Goal: Information Seeking & Learning: Get advice/opinions

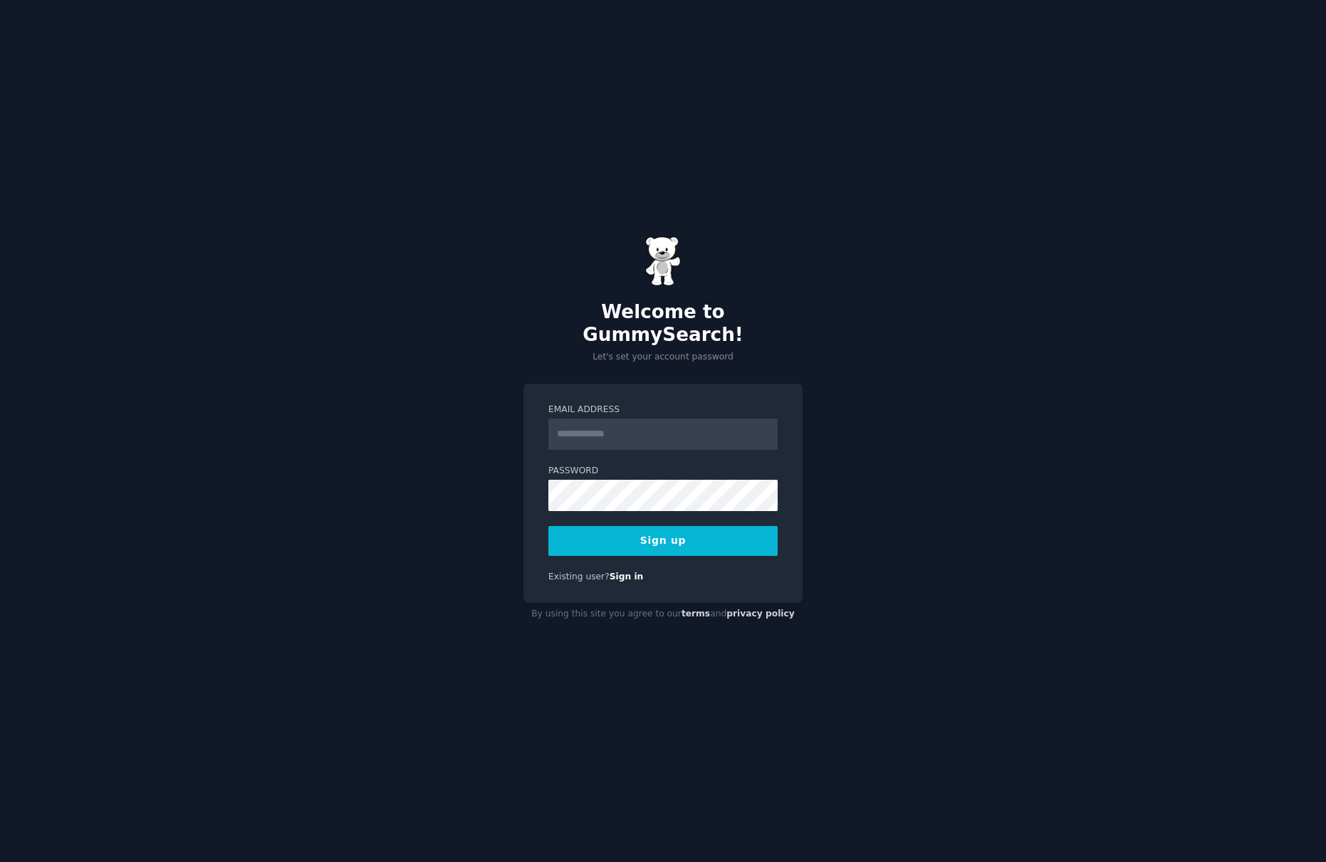
click at [635, 427] on input "Email Address" at bounding box center [662, 434] width 229 height 31
type input "**********"
click at [587, 389] on div "**********" at bounding box center [662, 494] width 279 height 220
click at [669, 526] on button "Sign up" at bounding box center [662, 541] width 229 height 30
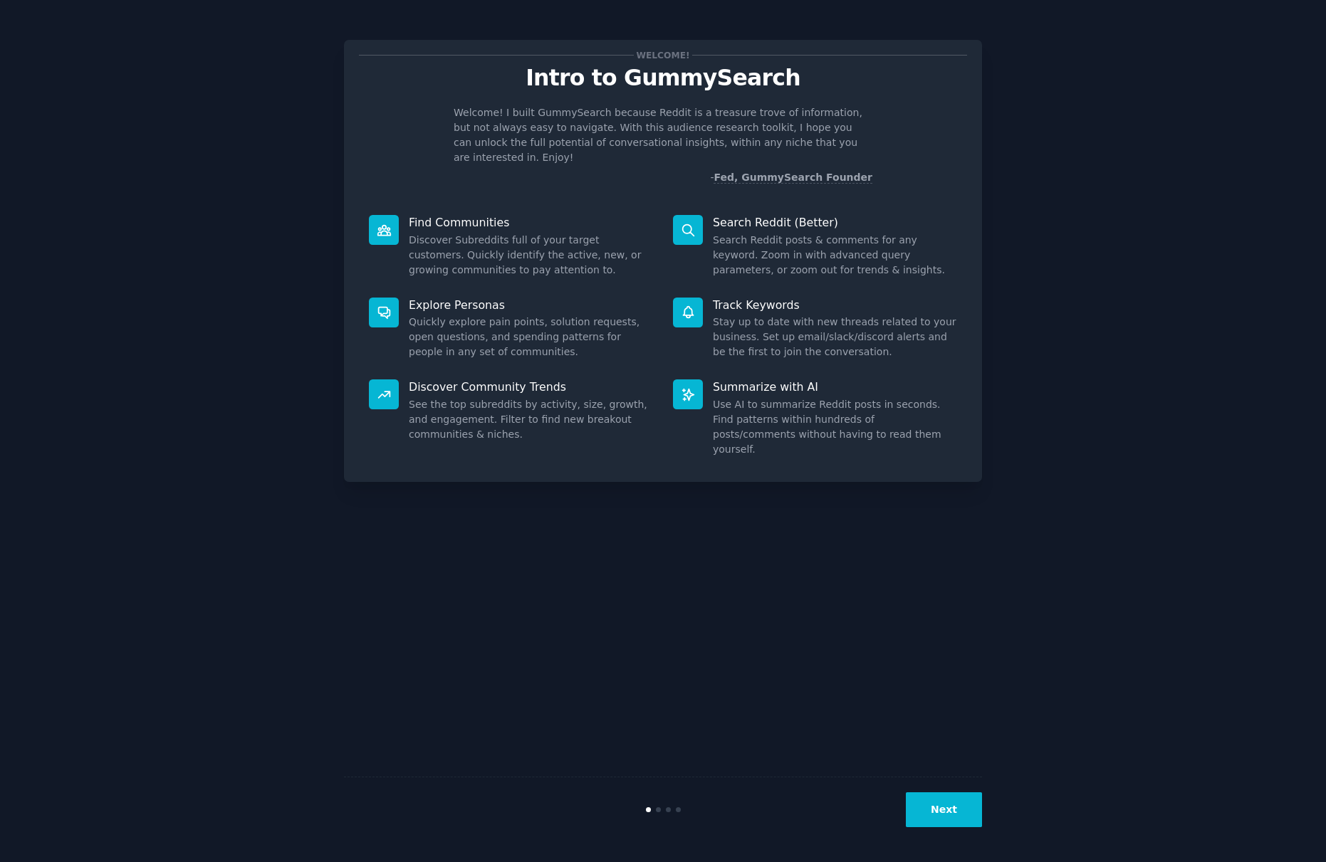
click at [951, 820] on button "Next" at bounding box center [944, 809] width 76 height 35
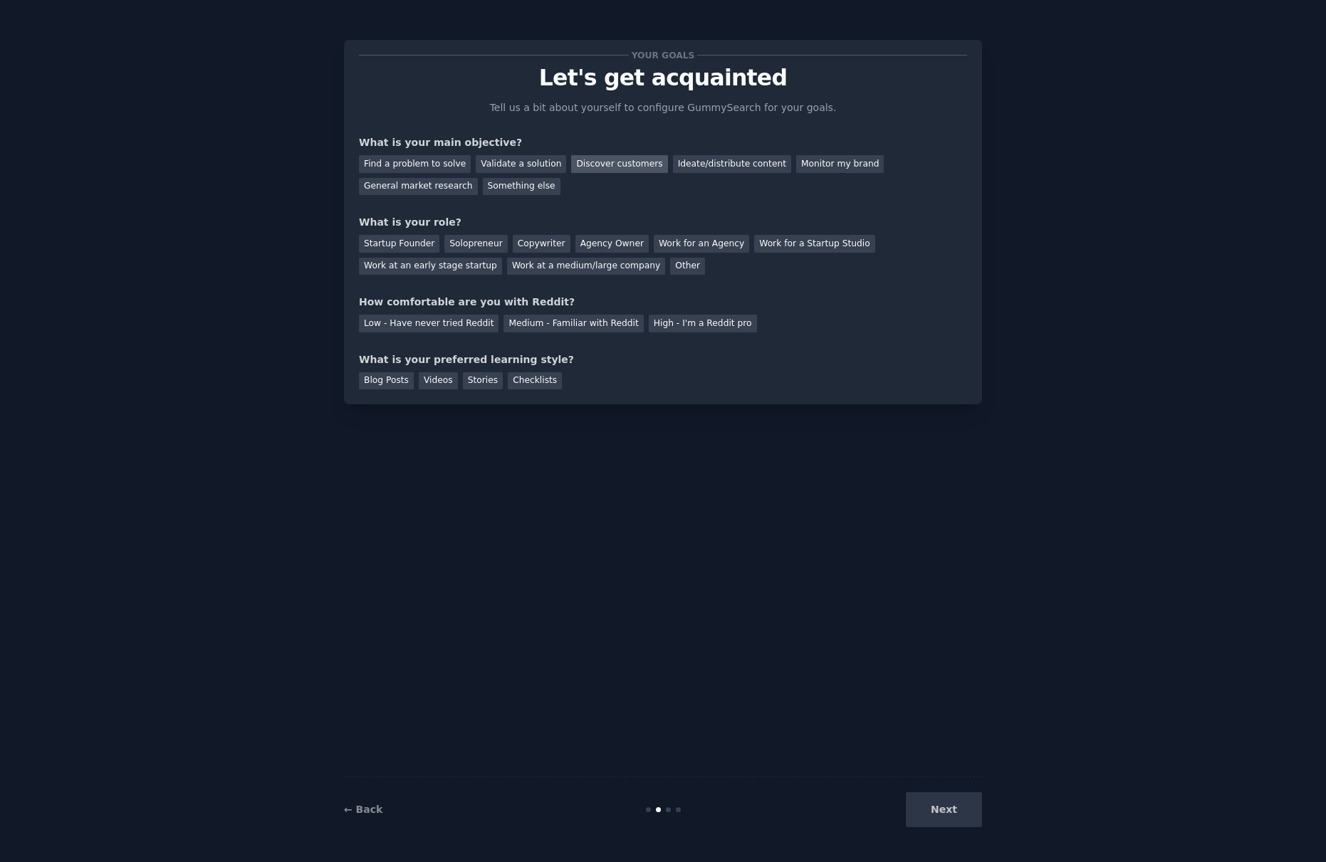
click at [619, 164] on div "Discover customers" at bounding box center [619, 164] width 96 height 18
click at [733, 167] on div "Ideate/distribute content" at bounding box center [732, 164] width 118 height 18
click at [402, 187] on div "General market research" at bounding box center [418, 187] width 119 height 18
click at [466, 243] on div "Solopreneur" at bounding box center [475, 244] width 63 height 18
click at [519, 327] on div "Medium - Familiar with Reddit" at bounding box center [573, 324] width 140 height 18
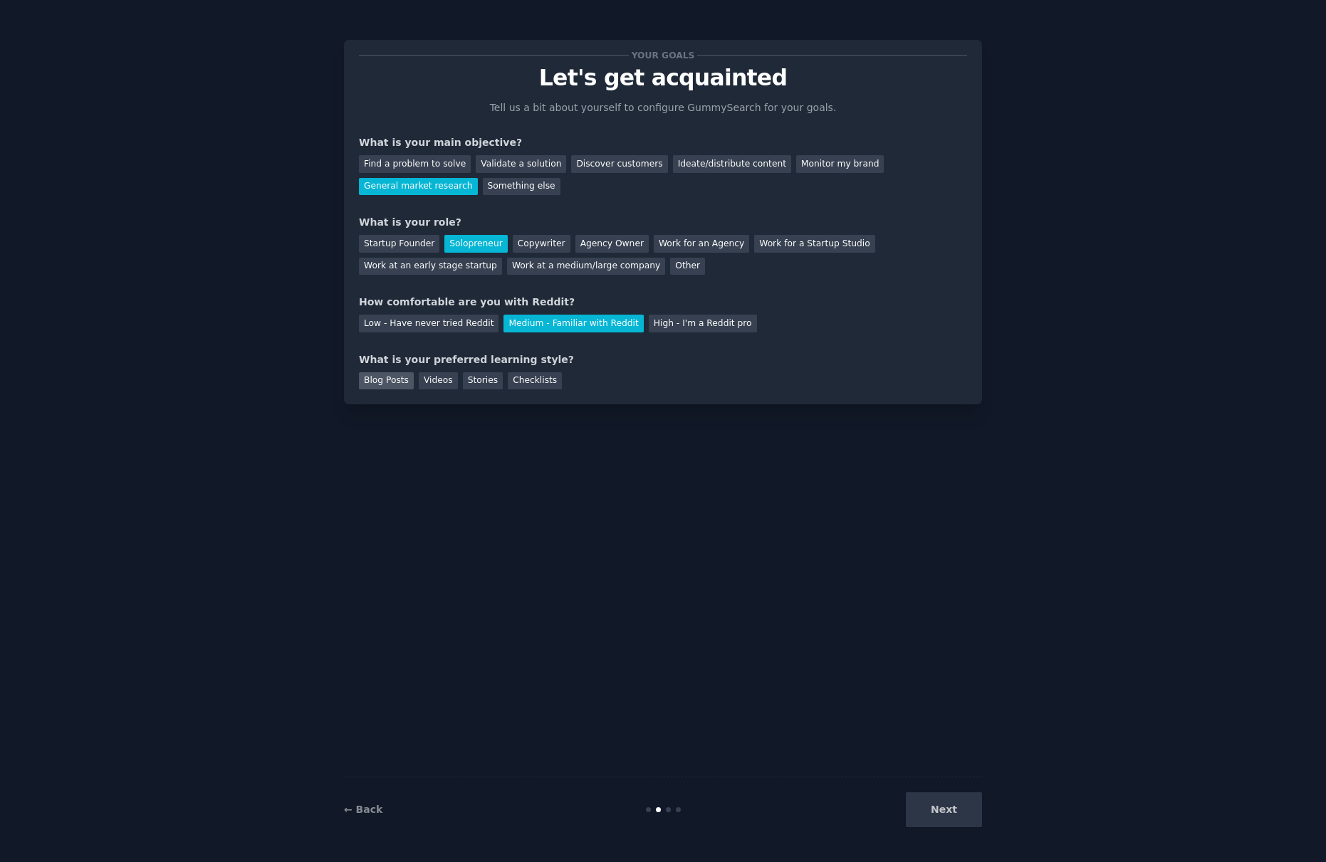
click at [363, 380] on div "Blog Posts" at bounding box center [386, 381] width 55 height 18
click at [927, 796] on button "Next" at bounding box center [944, 809] width 76 height 35
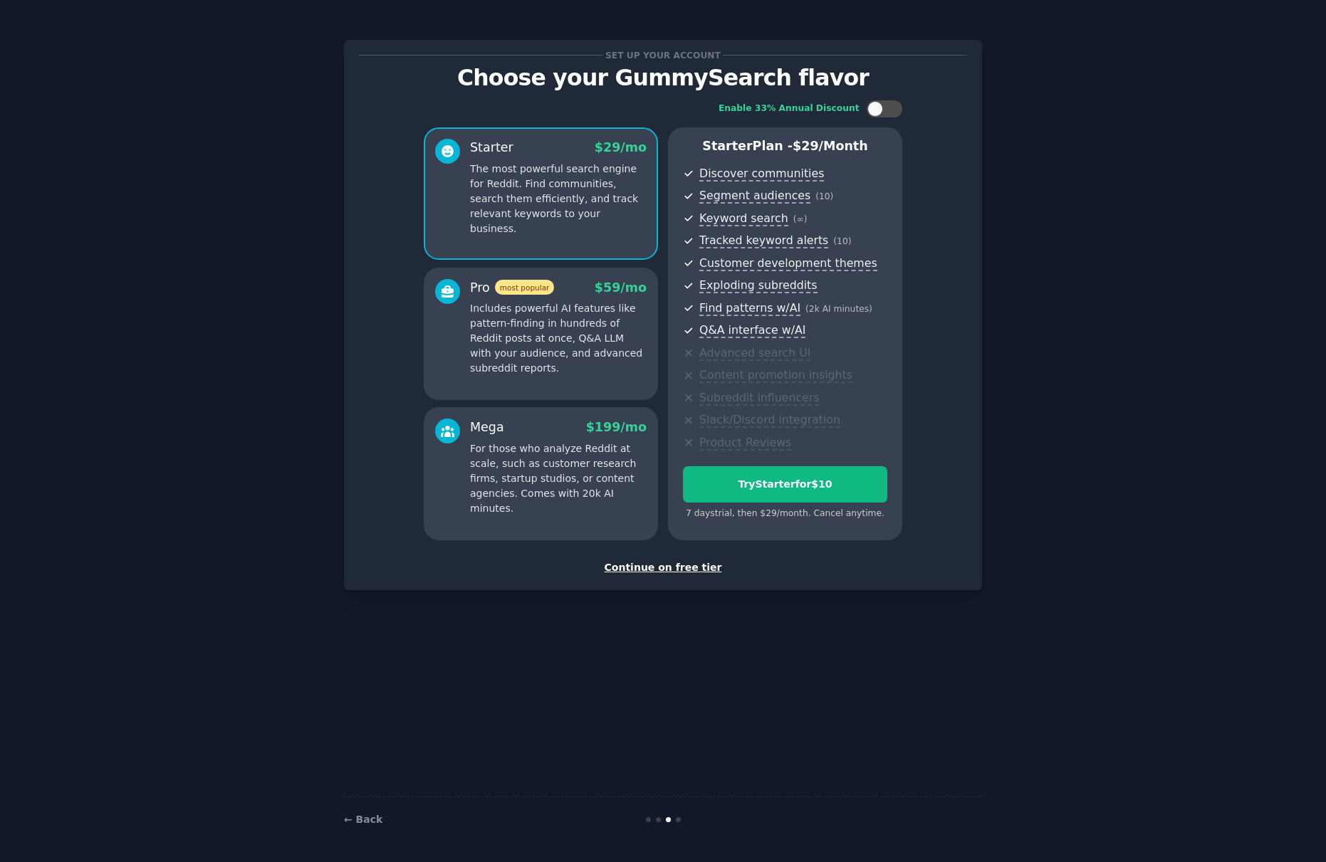
click at [507, 327] on p "Includes powerful AI features like pattern-finding in hundreds of Reddit posts …" at bounding box center [558, 338] width 177 height 75
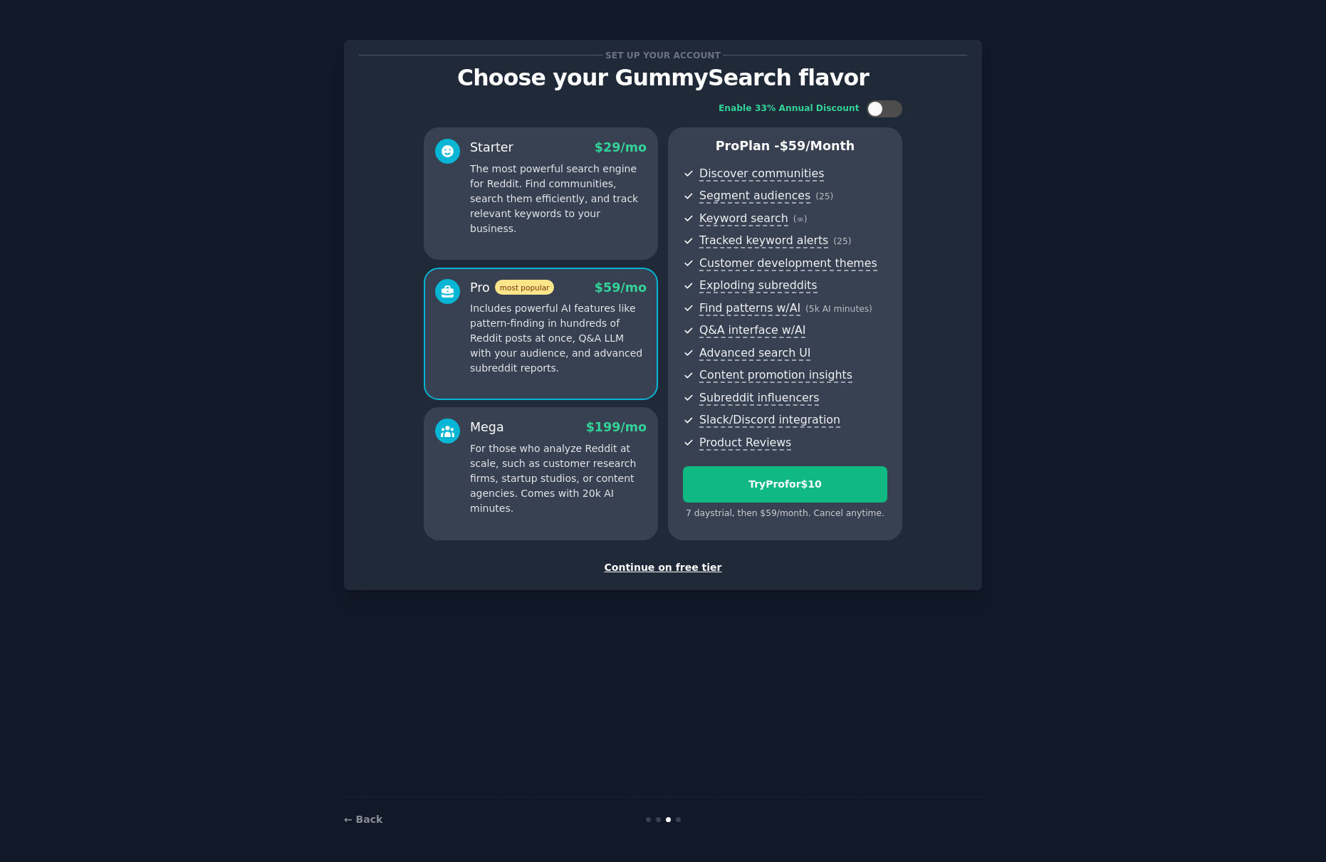
click at [508, 158] on div "Starter $ 29 /mo The most powerful search engine for Reddit. Find communities, …" at bounding box center [558, 188] width 177 height 98
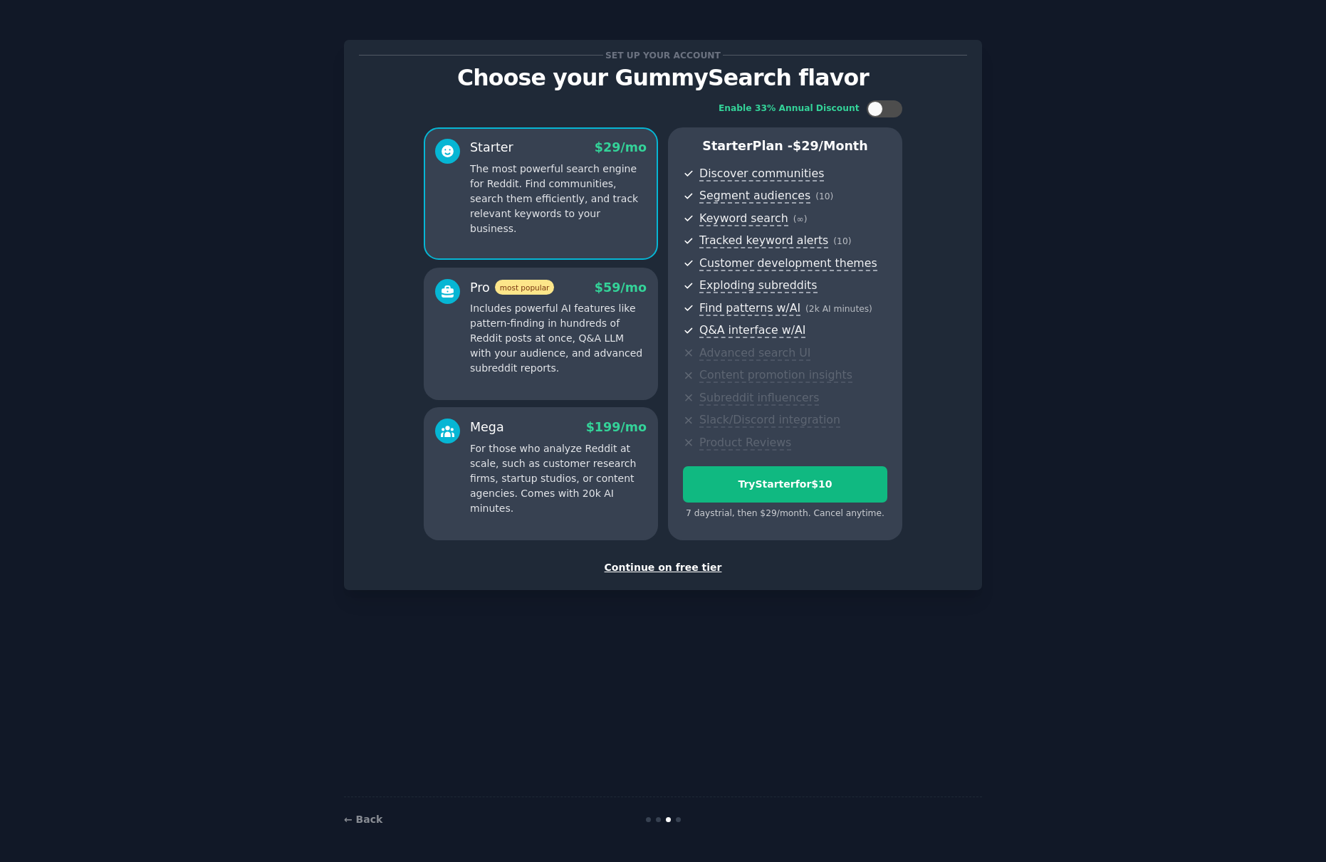
click at [666, 569] on div "Continue on free tier" at bounding box center [663, 567] width 608 height 15
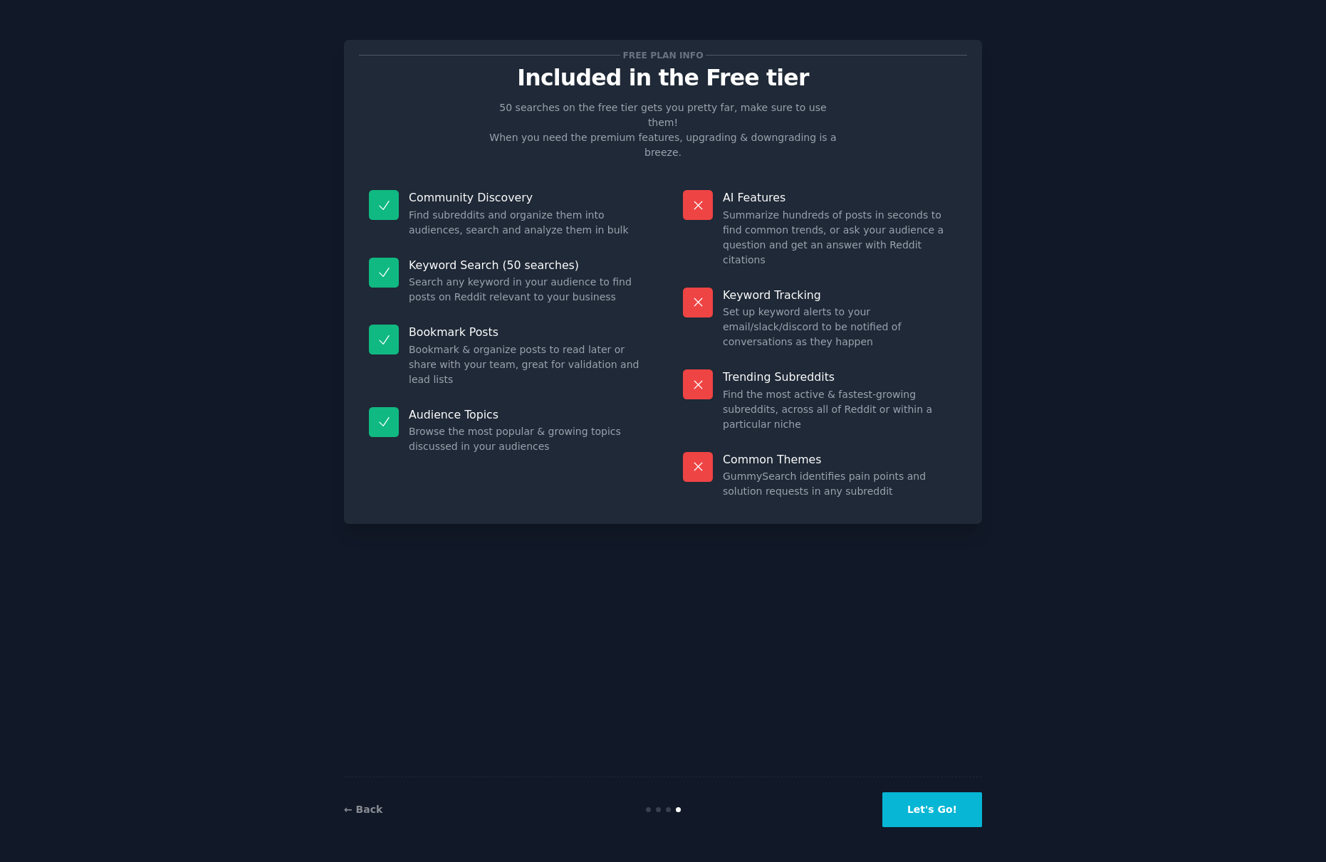
click at [936, 818] on button "Let's Go!" at bounding box center [932, 809] width 100 height 35
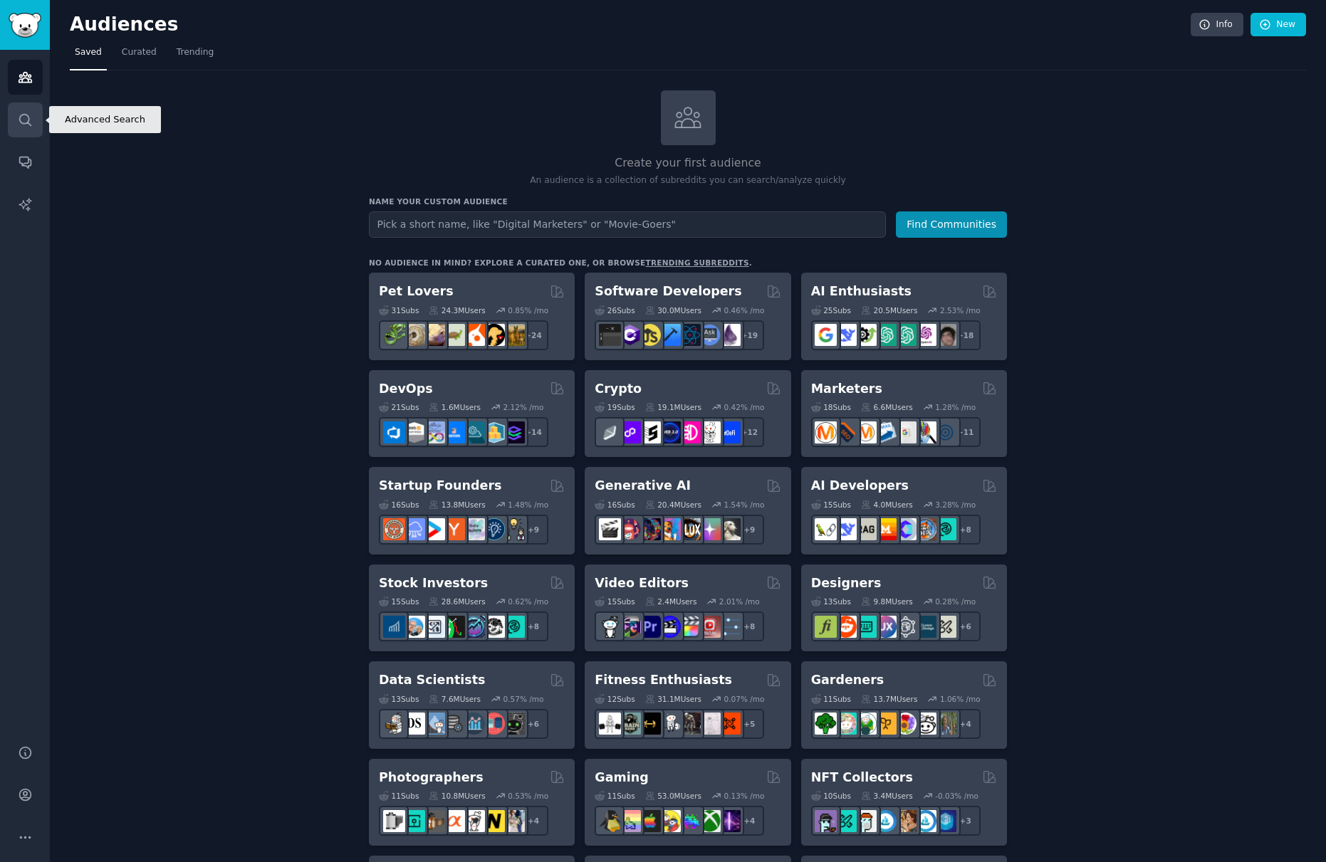
click at [23, 127] on link "Search" at bounding box center [25, 120] width 35 height 35
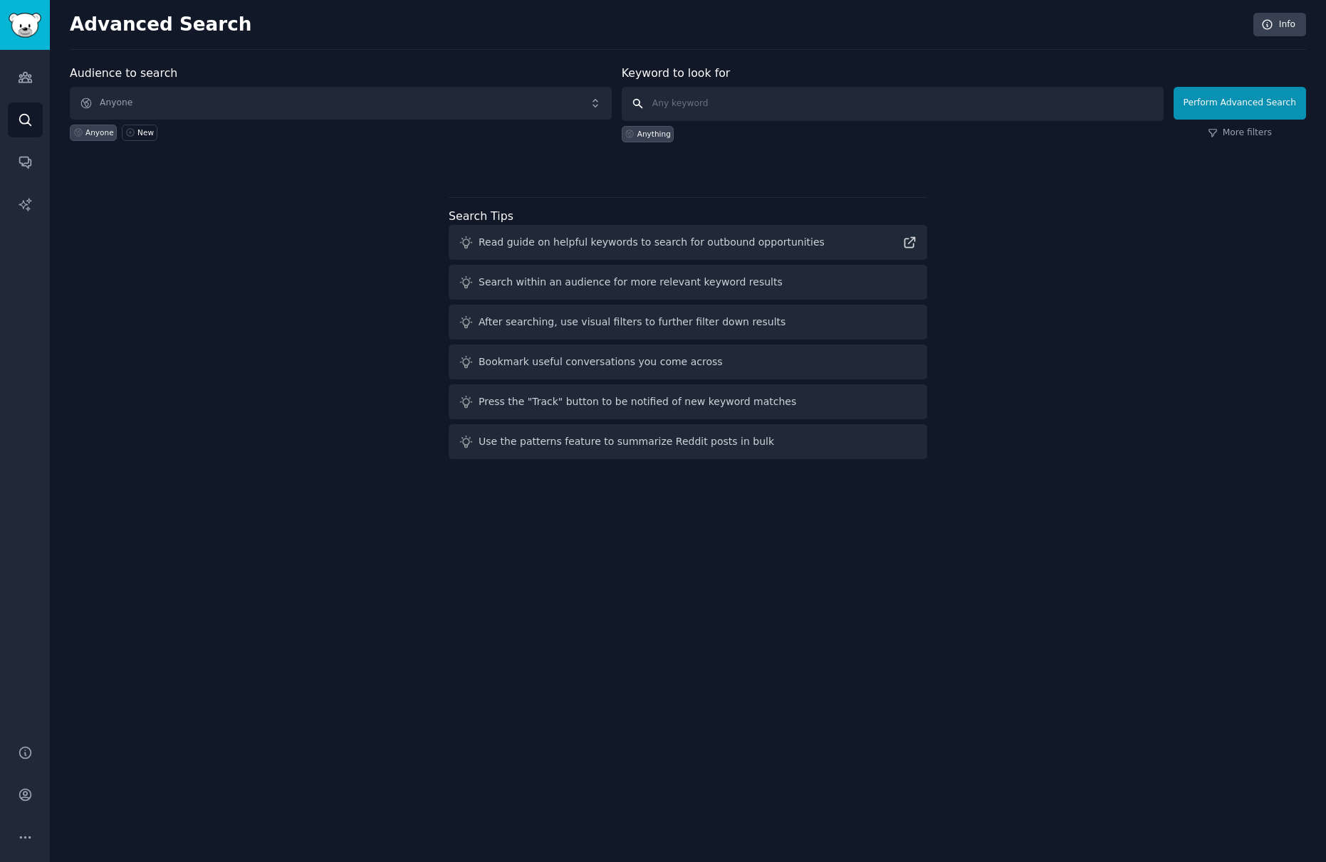
click at [736, 113] on input "text" at bounding box center [893, 104] width 542 height 34
type input "nextiva"
click button "Perform Advanced Search" at bounding box center [1239, 103] width 132 height 33
click at [340, 103] on span "Anyone" at bounding box center [341, 103] width 542 height 33
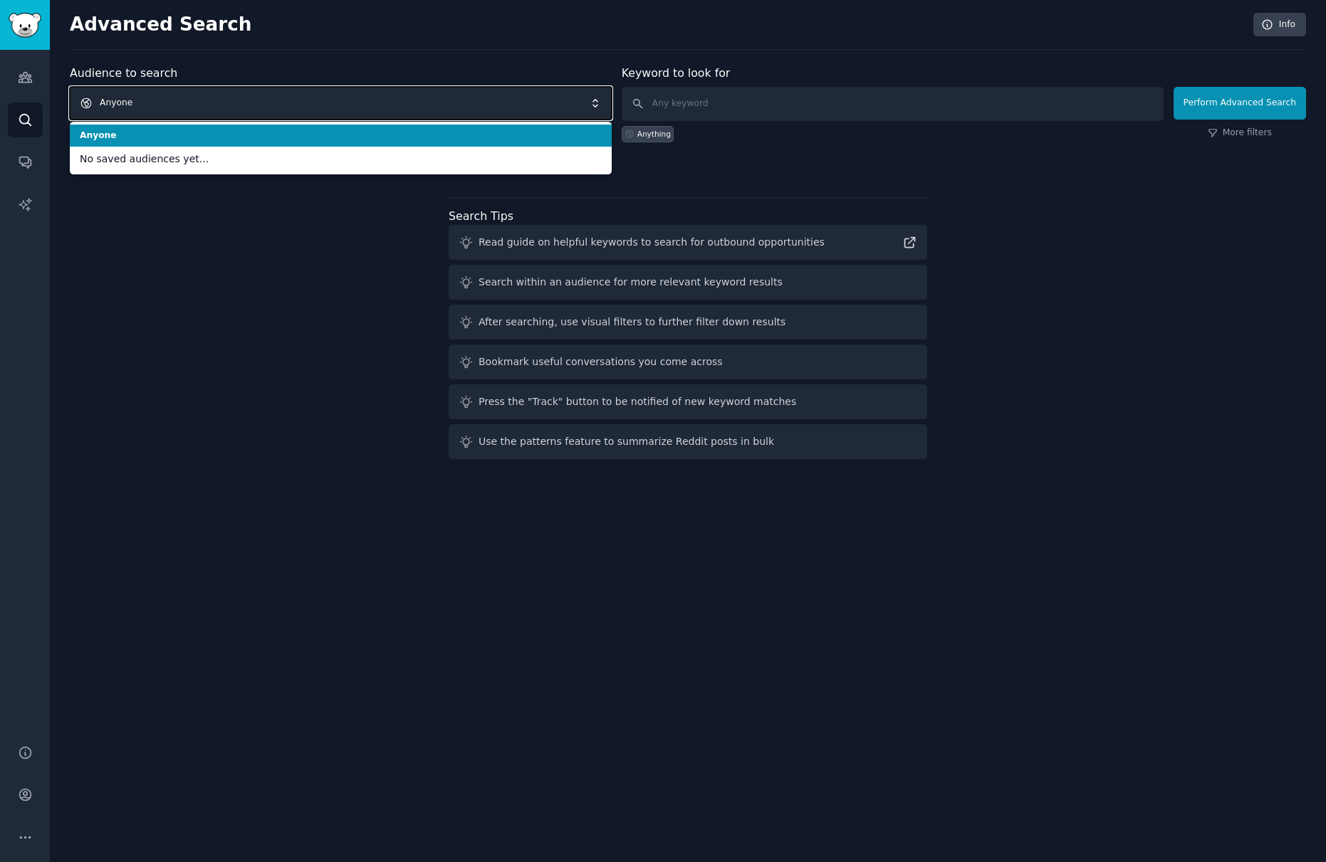
click at [263, 97] on span "Anyone" at bounding box center [341, 103] width 542 height 33
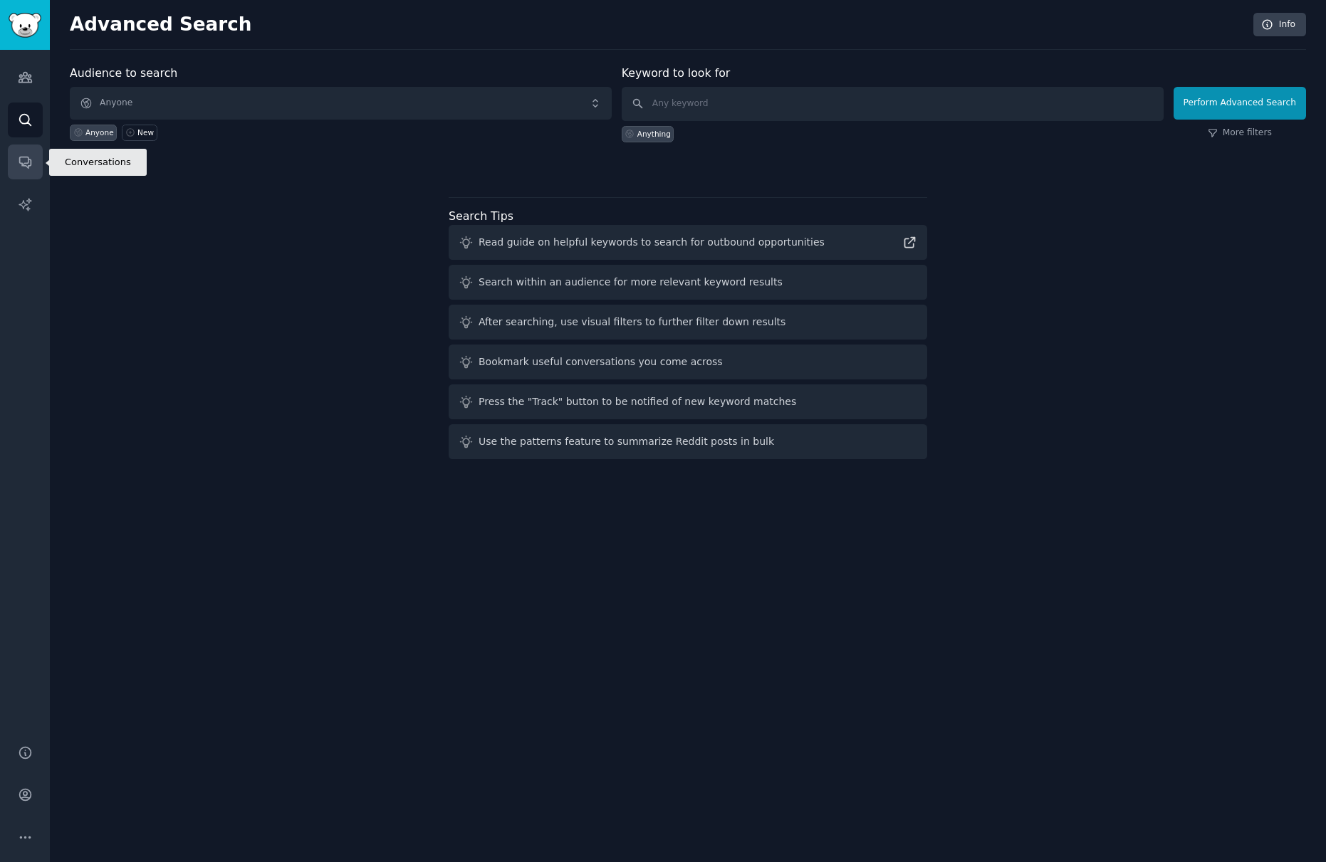
click at [23, 159] on icon "Sidebar" at bounding box center [25, 162] width 15 height 15
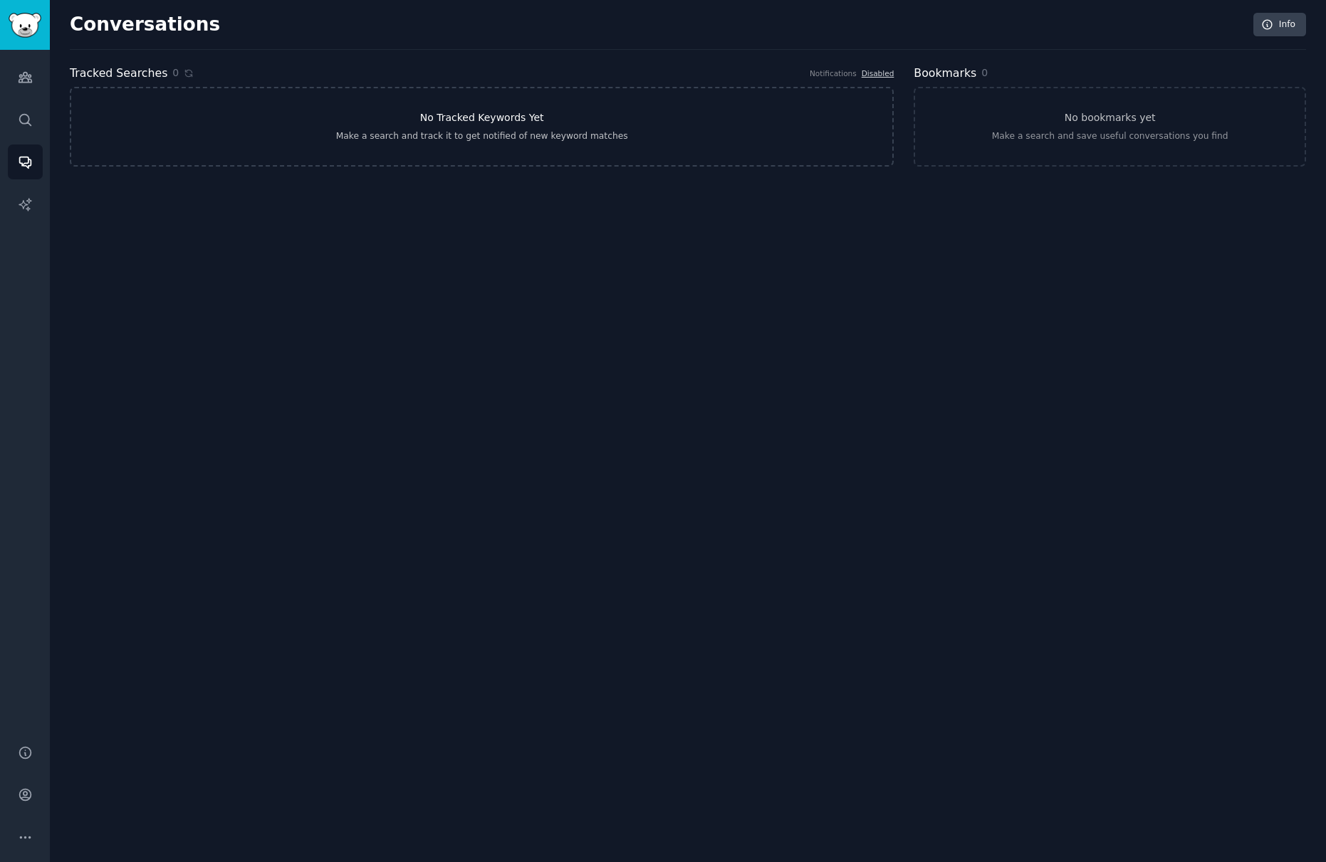
click at [416, 117] on link "No Tracked Keywords Yet Make a search and track it to get notified of new keywo…" at bounding box center [482, 127] width 824 height 80
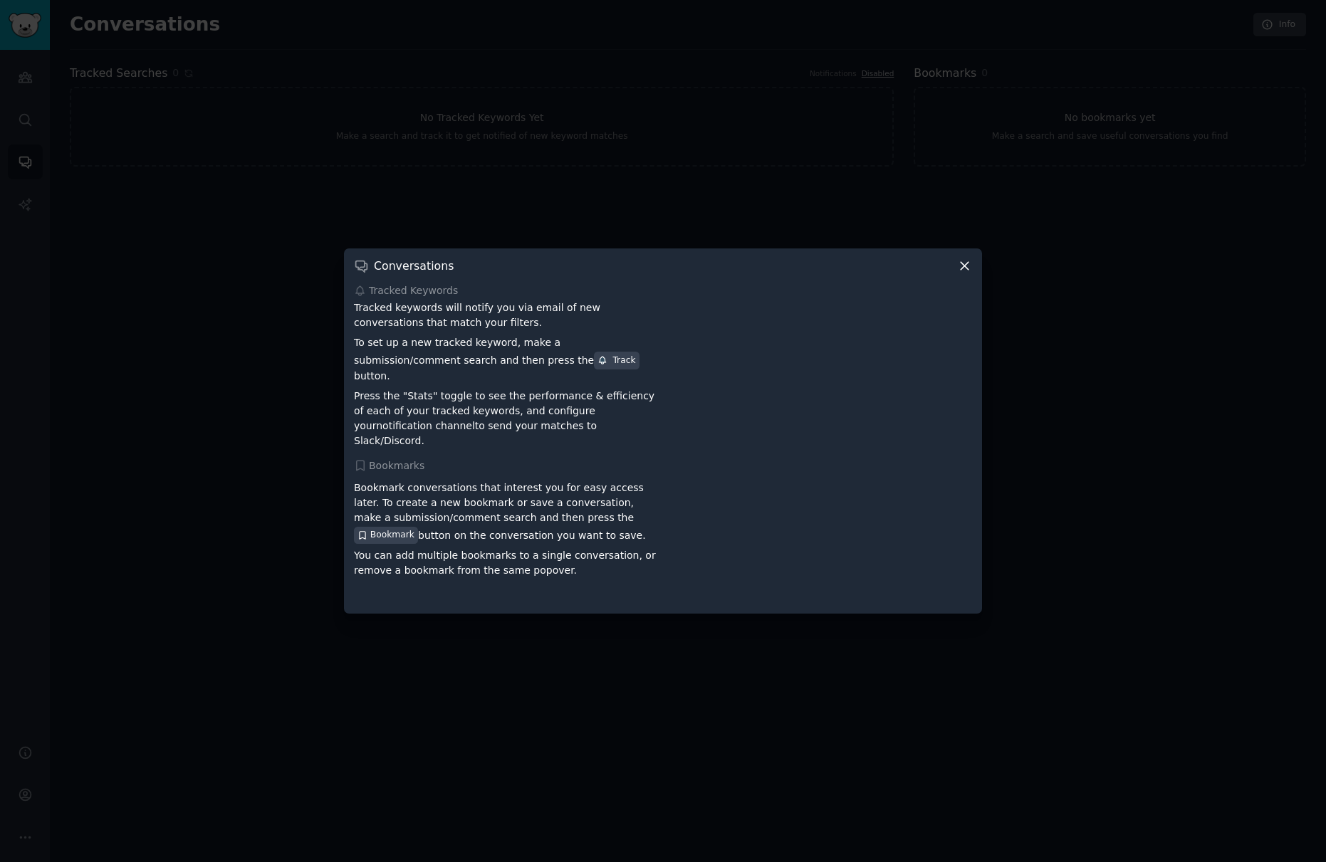
click at [270, 241] on div at bounding box center [663, 431] width 1326 height 862
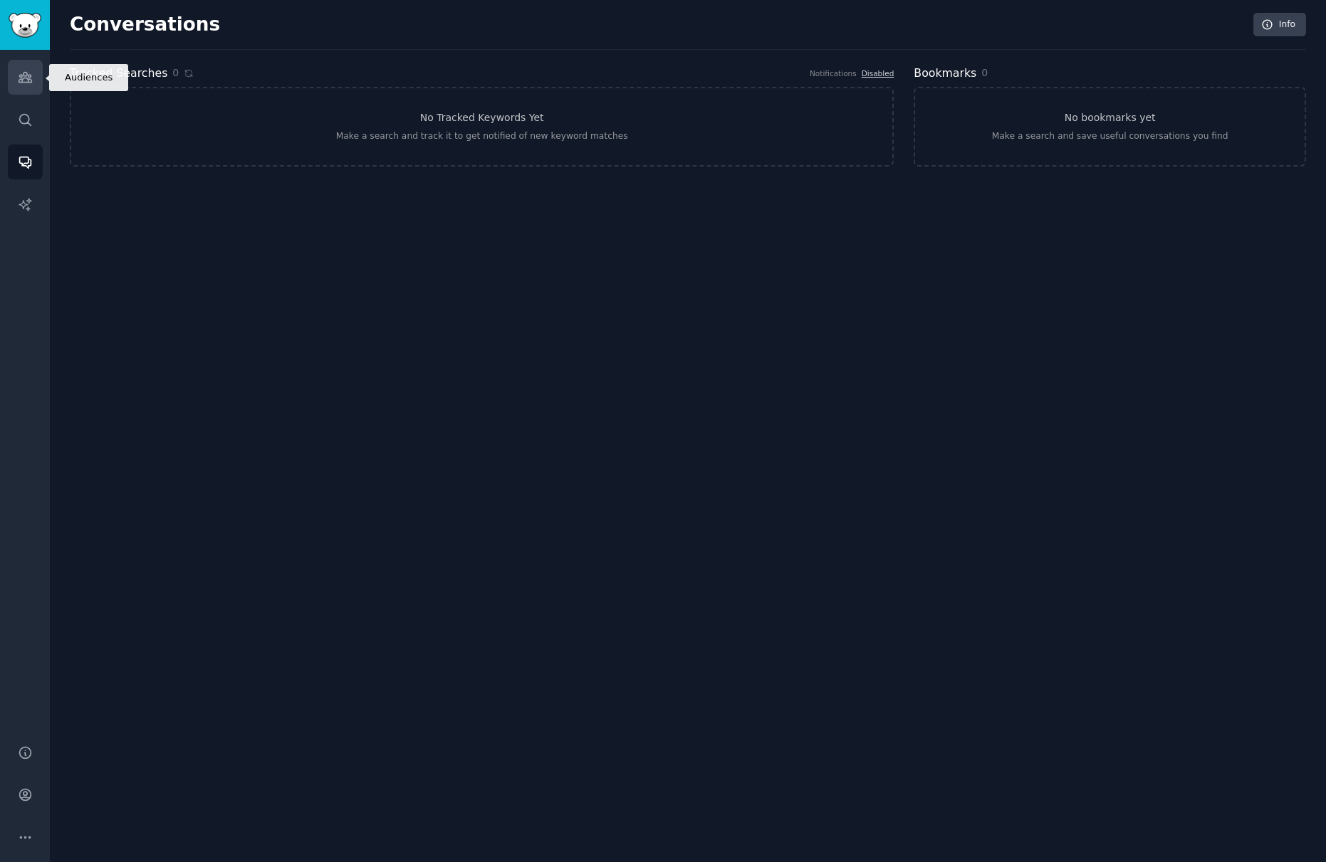
click at [32, 78] on link "Audiences" at bounding box center [25, 77] width 35 height 35
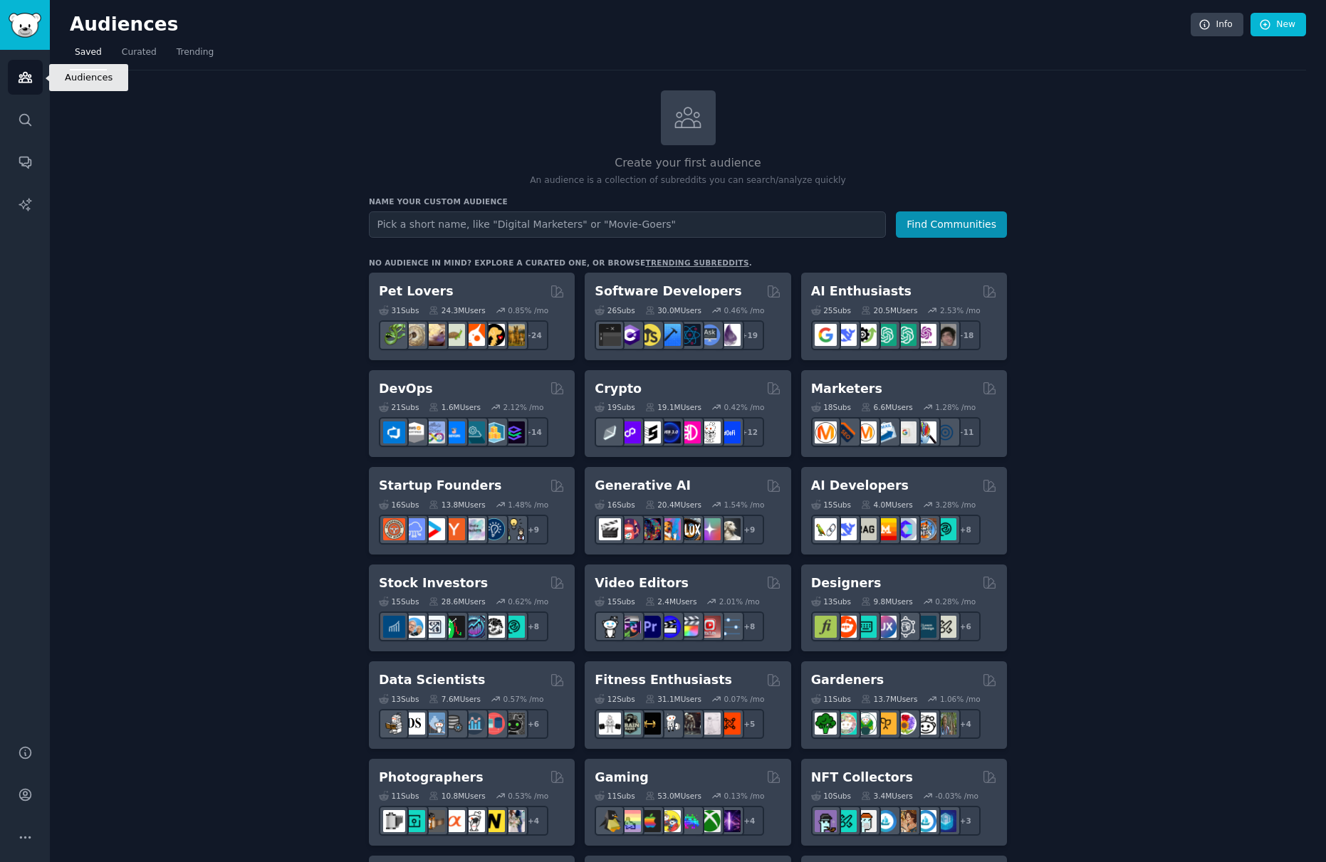
click at [27, 75] on icon "Sidebar" at bounding box center [25, 78] width 13 height 10
click at [40, 132] on link "Search" at bounding box center [25, 120] width 35 height 35
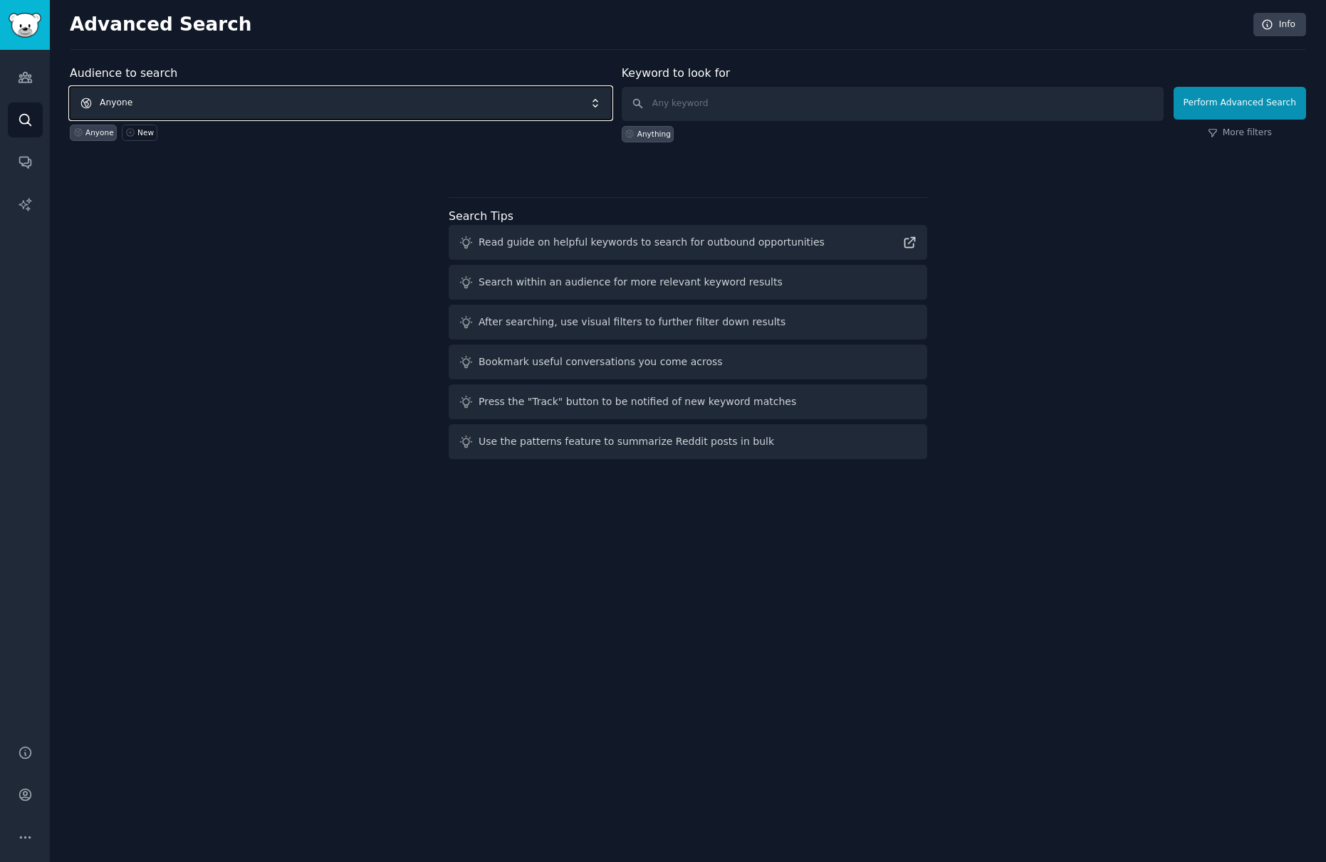
click at [179, 101] on span "Anyone" at bounding box center [341, 103] width 542 height 33
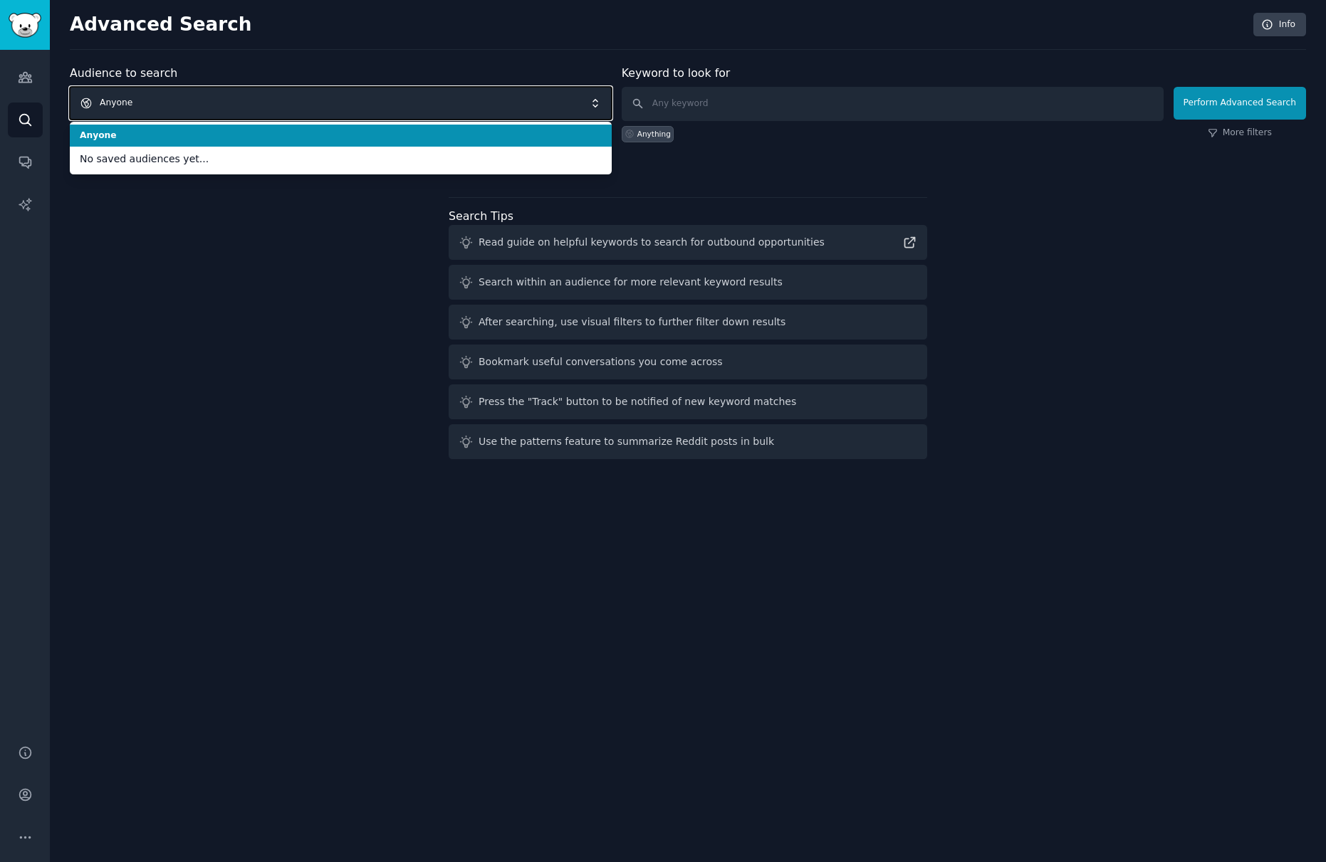
click at [179, 101] on span "Anyone" at bounding box center [341, 103] width 542 height 33
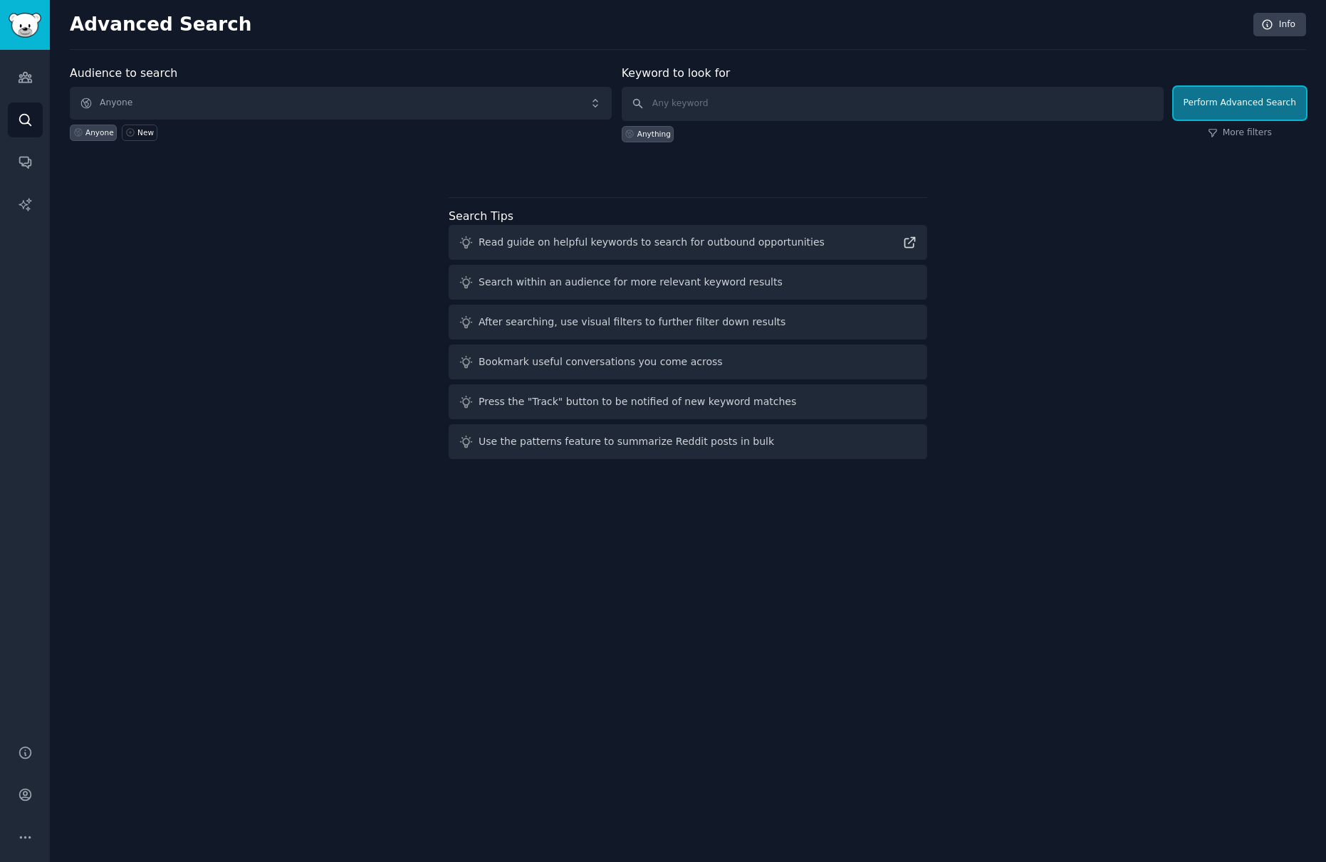
click at [1235, 97] on button "Perform Advanced Search" at bounding box center [1239, 103] width 132 height 33
click at [244, 98] on span "Anyone" at bounding box center [341, 103] width 542 height 33
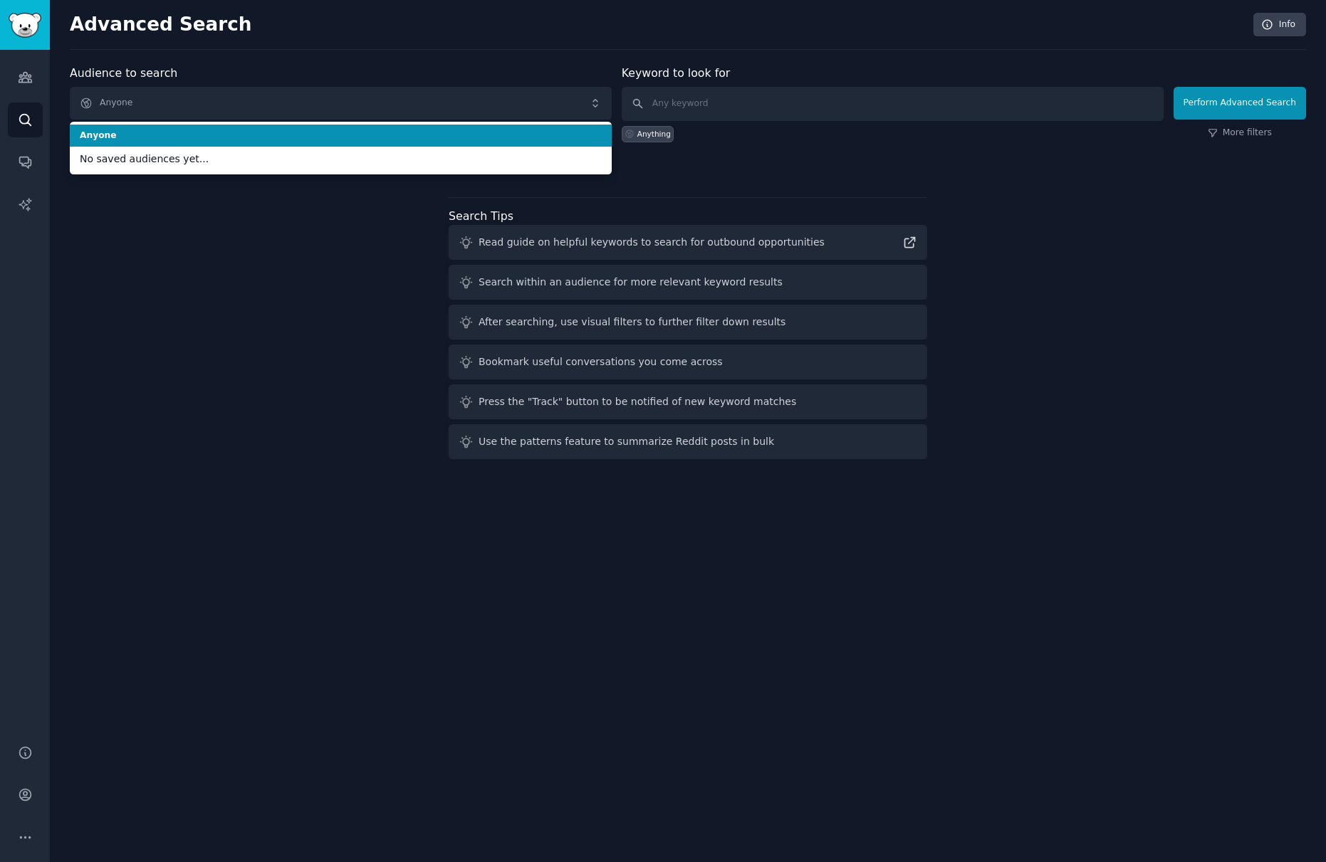
click at [164, 135] on span "Anyone" at bounding box center [341, 136] width 522 height 13
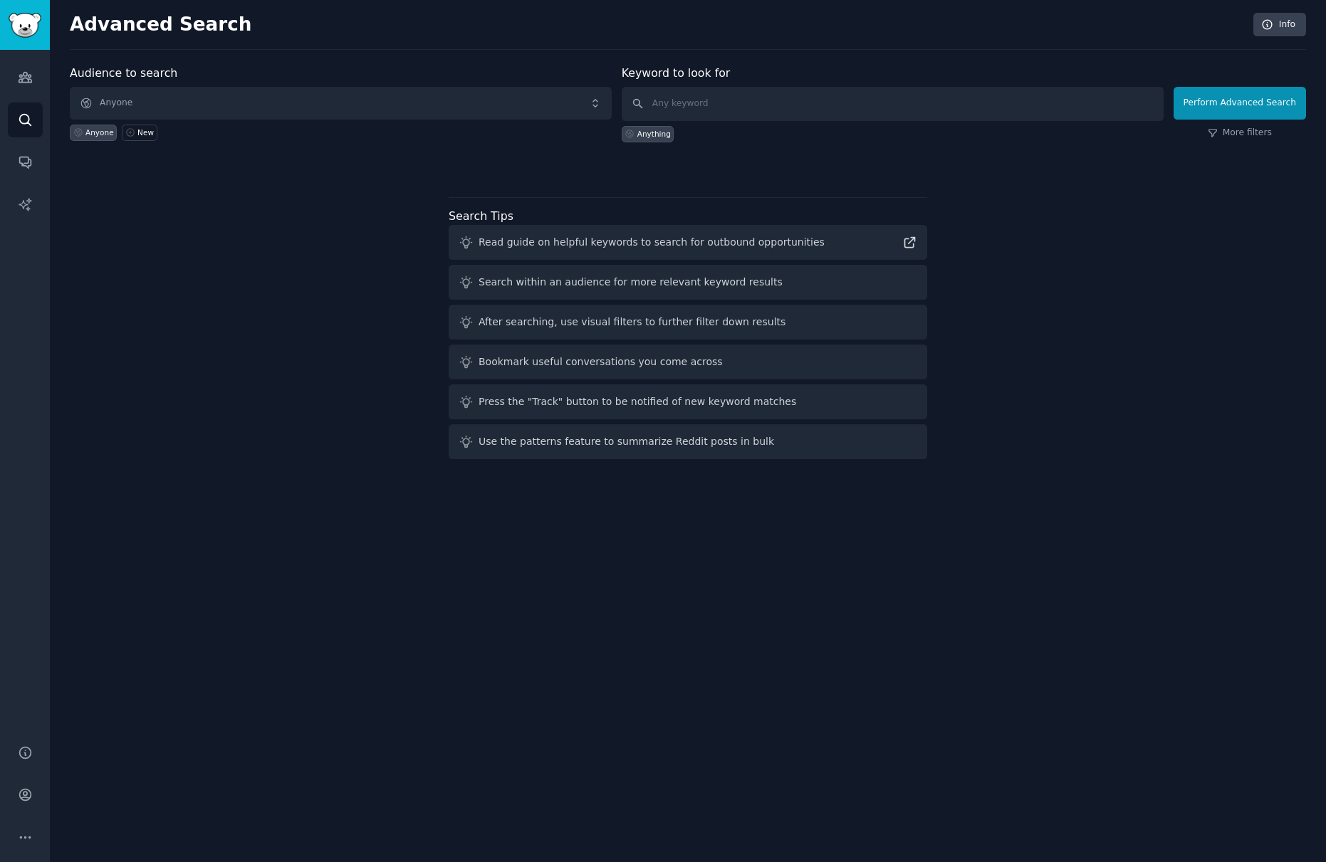
click at [649, 139] on div "Anything" at bounding box center [648, 134] width 53 height 16
click at [733, 113] on input "text" at bounding box center [893, 104] width 542 height 34
click at [1261, 135] on link "More filters" at bounding box center [1240, 133] width 64 height 13
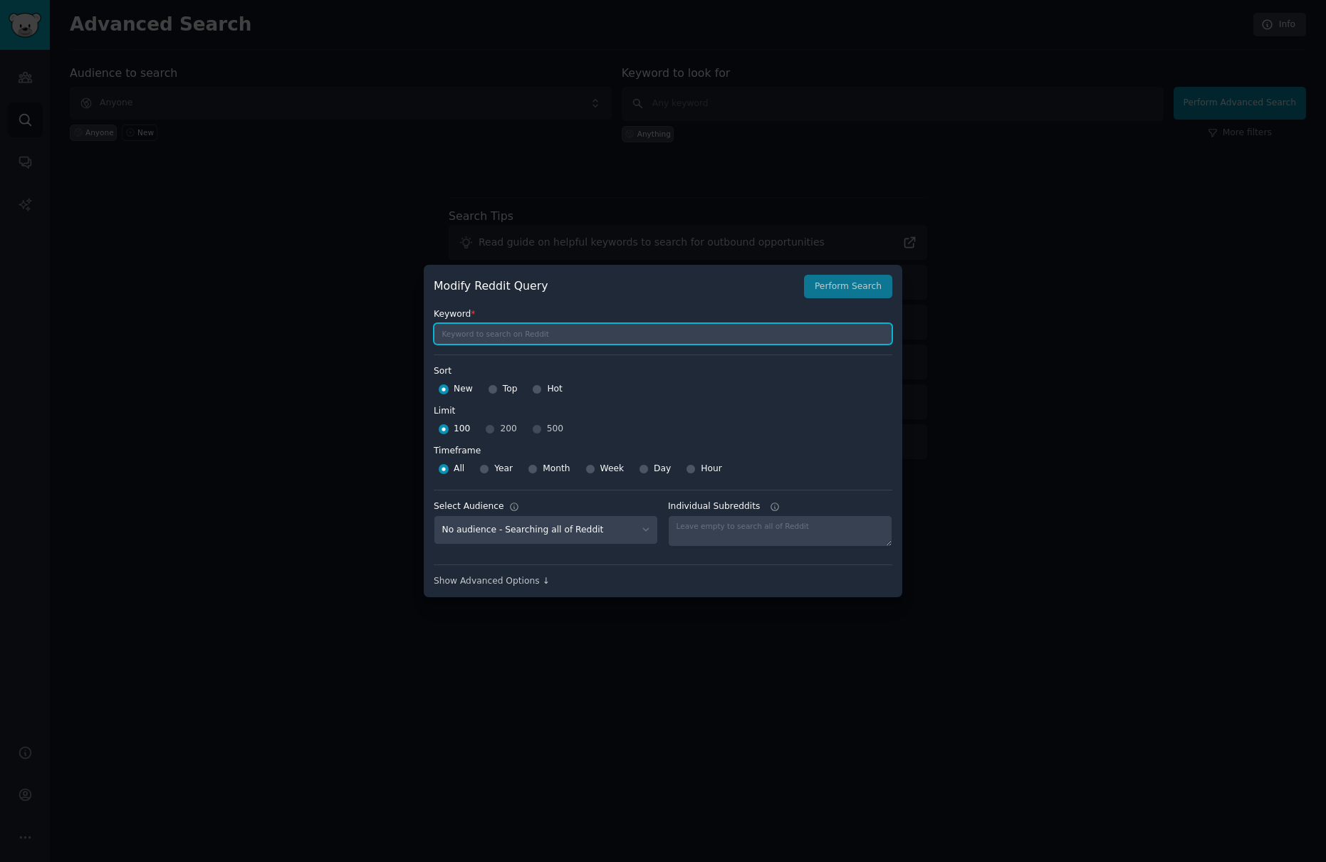
click at [636, 343] on input "text" at bounding box center [663, 333] width 459 height 21
type input "nextiva"
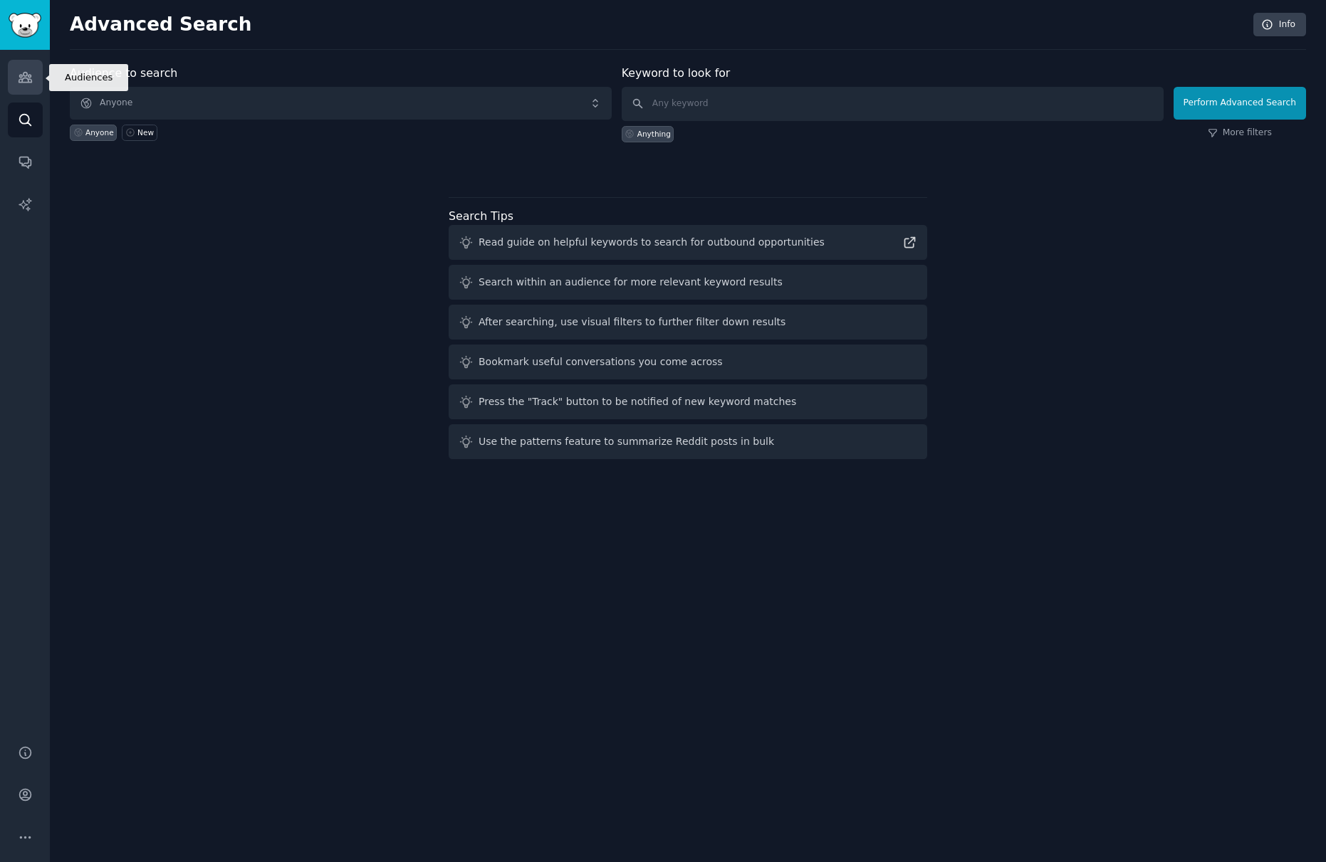
click at [14, 85] on link "Audiences" at bounding box center [25, 77] width 35 height 35
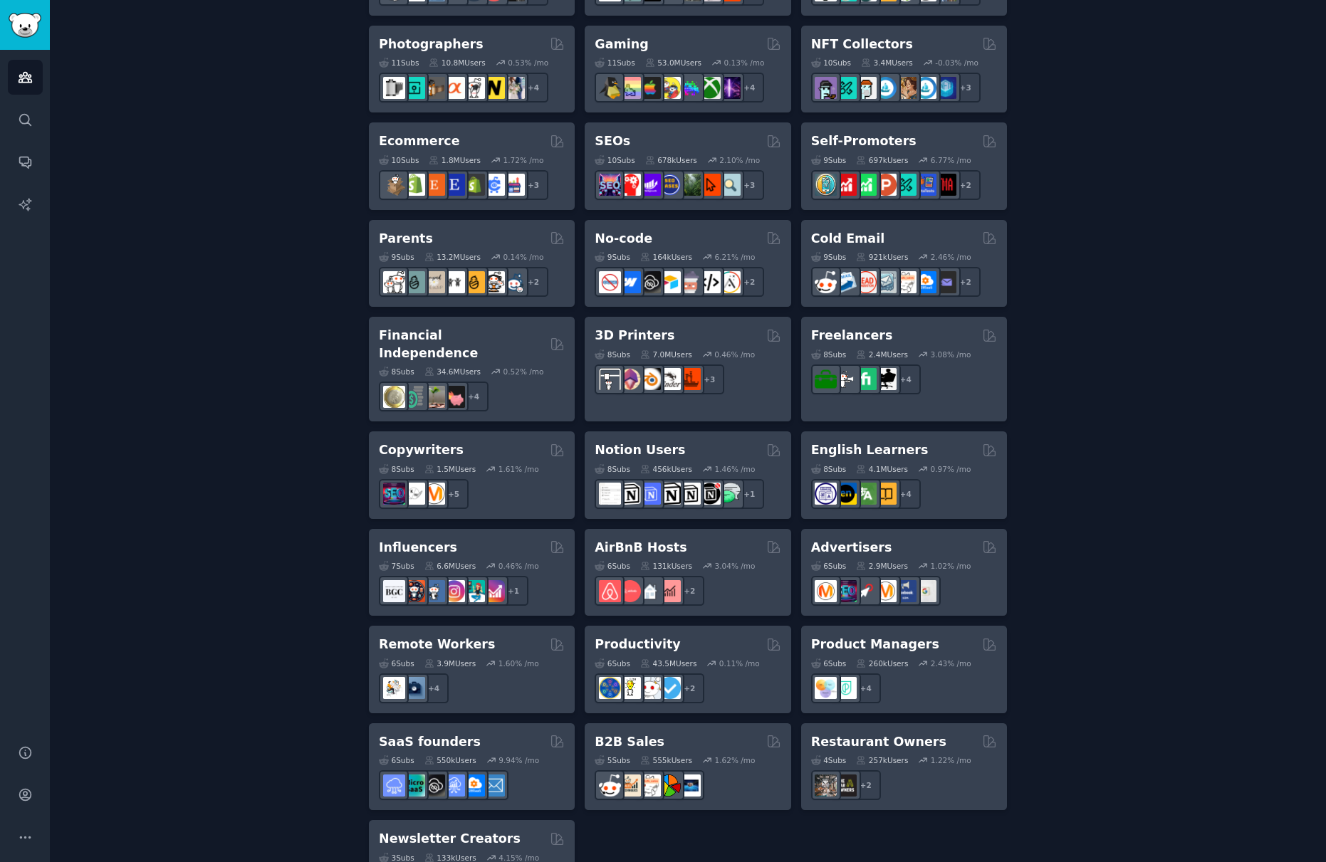
scroll to position [780, 0]
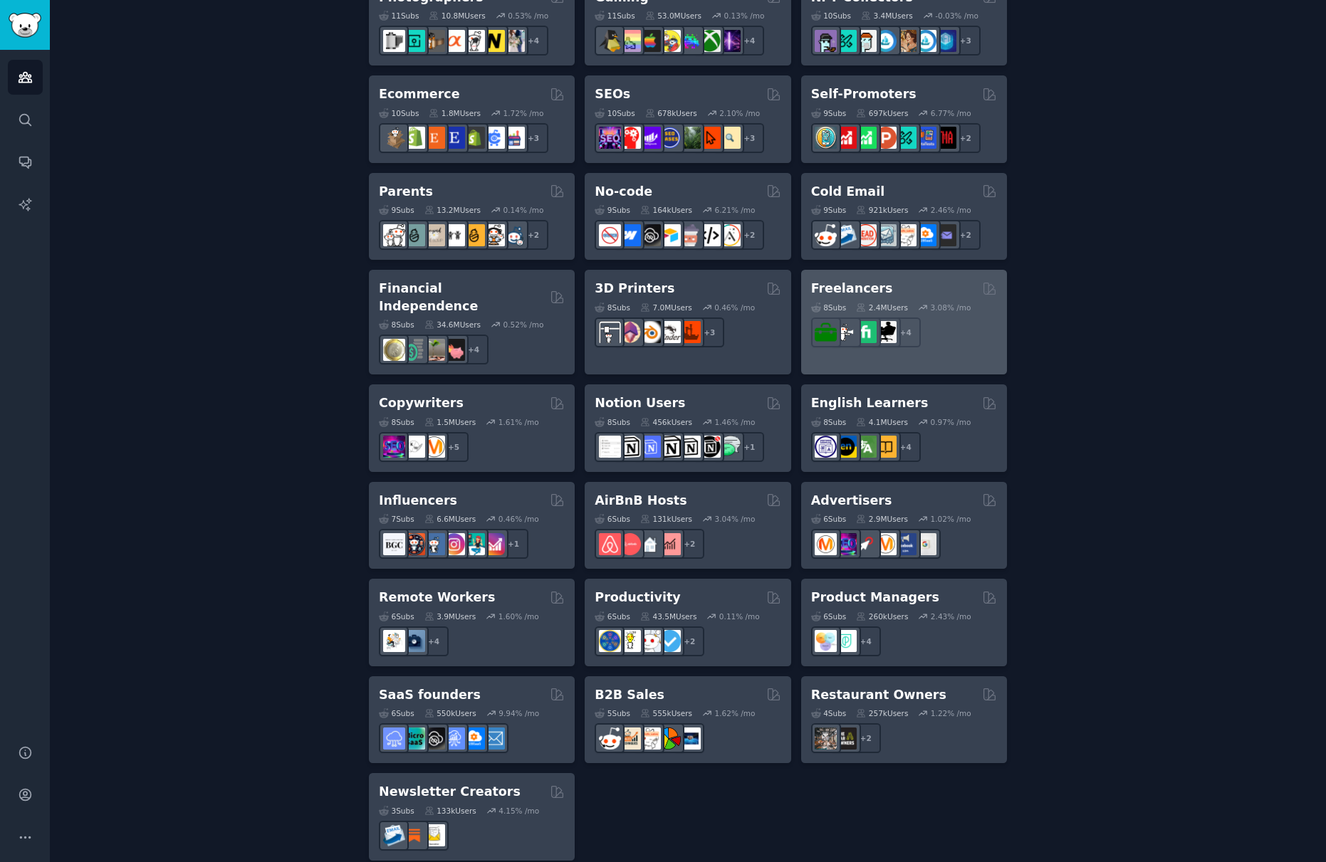
click at [826, 289] on h2 "Freelancers" at bounding box center [852, 289] width 82 height 18
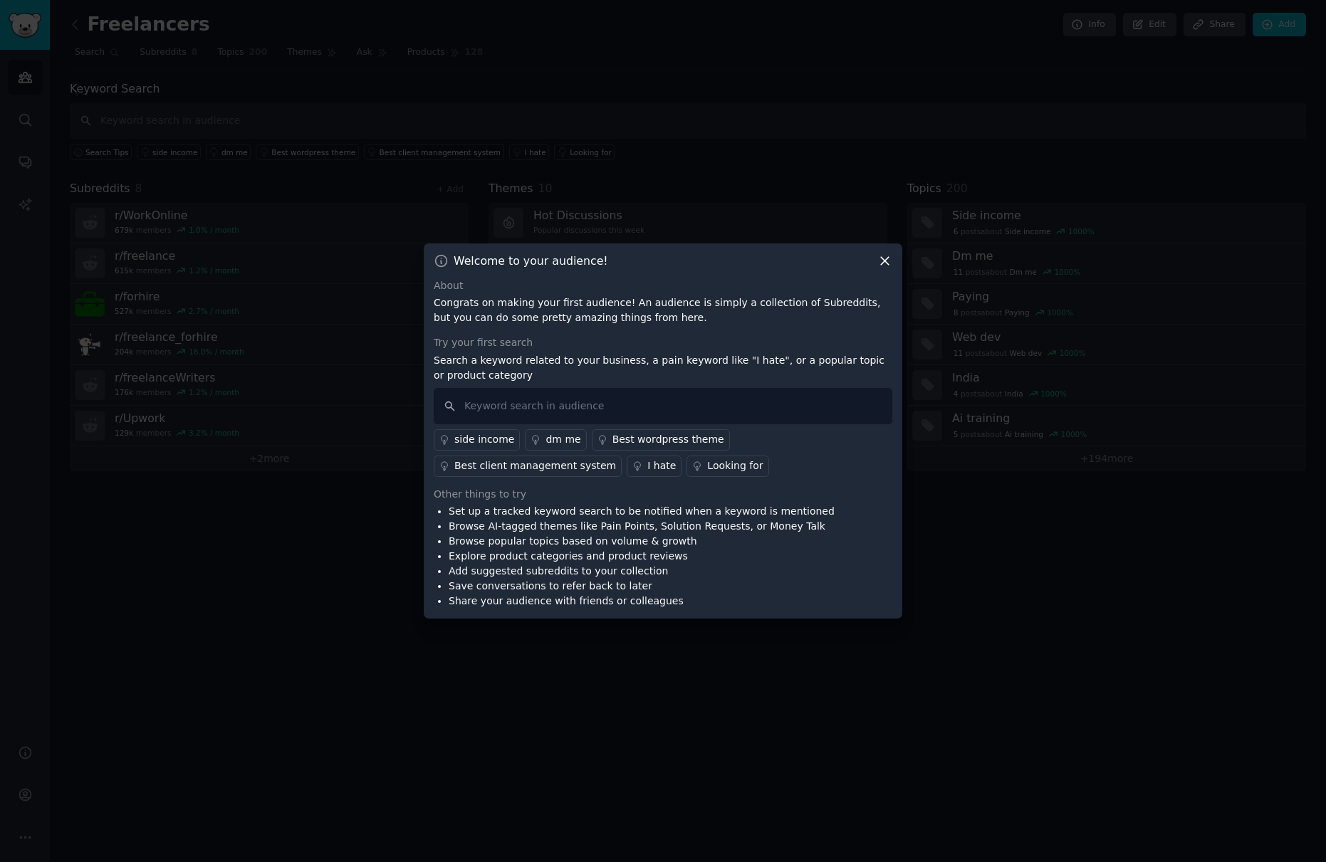
drag, startPoint x: 881, startPoint y: 263, endPoint x: 649, endPoint y: 357, distance: 251.1
click at [716, 334] on div "Welcome to your audience! About Congrats on making your first audience! An audi…" at bounding box center [663, 432] width 478 height 376
click at [574, 403] on input "text" at bounding box center [663, 406] width 459 height 36
click at [578, 402] on input "text" at bounding box center [663, 406] width 459 height 36
type input "voip"
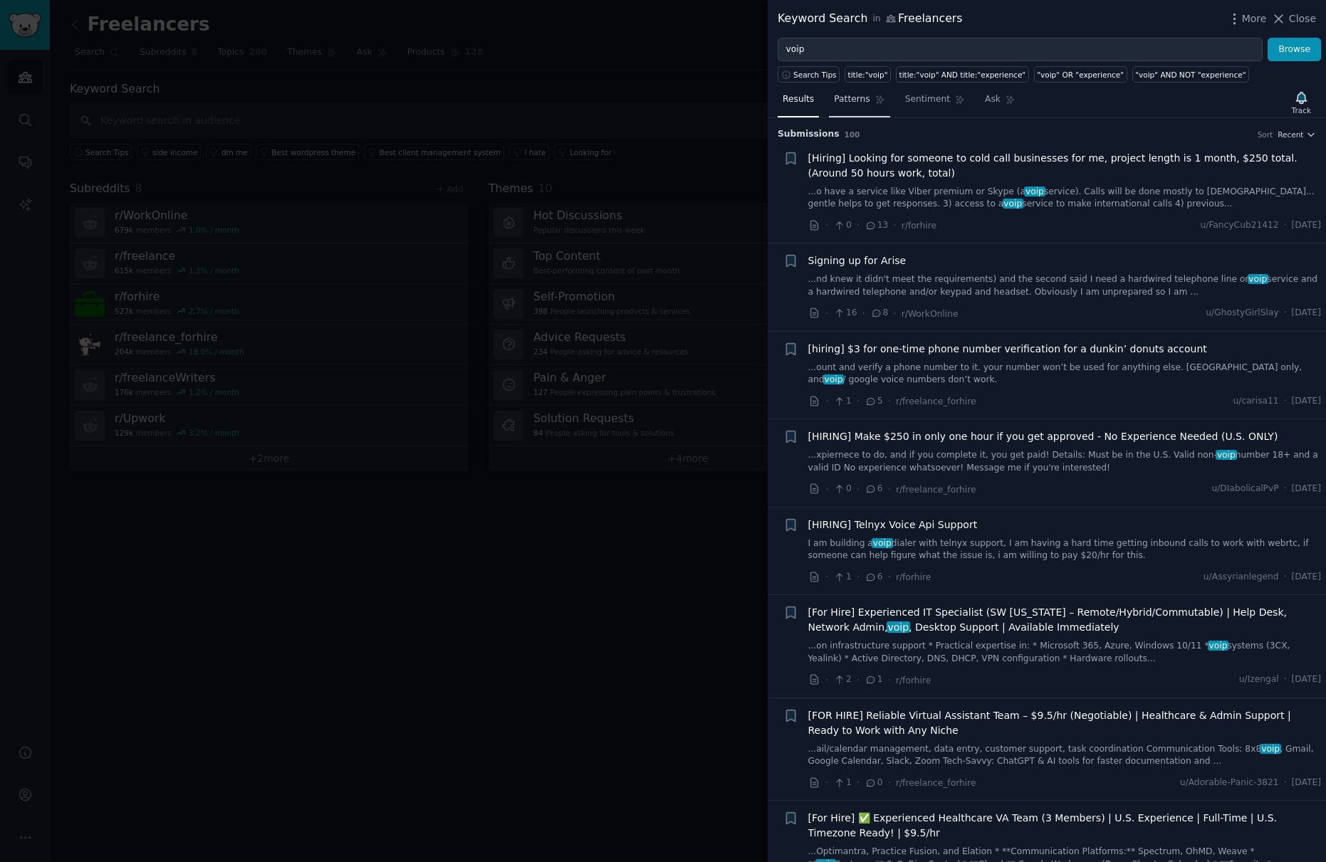
click at [872, 103] on link "Patterns" at bounding box center [859, 102] width 61 height 29
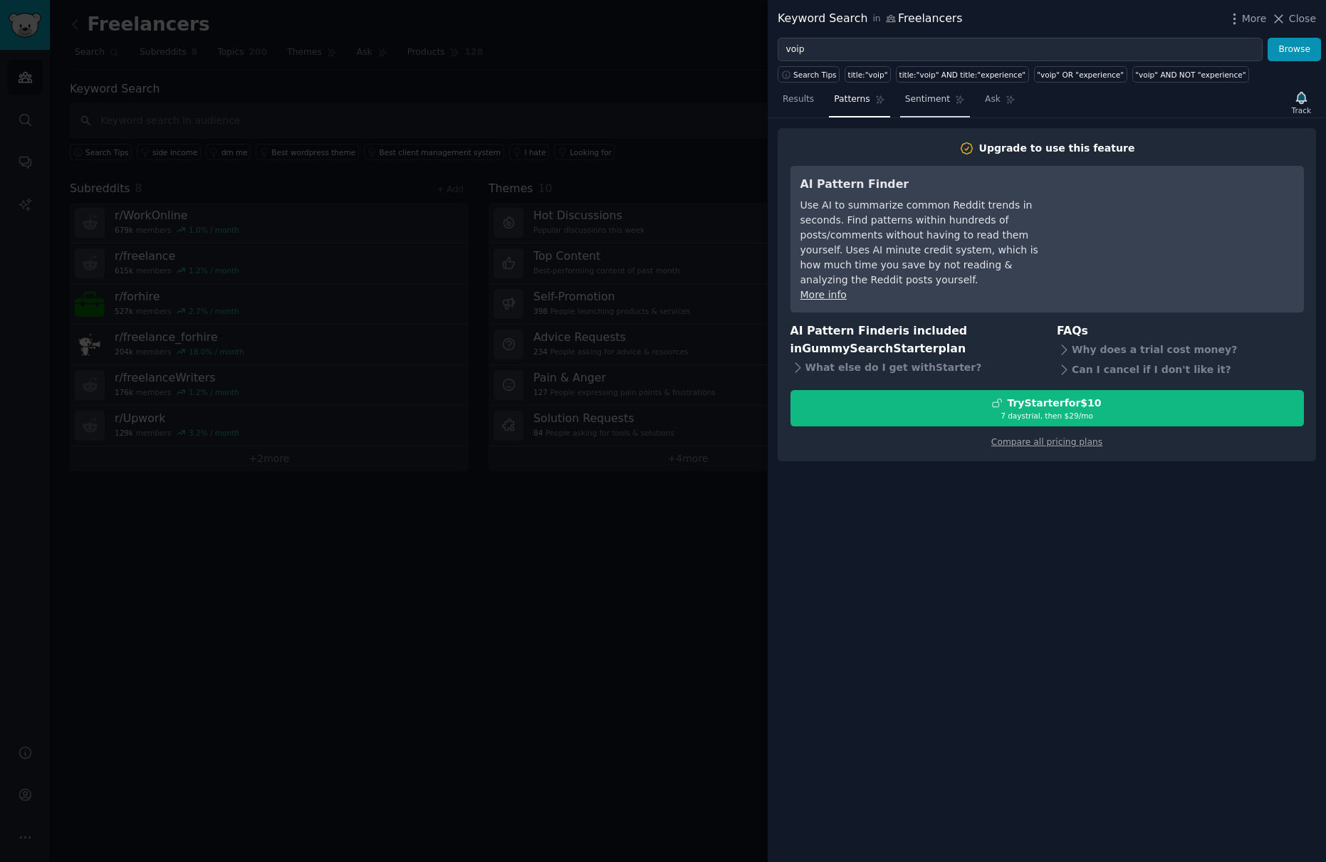
click at [921, 99] on span "Sentiment" at bounding box center [927, 99] width 45 height 13
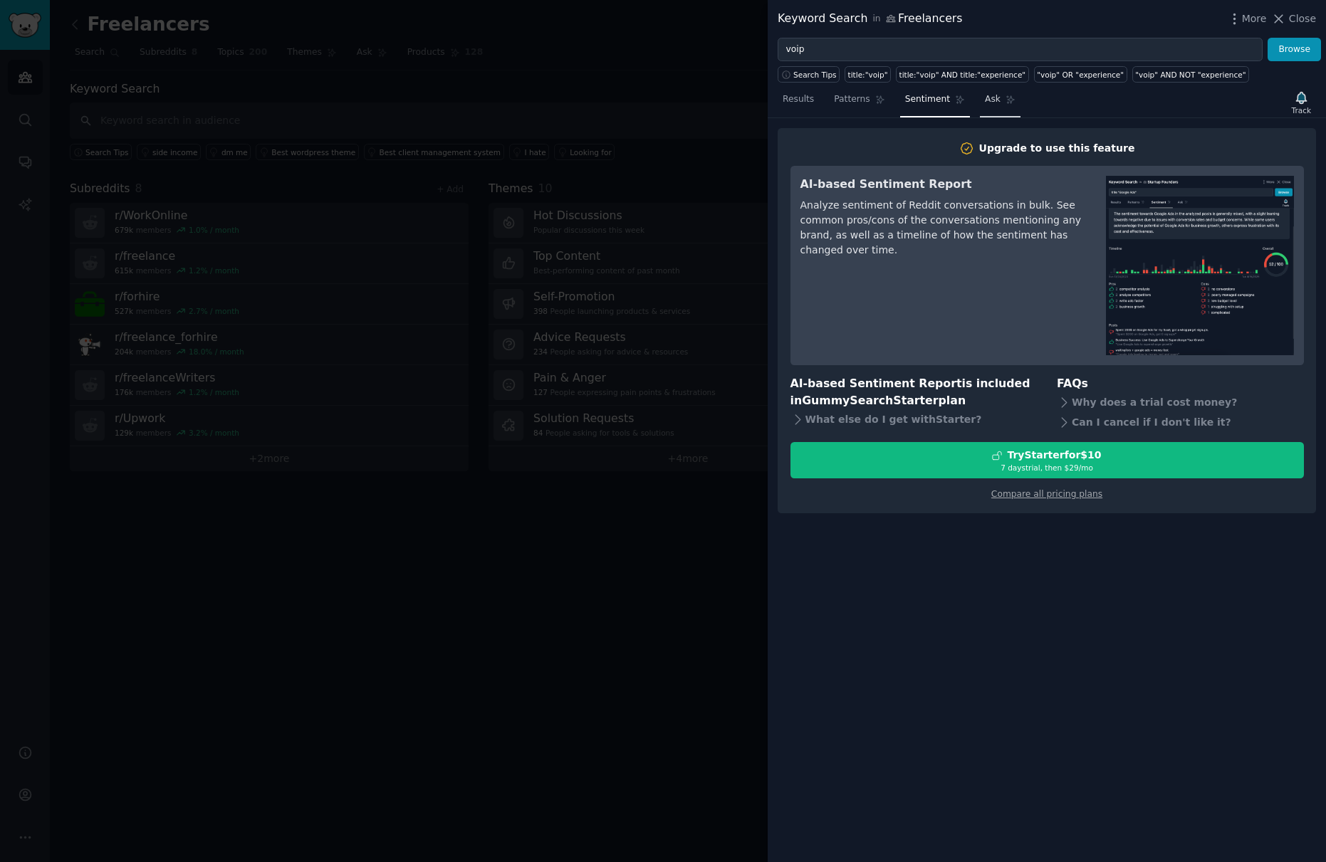
click at [990, 104] on span "Ask" at bounding box center [993, 99] width 16 height 13
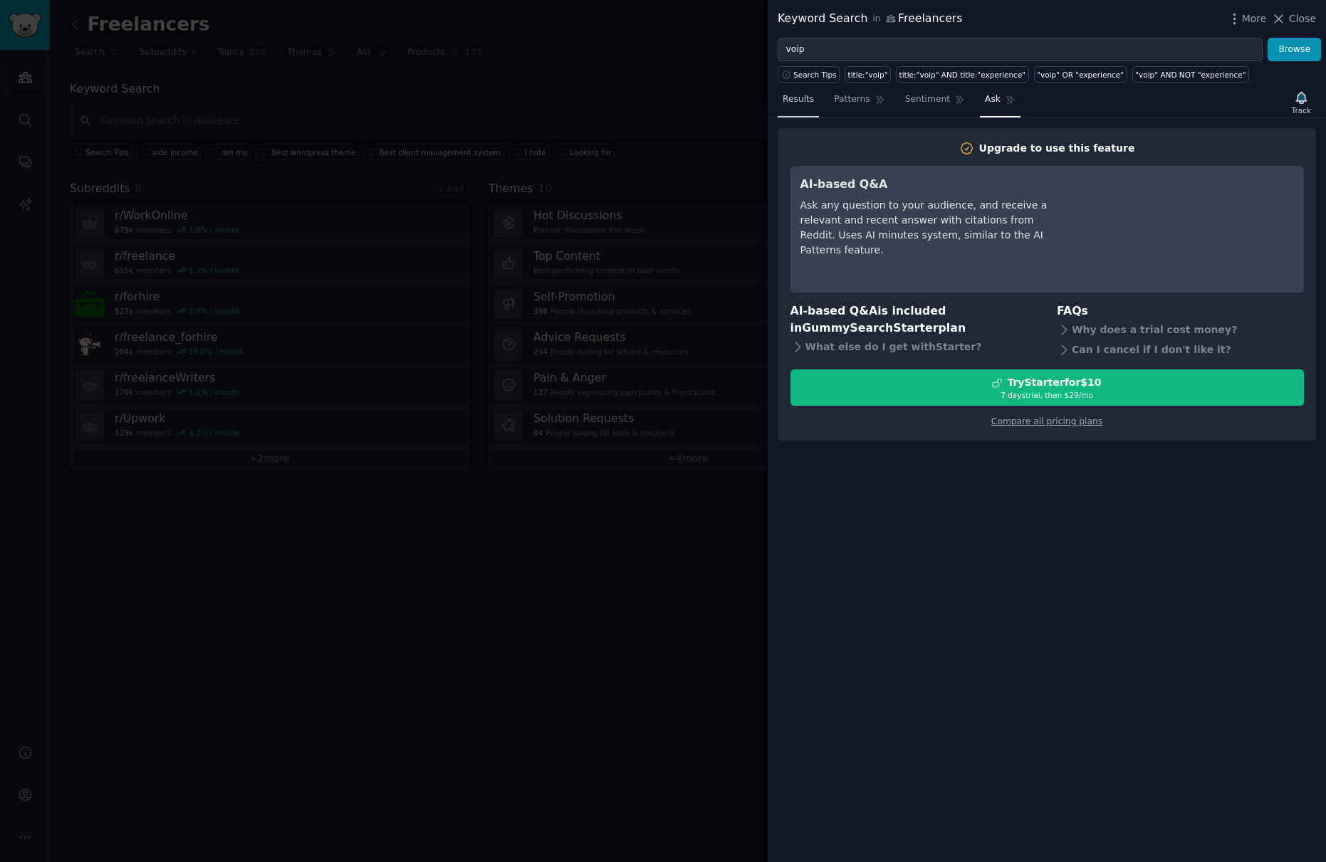
click at [783, 100] on span "Results" at bounding box center [798, 99] width 31 height 13
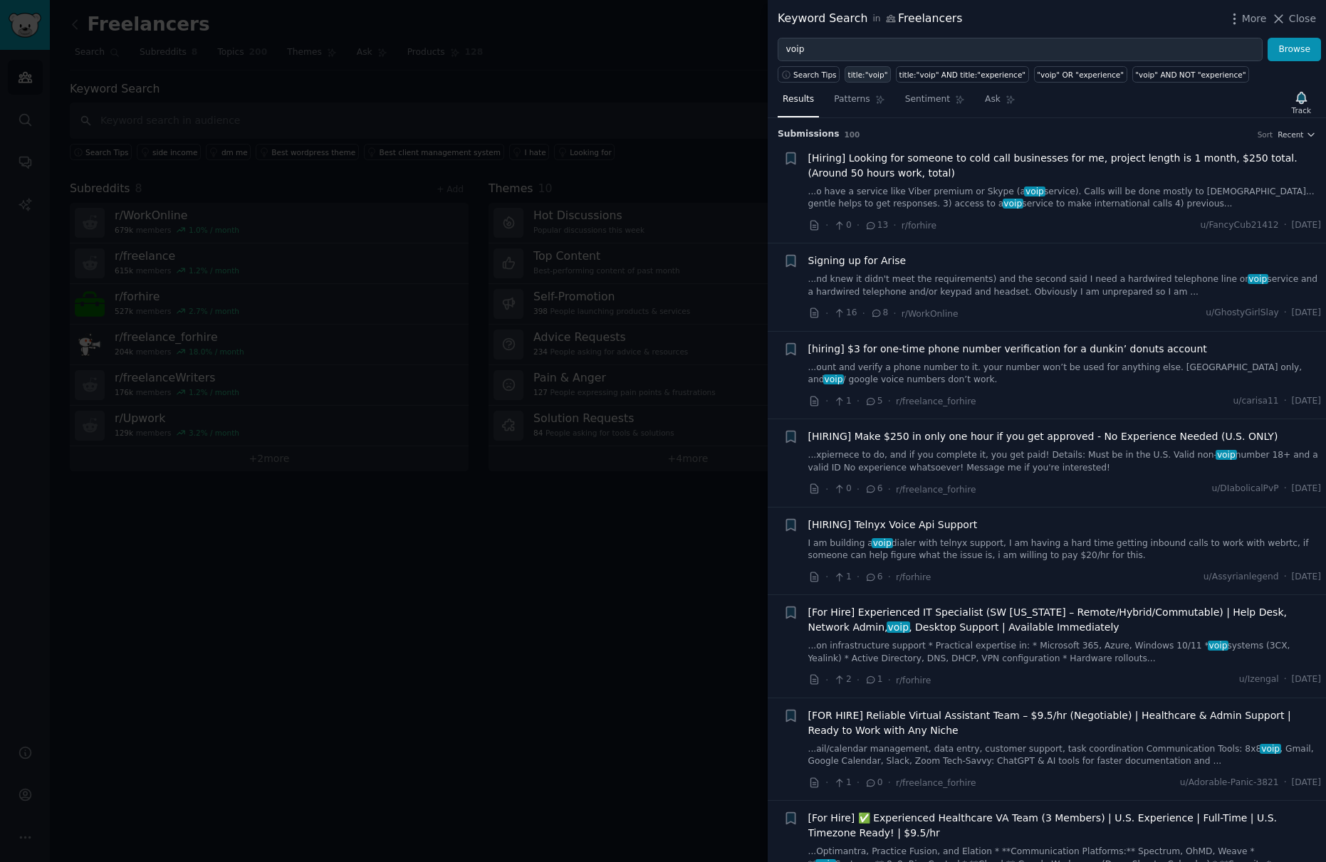
click at [860, 77] on div "title:"voip"" at bounding box center [868, 75] width 40 height 10
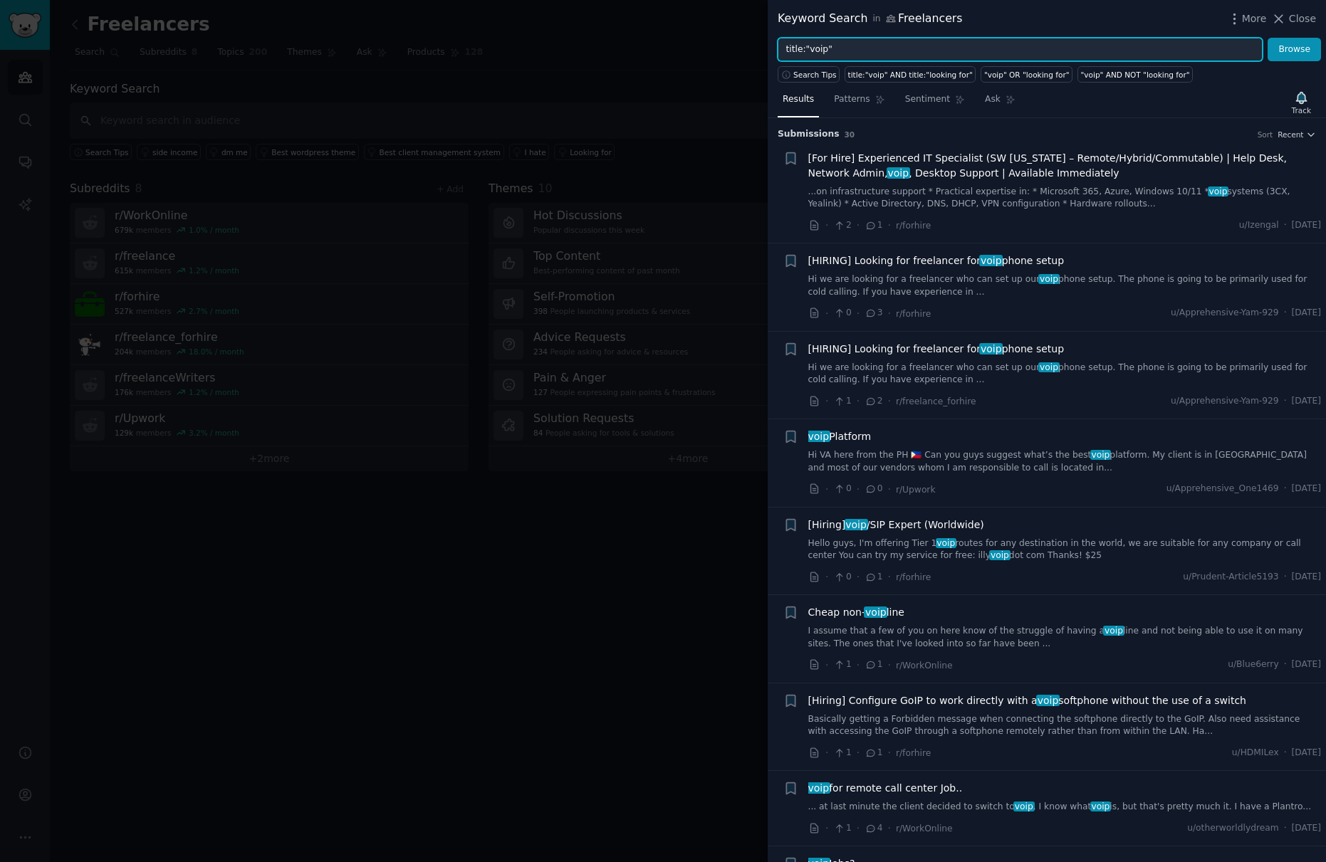
click at [812, 48] on input "title:"voip"" at bounding box center [1020, 50] width 485 height 24
type input "title:"nextiva""
click at [1267, 38] on button "Browse" at bounding box center [1293, 50] width 53 height 24
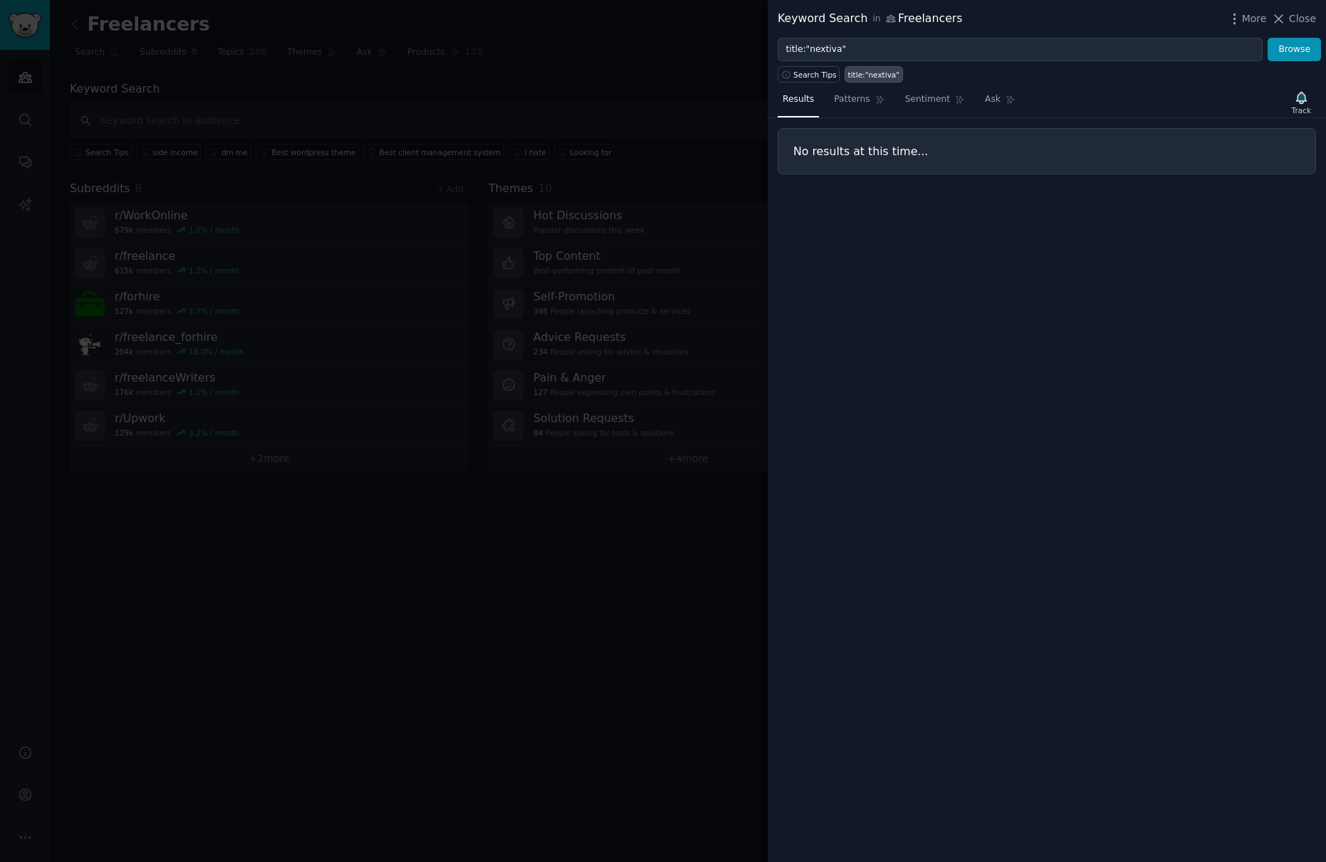
click at [649, 189] on div at bounding box center [663, 431] width 1326 height 862
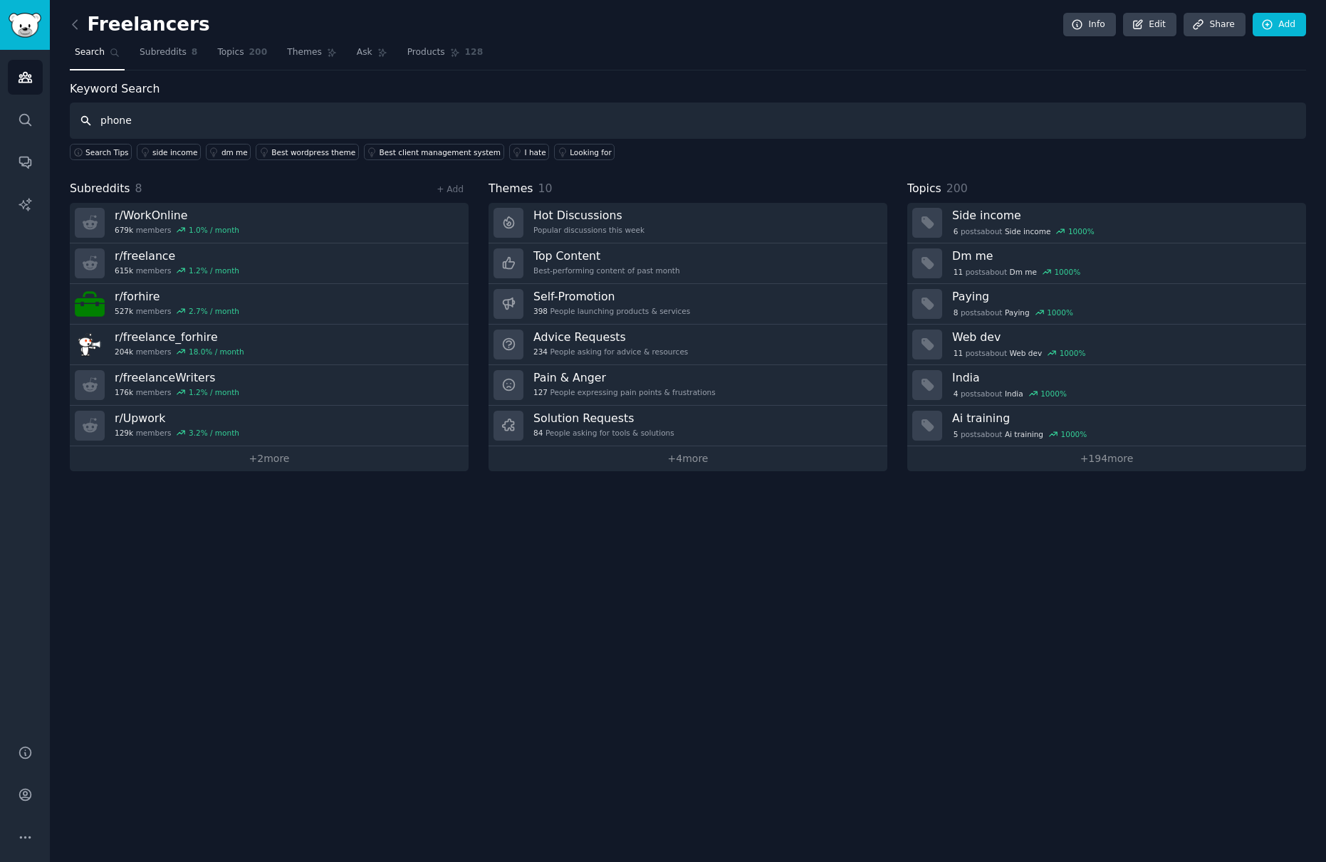
type input "phone"
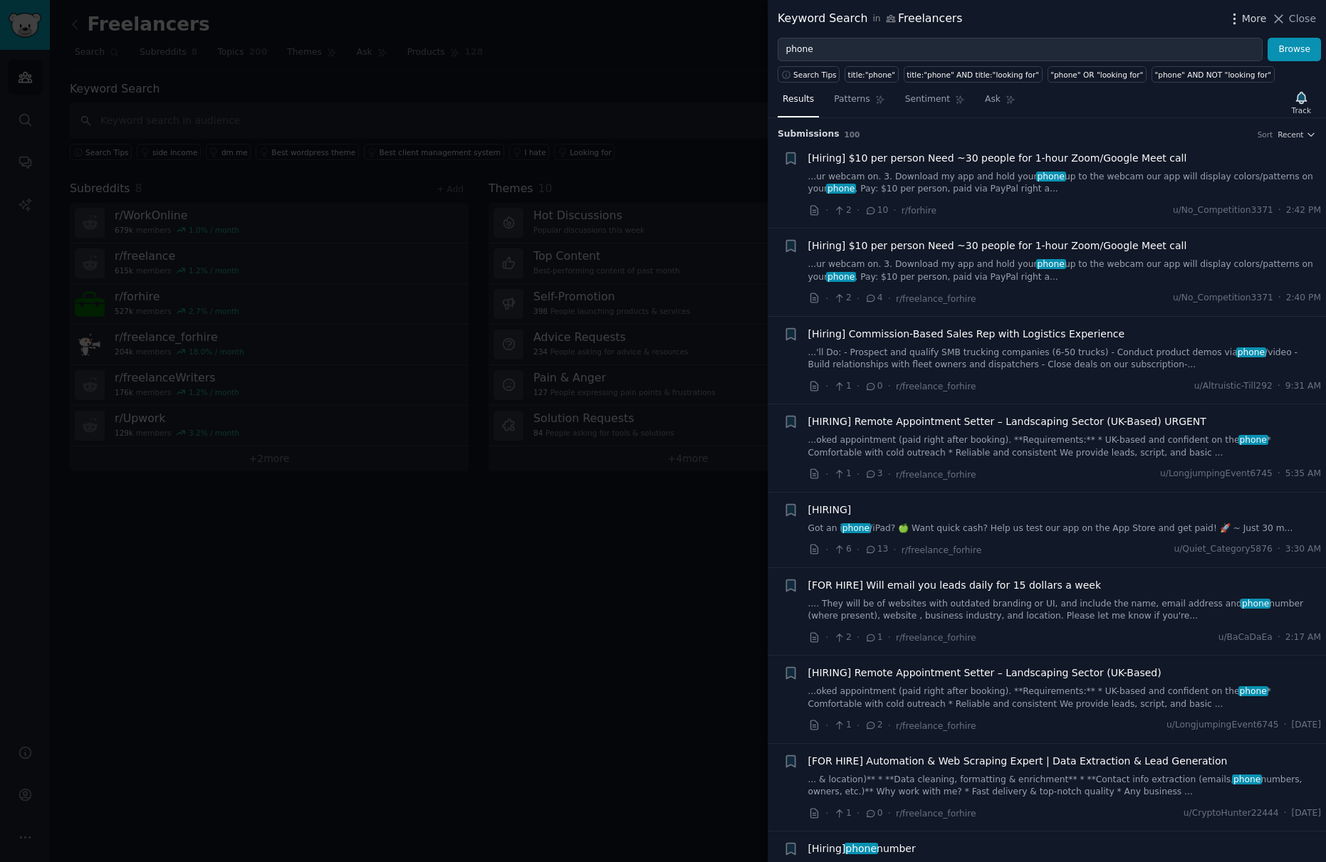
click at [1228, 17] on icon "button" at bounding box center [1234, 18] width 15 height 15
click at [1306, 18] on span "Close" at bounding box center [1302, 18] width 27 height 15
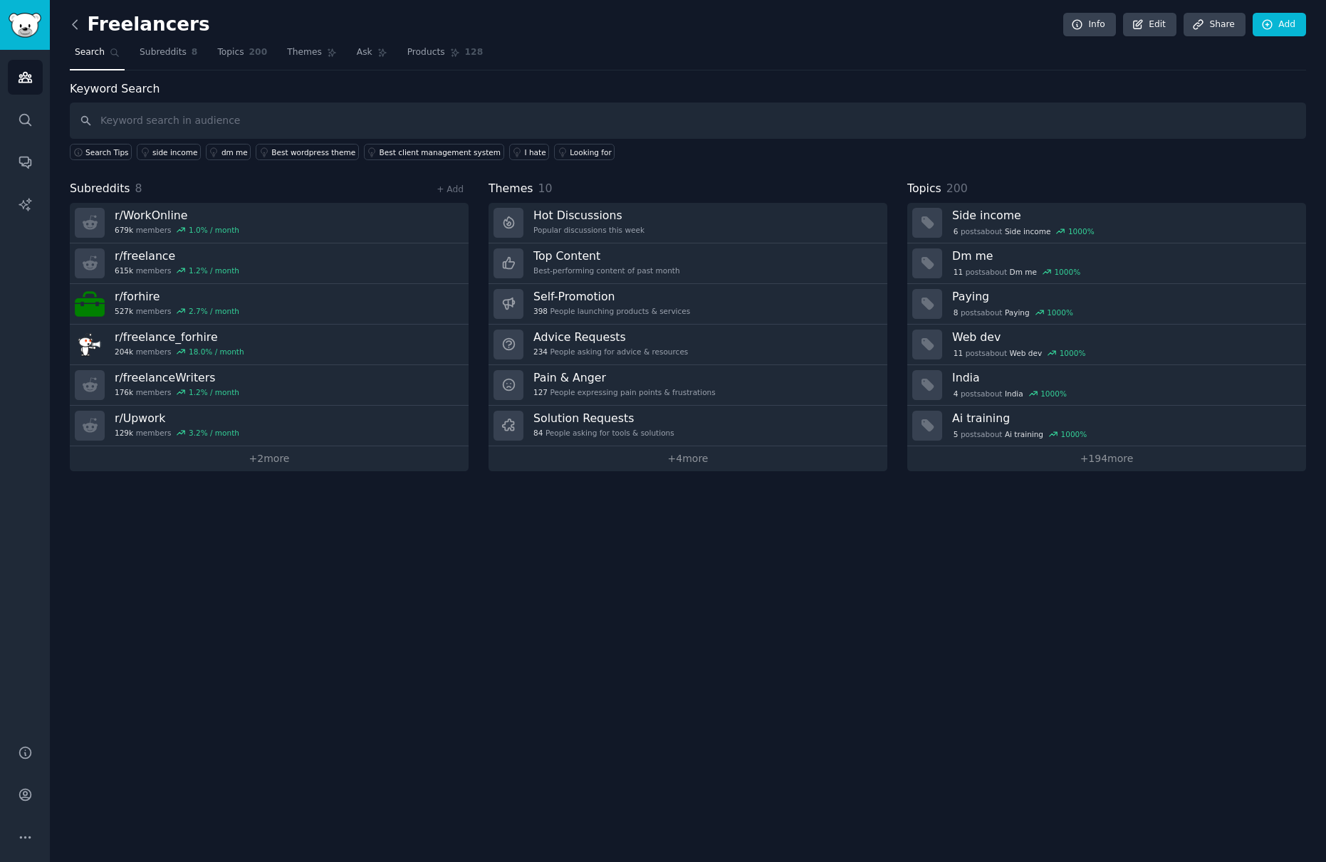
click at [79, 24] on icon at bounding box center [75, 24] width 15 height 15
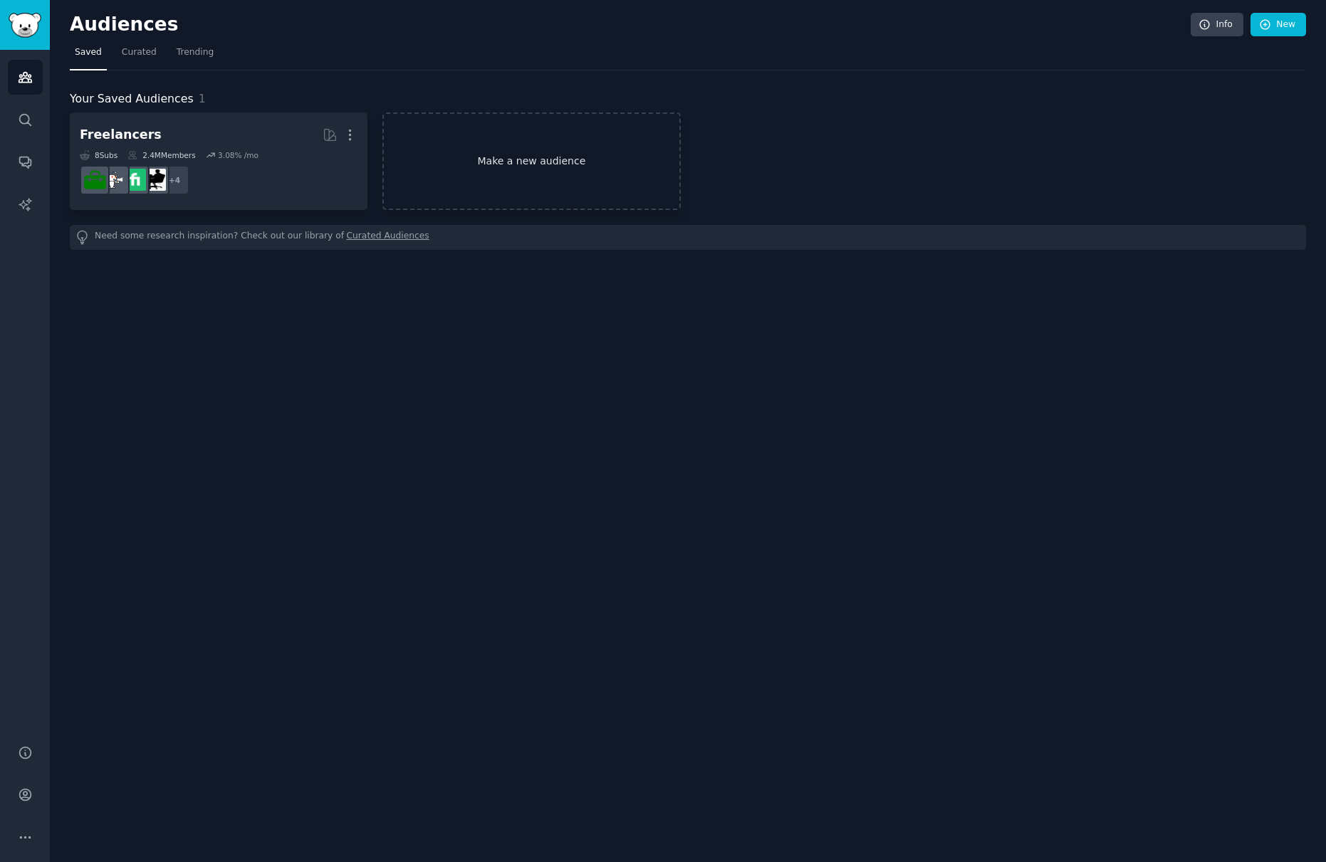
click at [510, 164] on link "Make a new audience" at bounding box center [531, 162] width 298 height 98
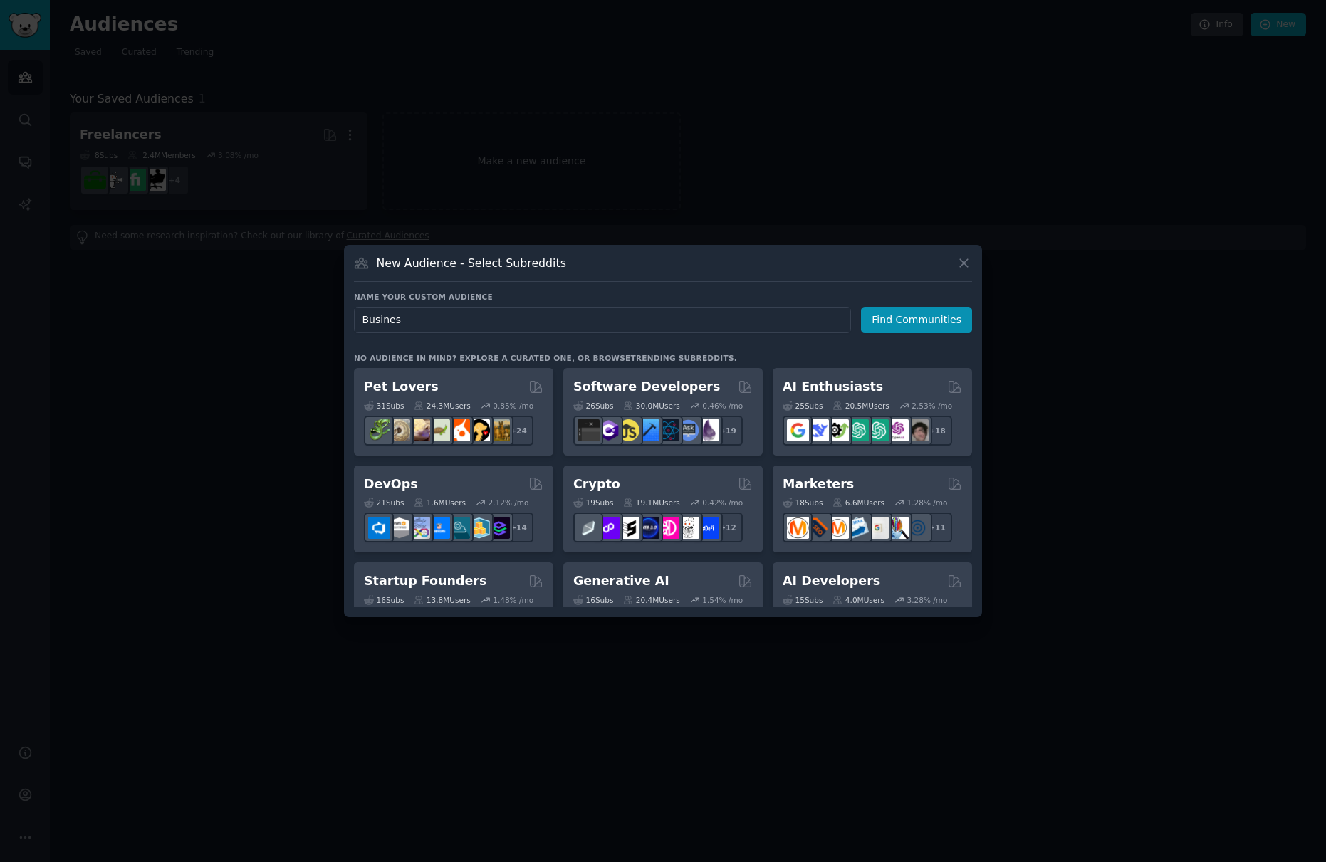
type input "Business"
click button "Find Communities" at bounding box center [916, 320] width 111 height 26
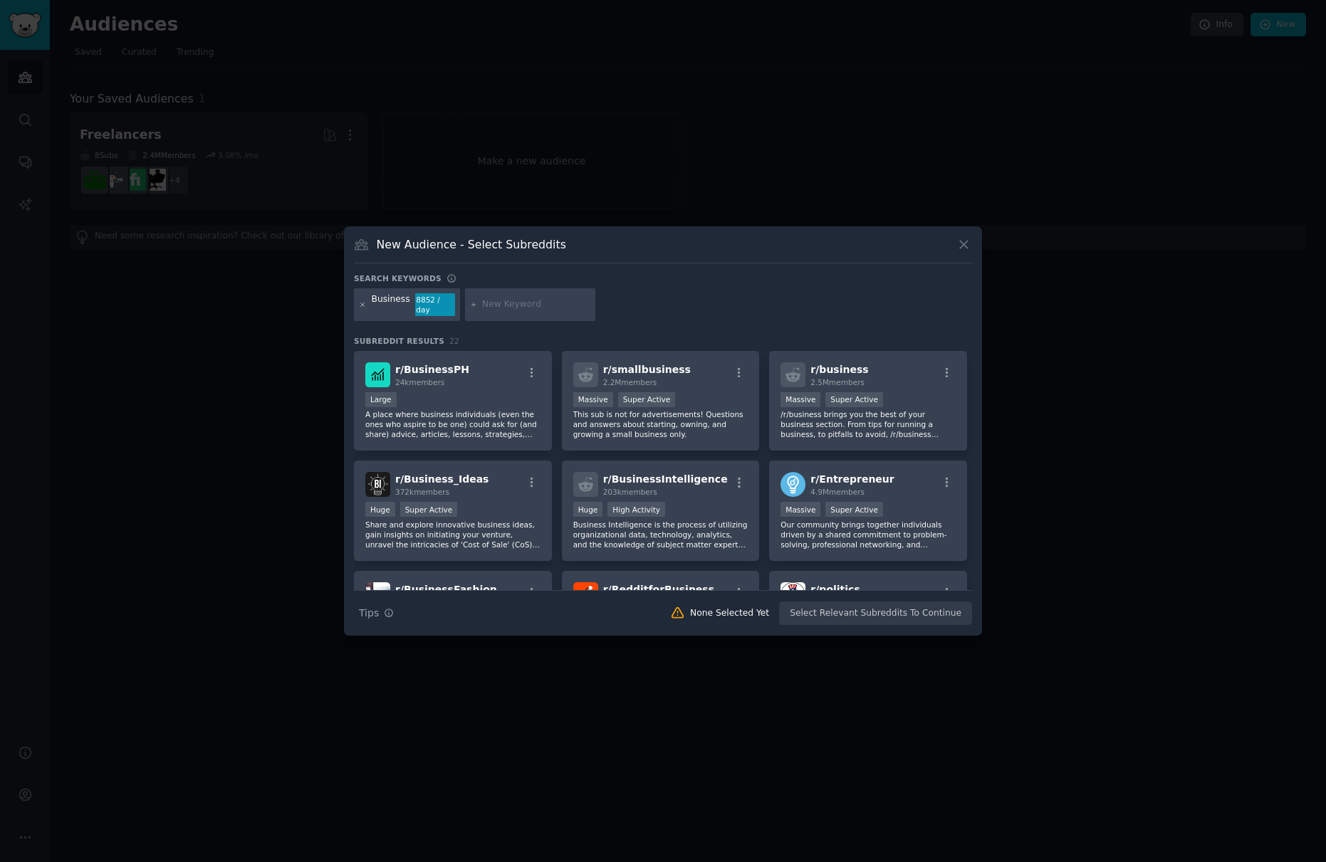
click at [360, 305] on icon at bounding box center [363, 305] width 8 height 8
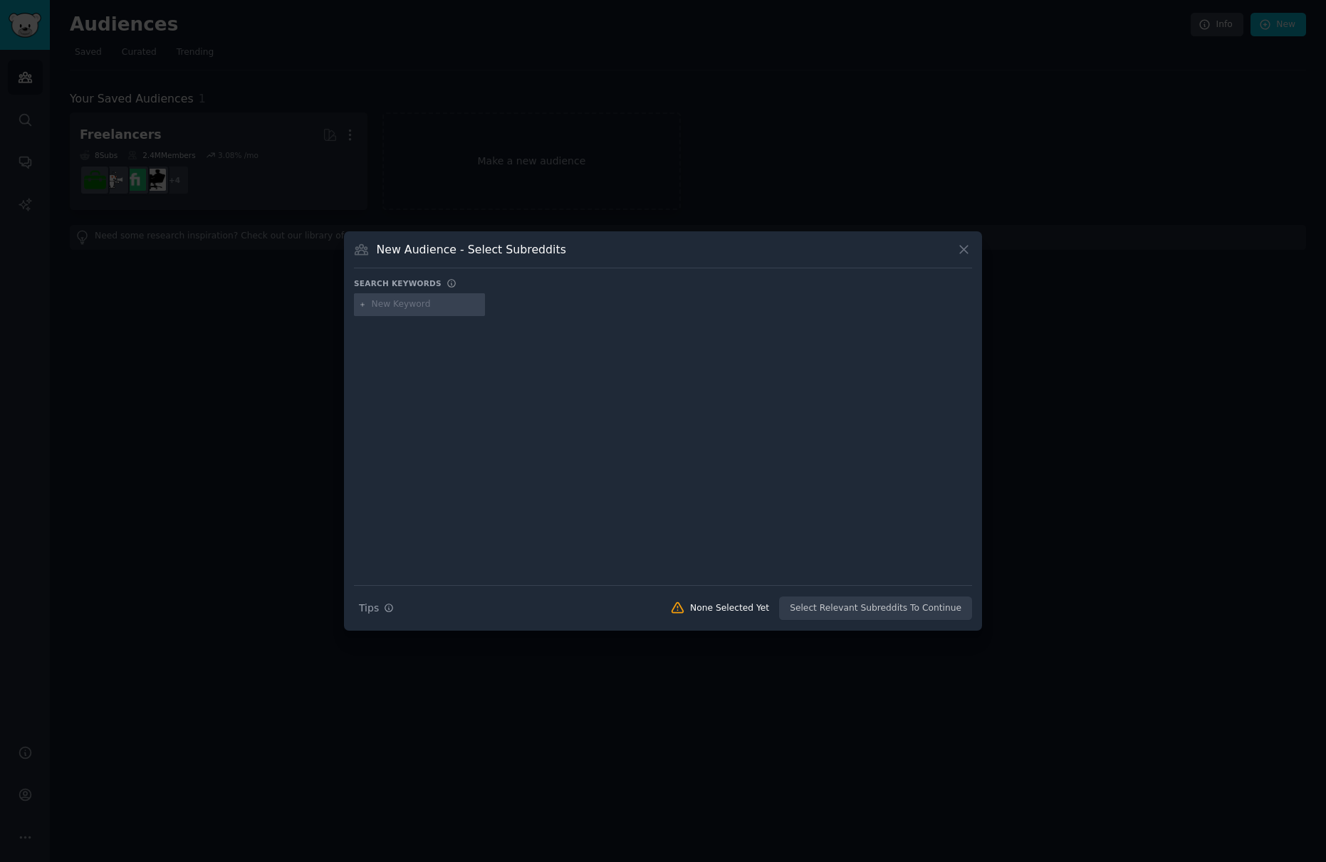
click at [393, 313] on div at bounding box center [419, 304] width 131 height 23
click at [393, 312] on div at bounding box center [419, 304] width 131 height 23
click at [397, 306] on input "text" at bounding box center [426, 304] width 108 height 13
type input "business"
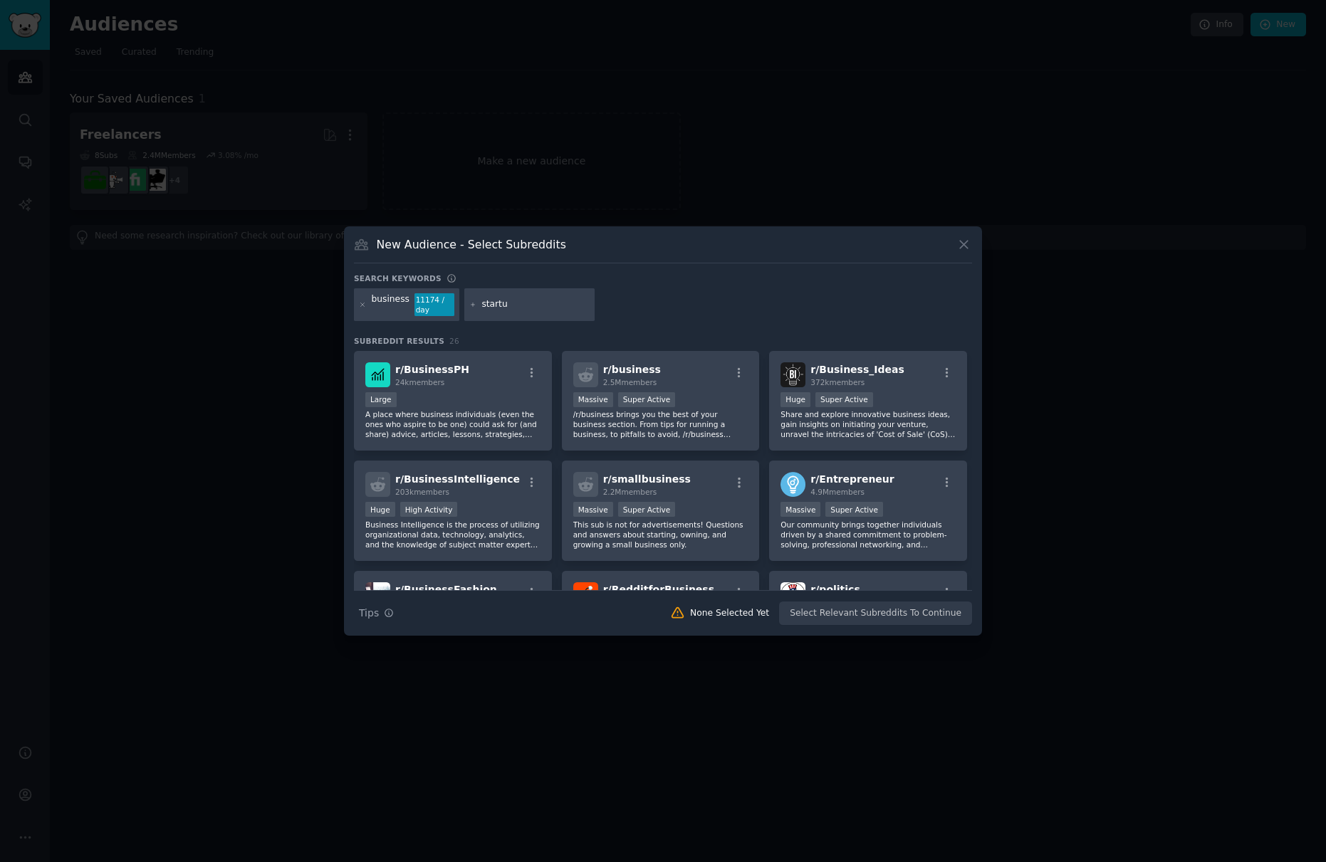
type input "startup"
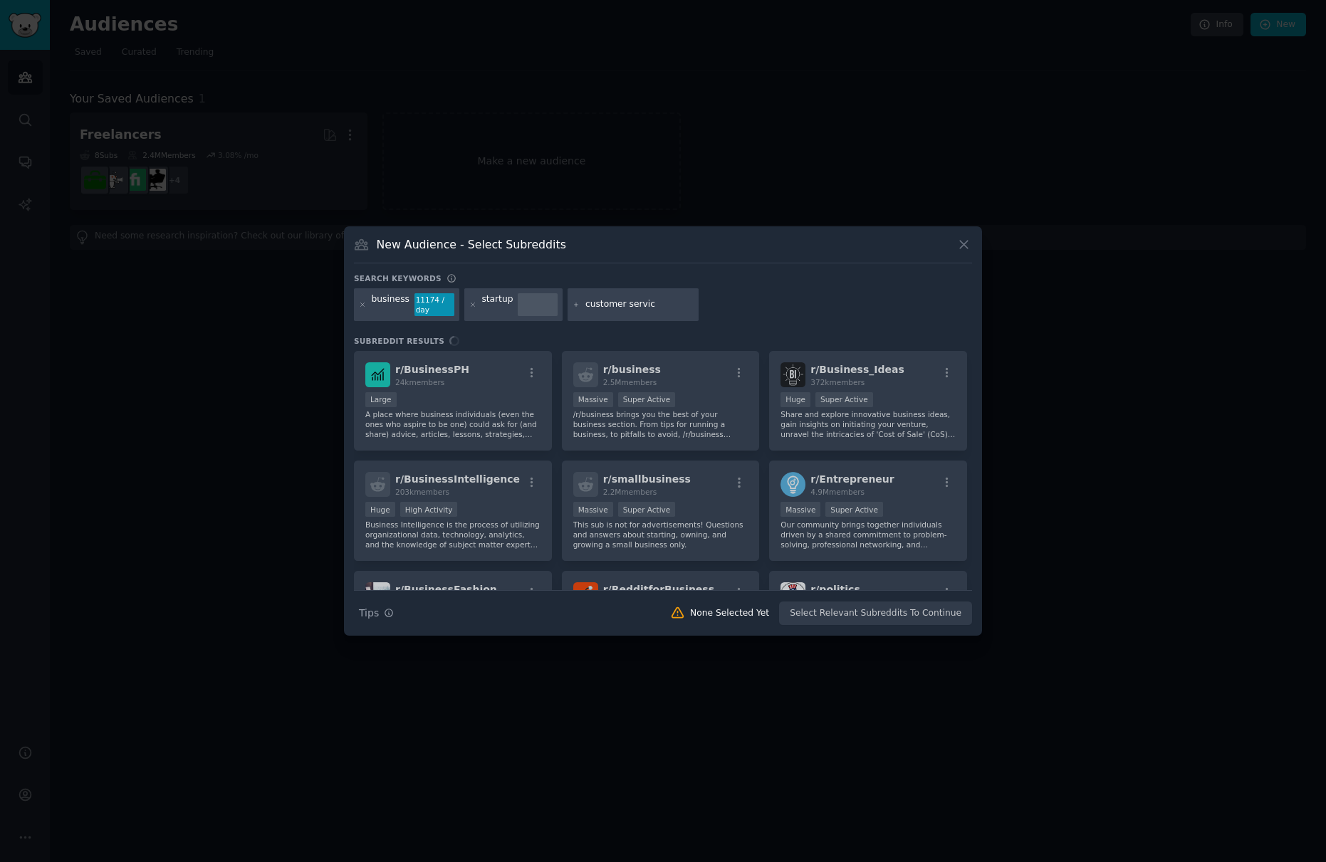
type input "customer service"
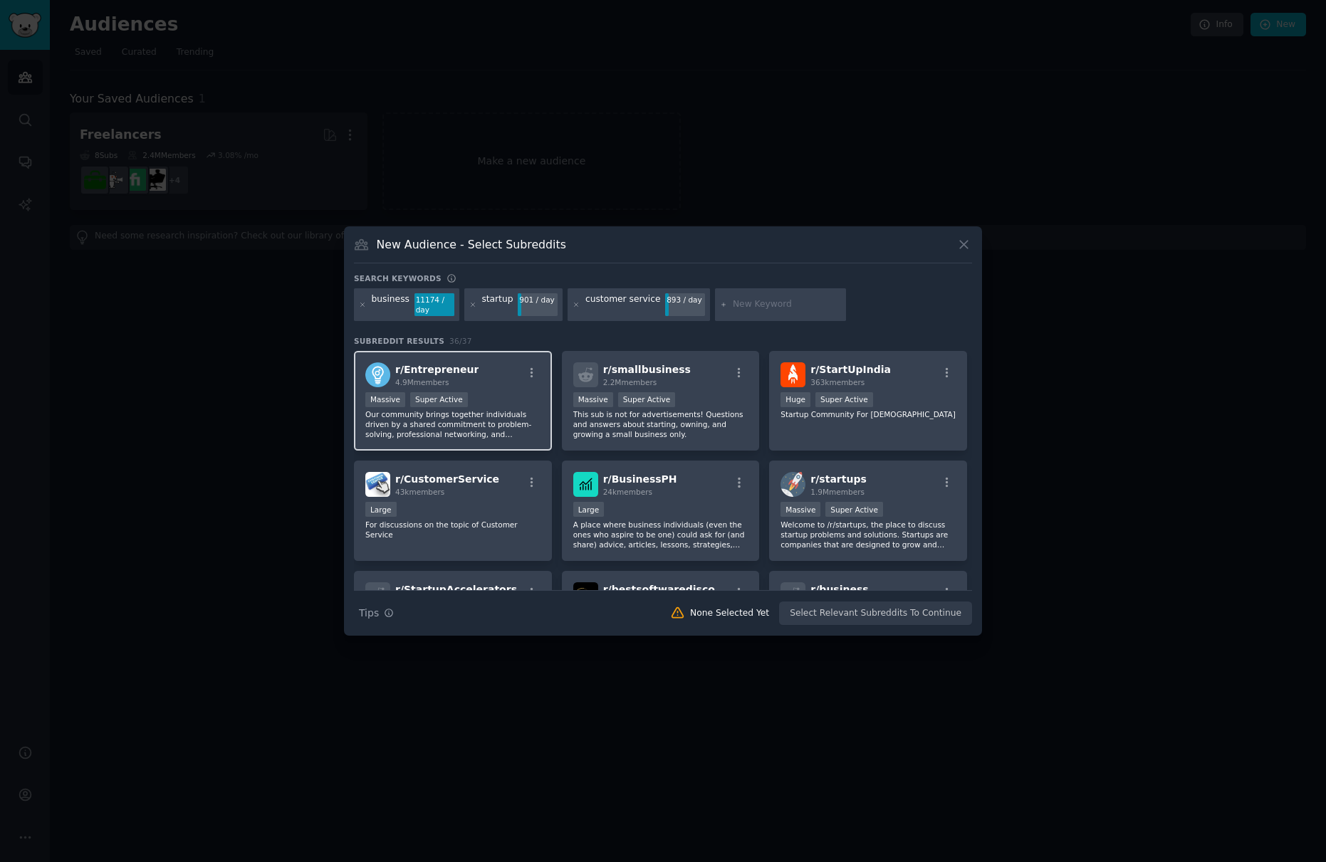
click at [521, 431] on p "Our community brings together individuals driven by a shared commitment to prob…" at bounding box center [452, 424] width 175 height 30
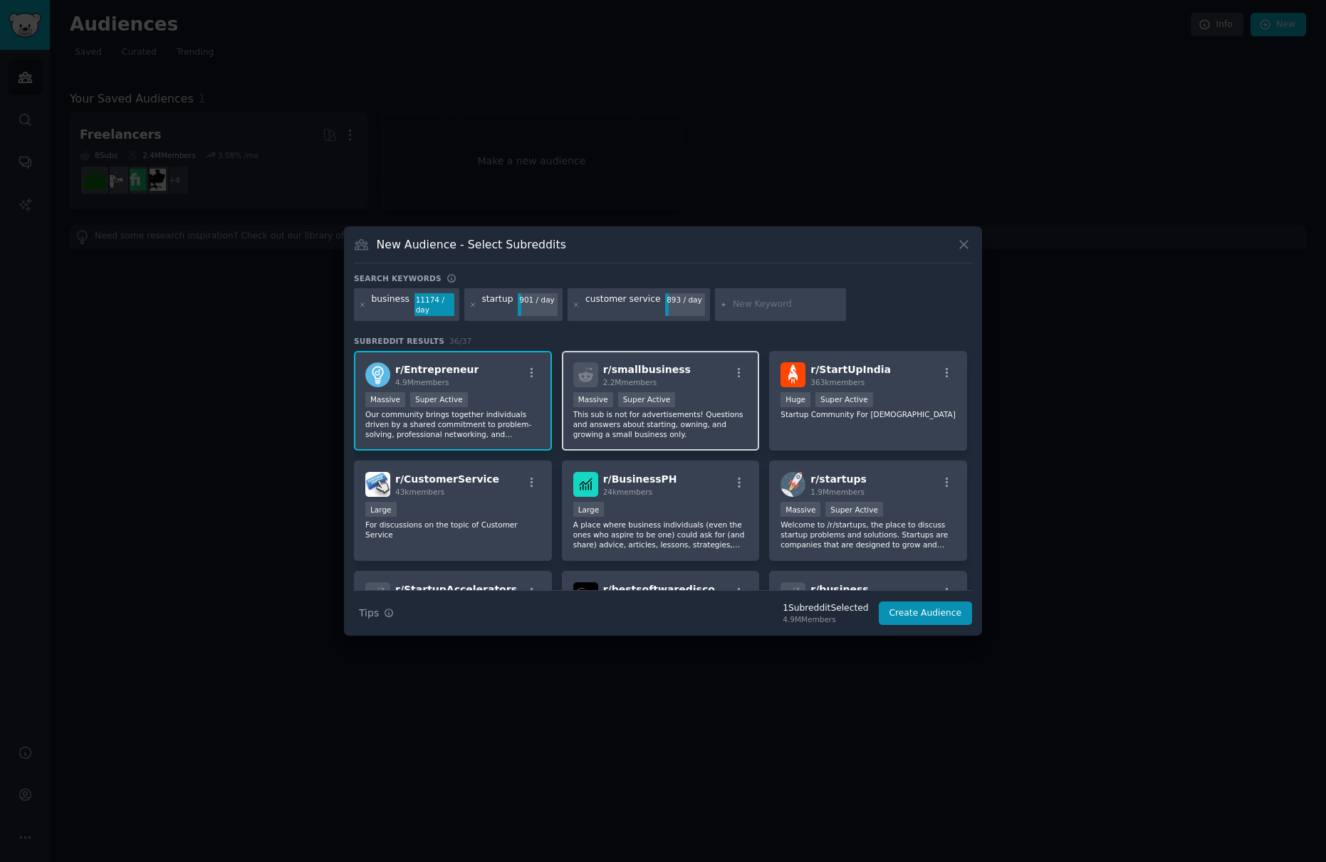
click at [623, 433] on p "This sub is not for advertisements! Questions and answers about starting, ownin…" at bounding box center [660, 424] width 175 height 30
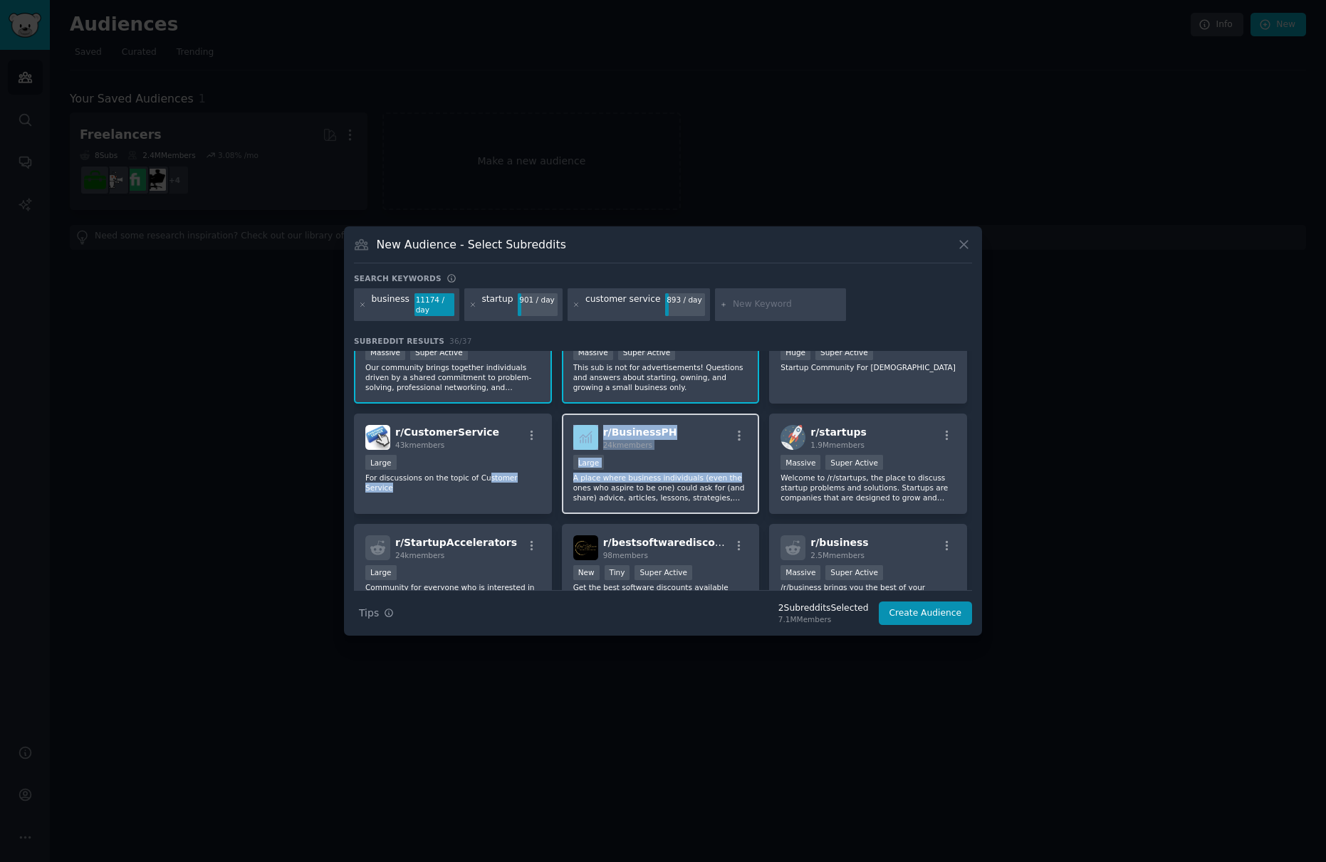
drag, startPoint x: 488, startPoint y: 478, endPoint x: 567, endPoint y: 485, distance: 79.4
click at [567, 485] on div "r/ Entrepreneur 4.9M members Massive Super Active Our community brings together…" at bounding box center [663, 629] width 618 height 650
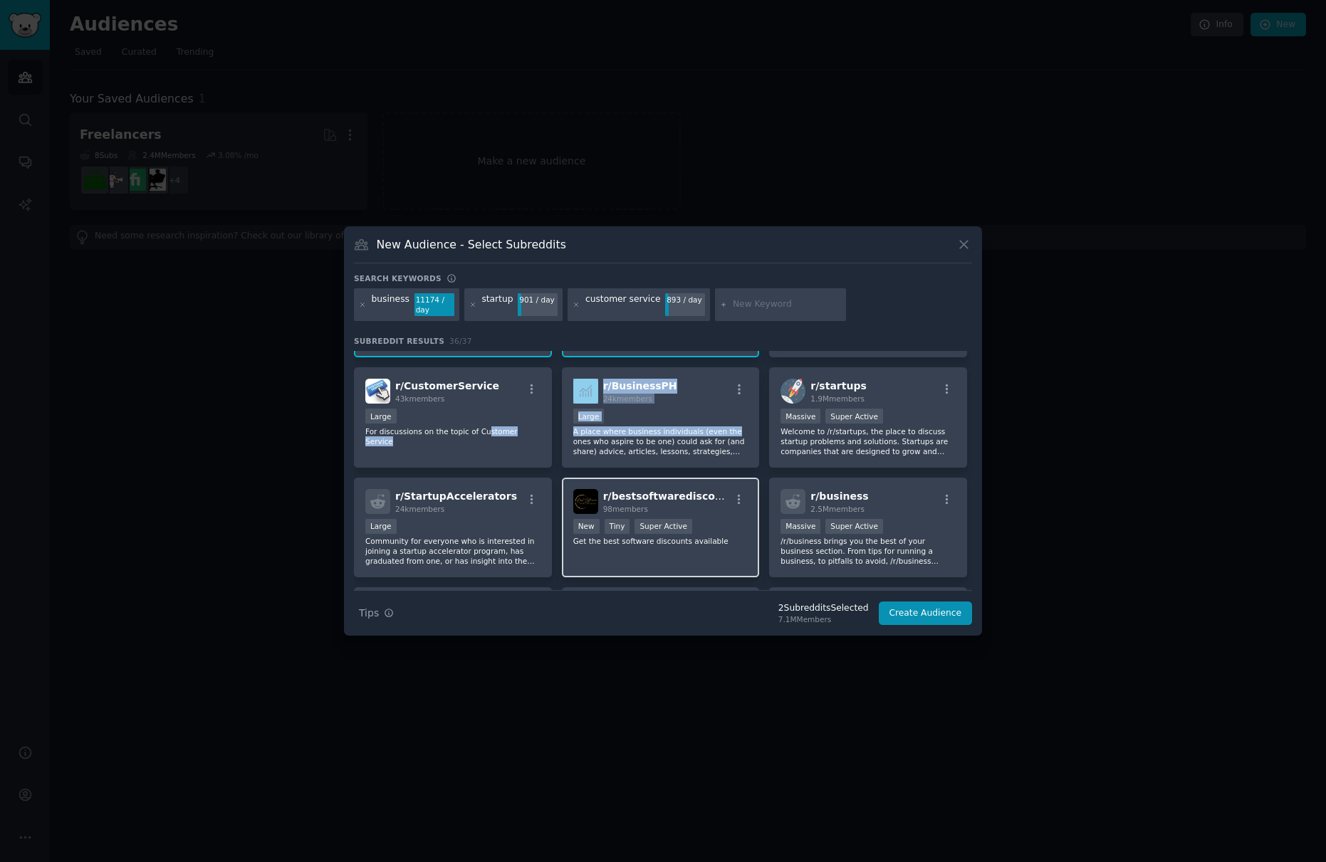
scroll to position [131, 0]
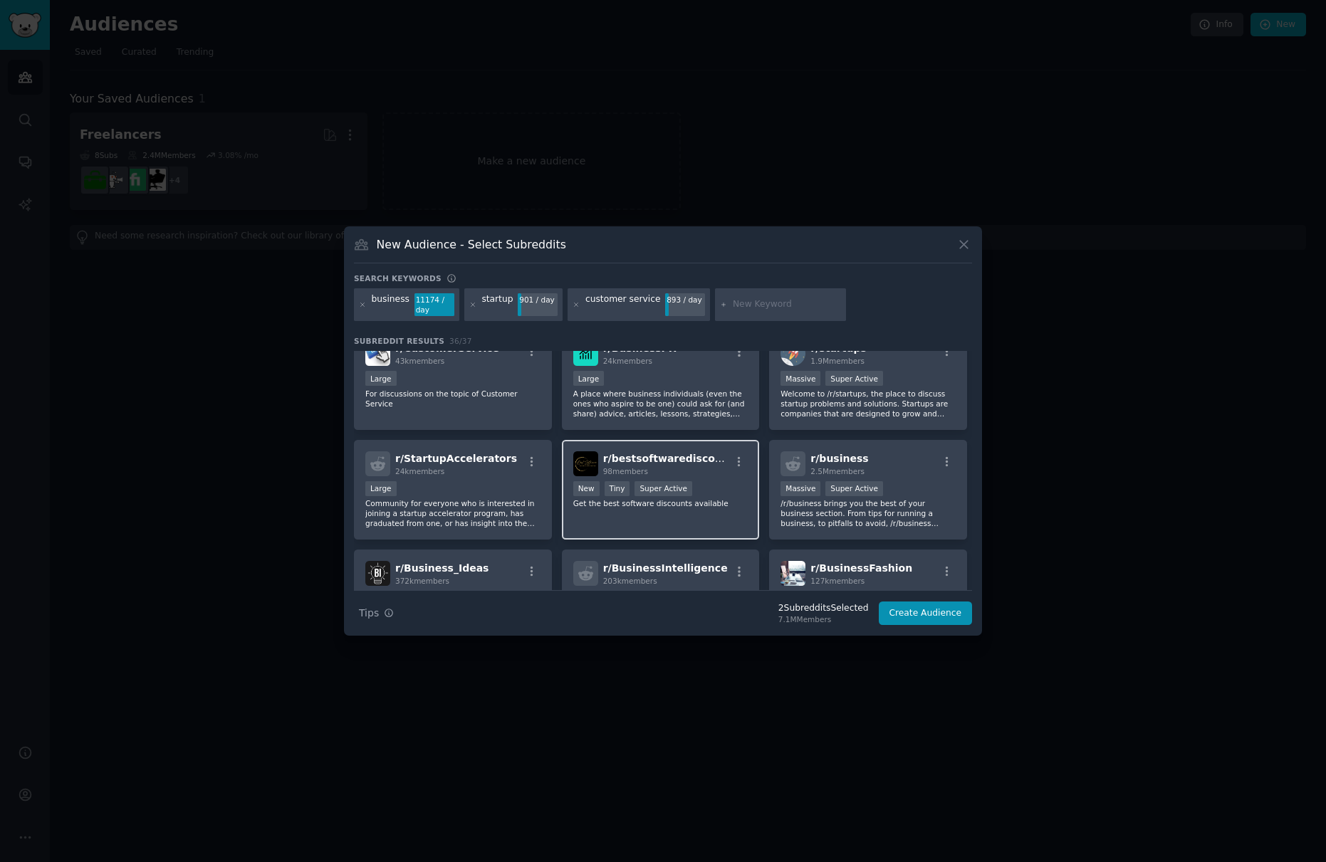
click at [647, 513] on div "r/ bestsoftwarediscounts 98 members >= 95th percentile for submissions / day Ne…" at bounding box center [661, 490] width 198 height 100
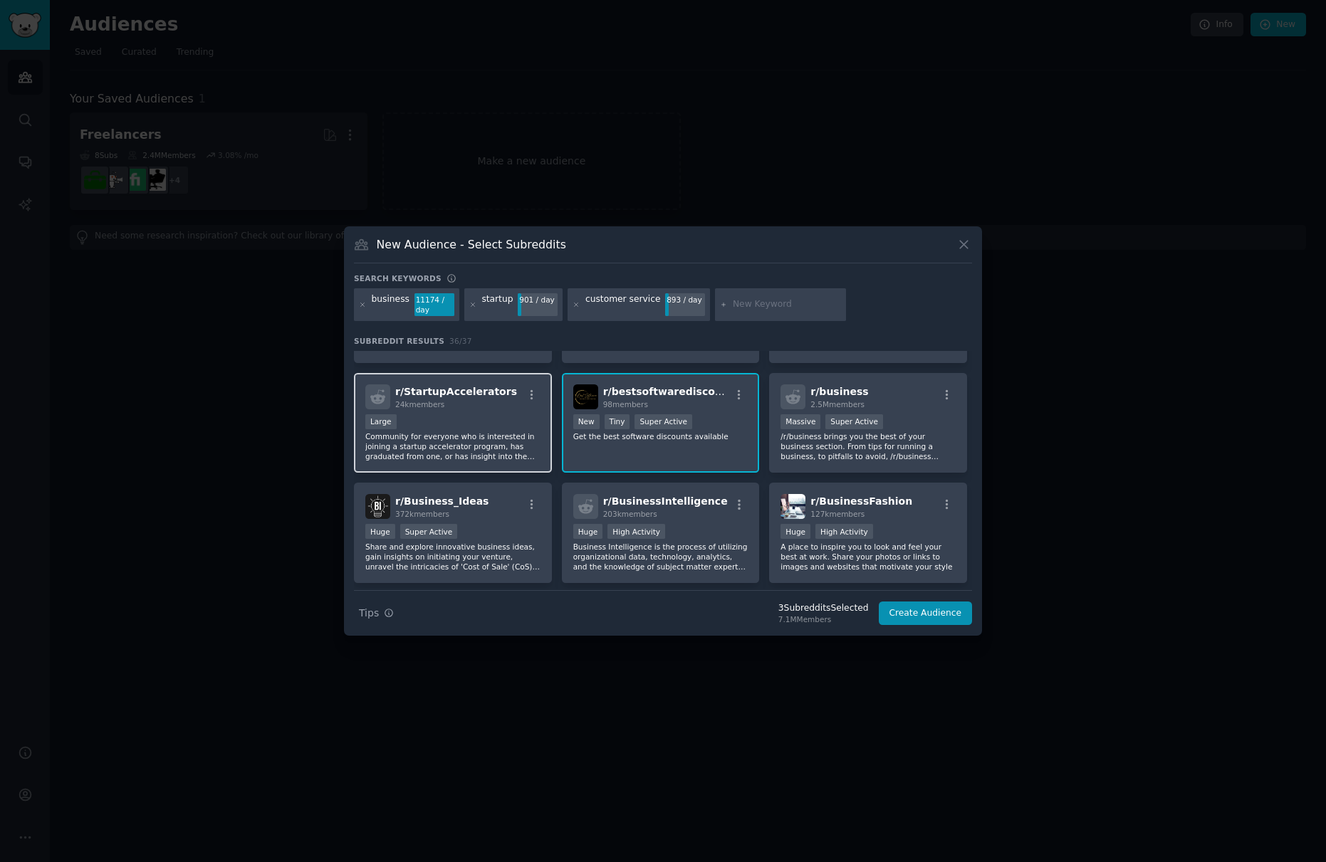
scroll to position [424, 0]
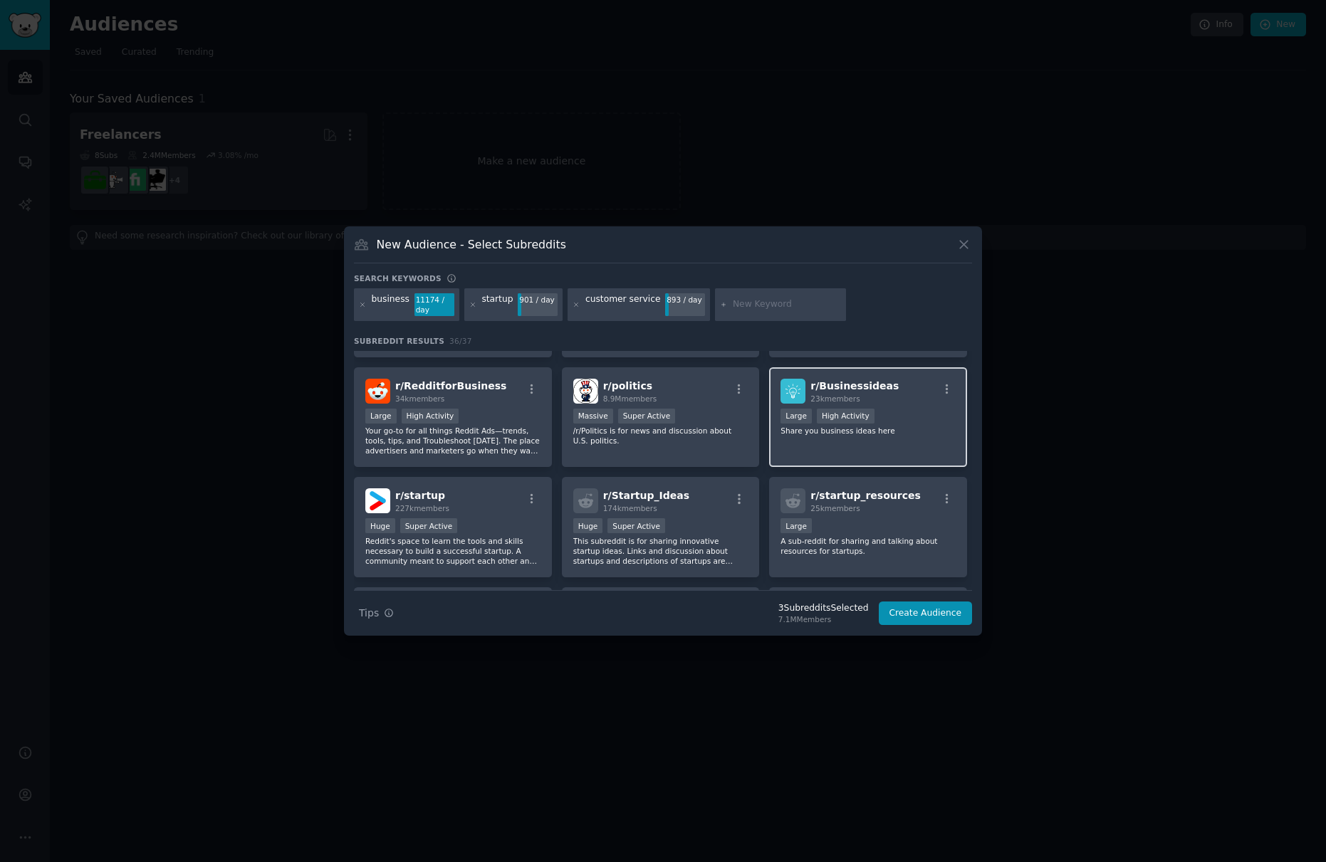
click at [830, 444] on div "r/ Businessideas 23k members Large High Activity Share you business ideas here" at bounding box center [868, 417] width 198 height 100
click at [860, 541] on p "A sub-reddit for sharing and talking about resources for startups." at bounding box center [867, 546] width 175 height 20
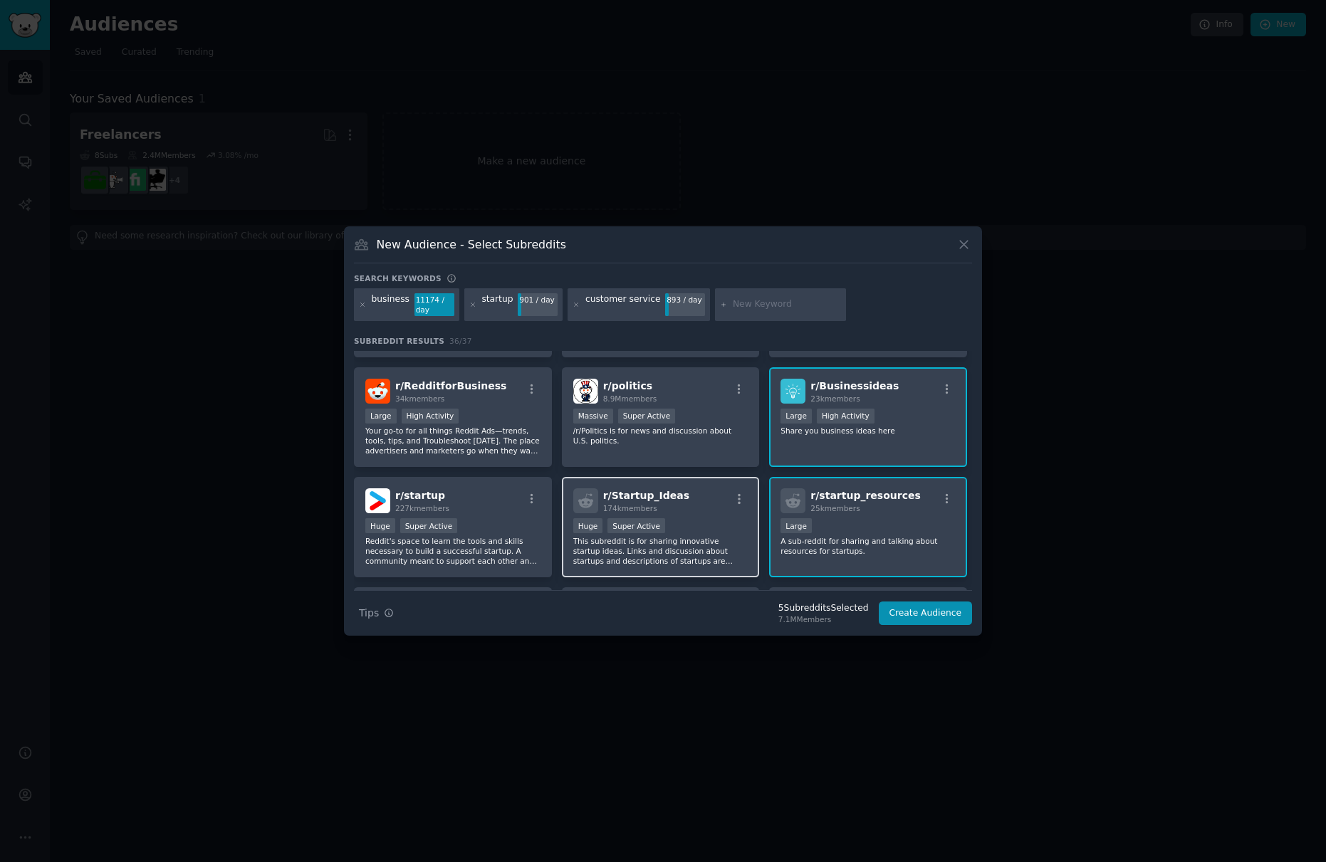
click at [600, 557] on p "This subreddit is for sharing innovative startup ideas. Links and discussion ab…" at bounding box center [660, 551] width 175 height 30
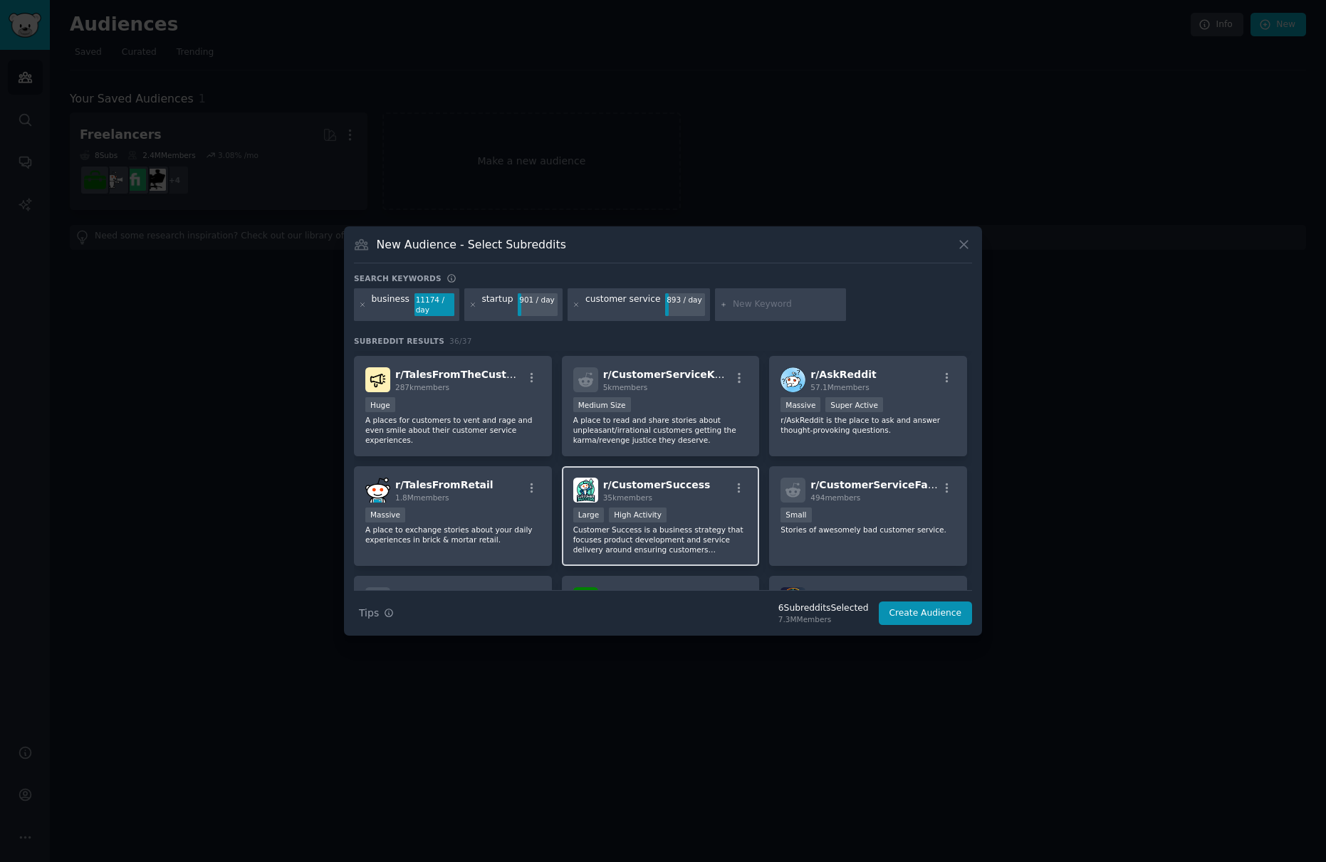
scroll to position [802, 0]
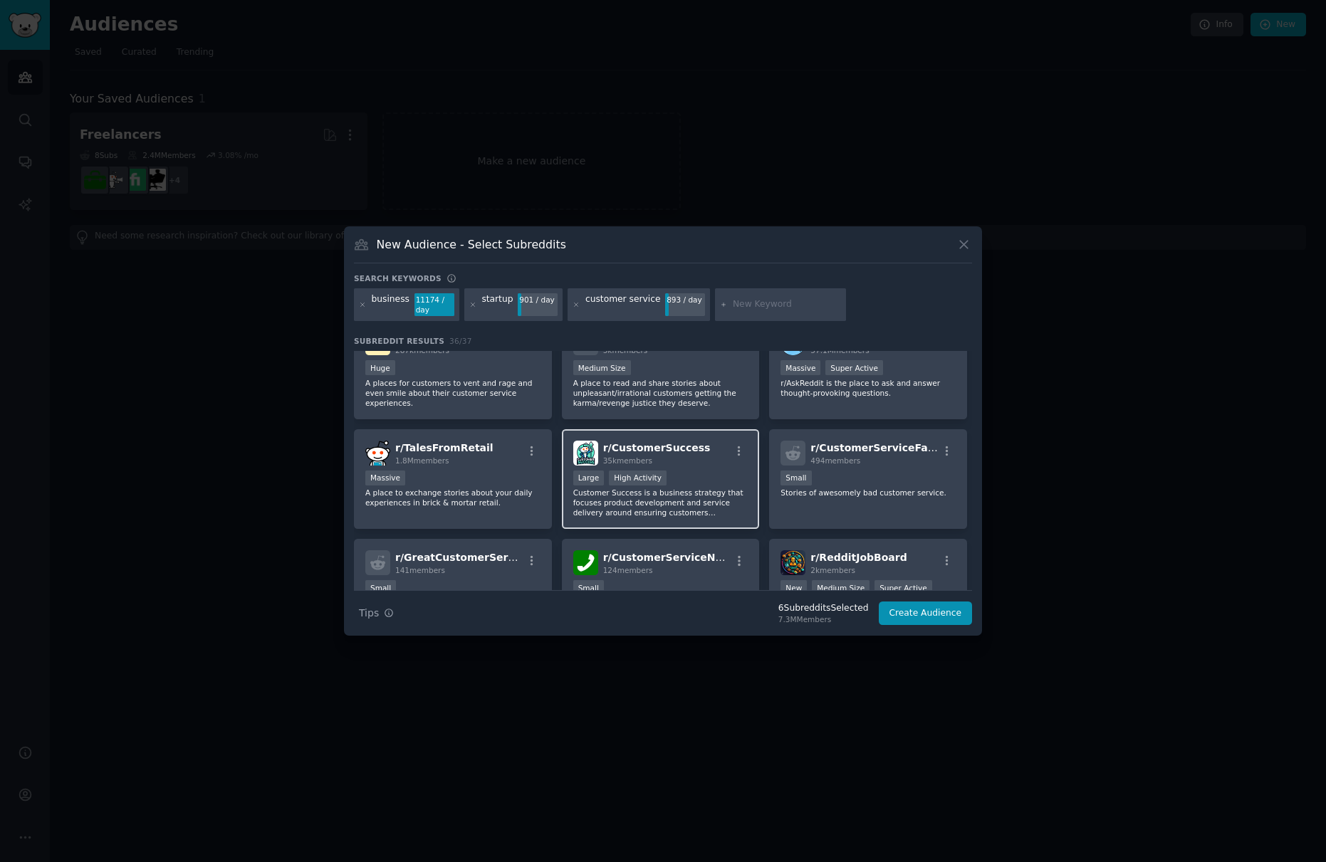
click at [687, 481] on div "Large High Activity" at bounding box center [660, 480] width 175 height 18
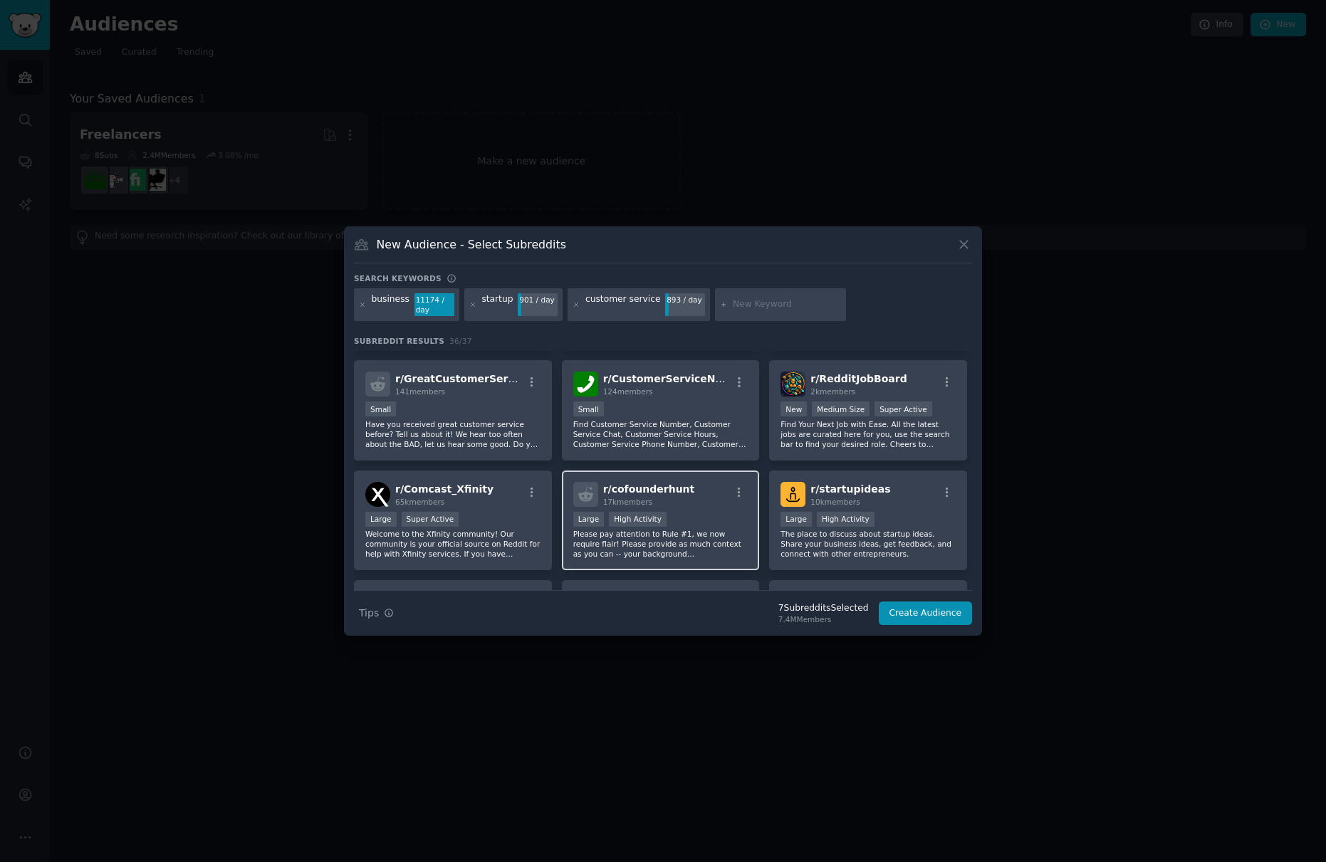
scroll to position [1047, 0]
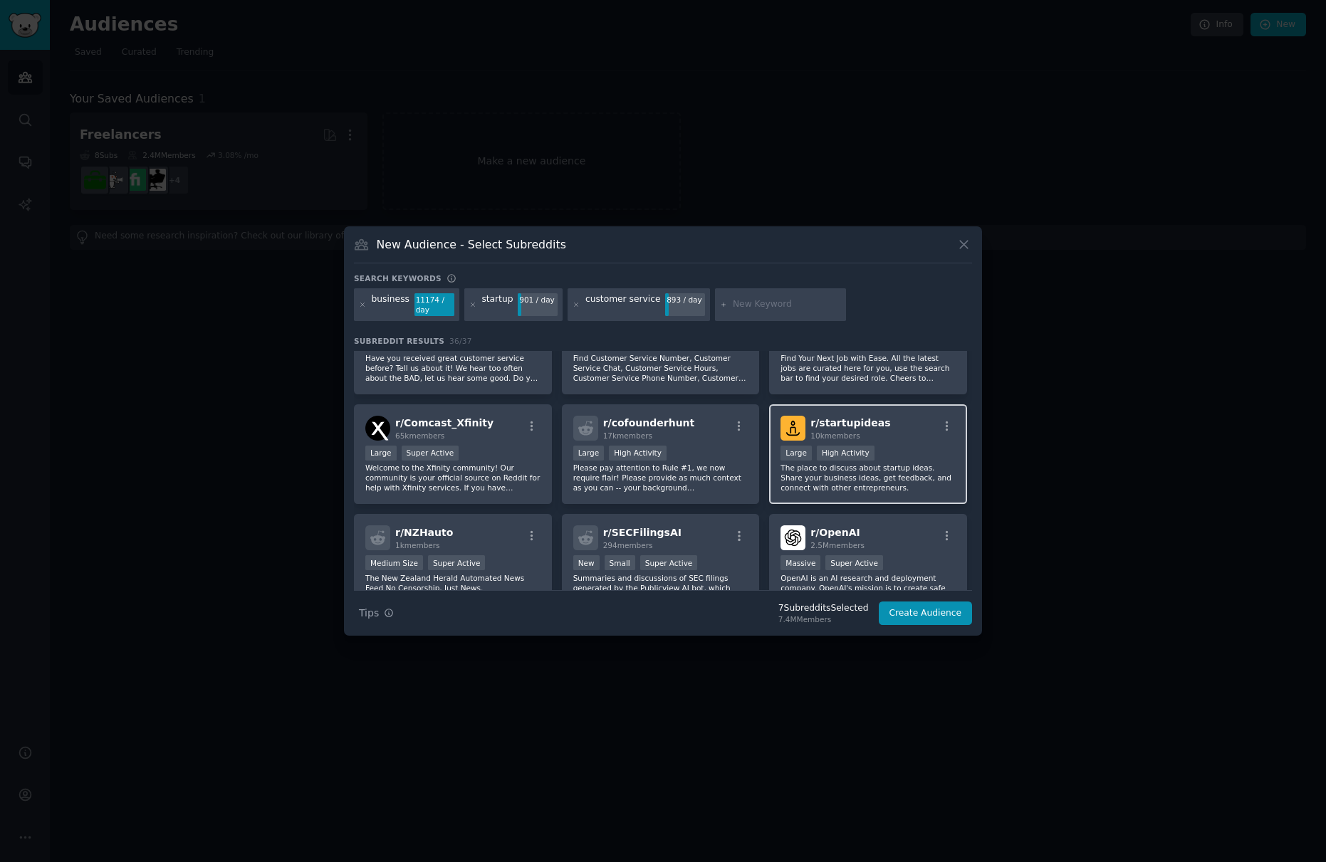
click at [869, 477] on p "The place to discuss about startup ideas. Share your business ideas, get feedba…" at bounding box center [867, 478] width 175 height 30
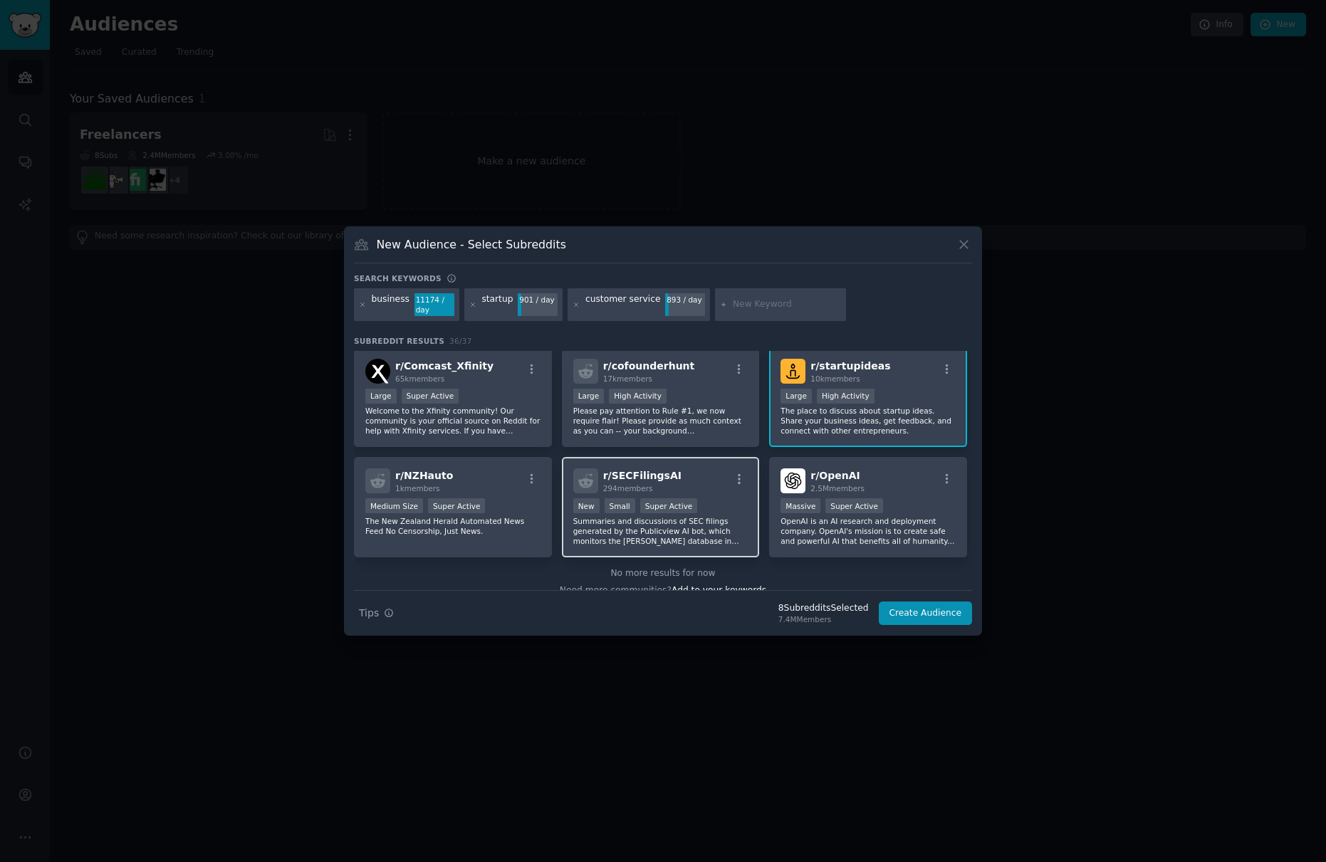
scroll to position [1121, 0]
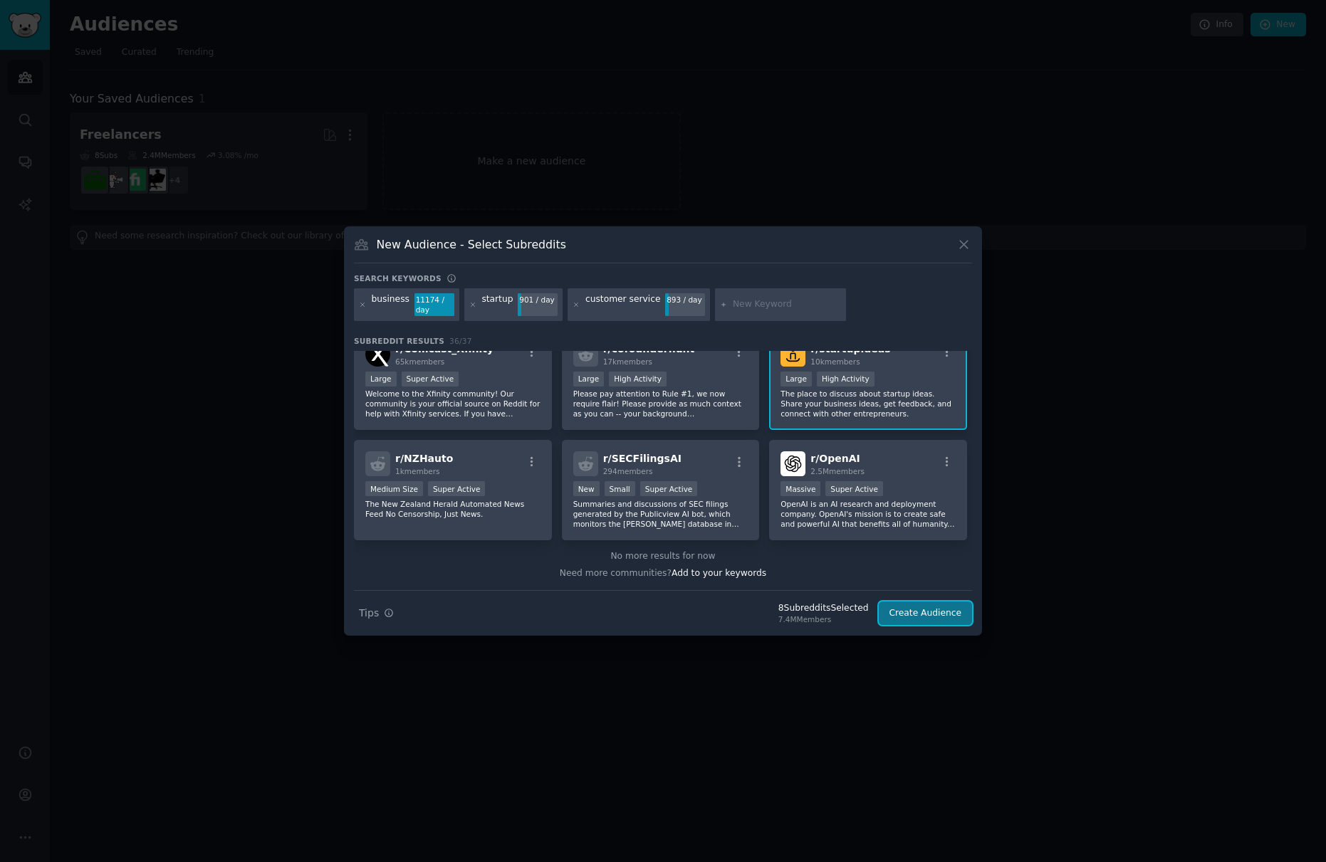
click at [926, 618] on button "Create Audience" at bounding box center [926, 614] width 94 height 24
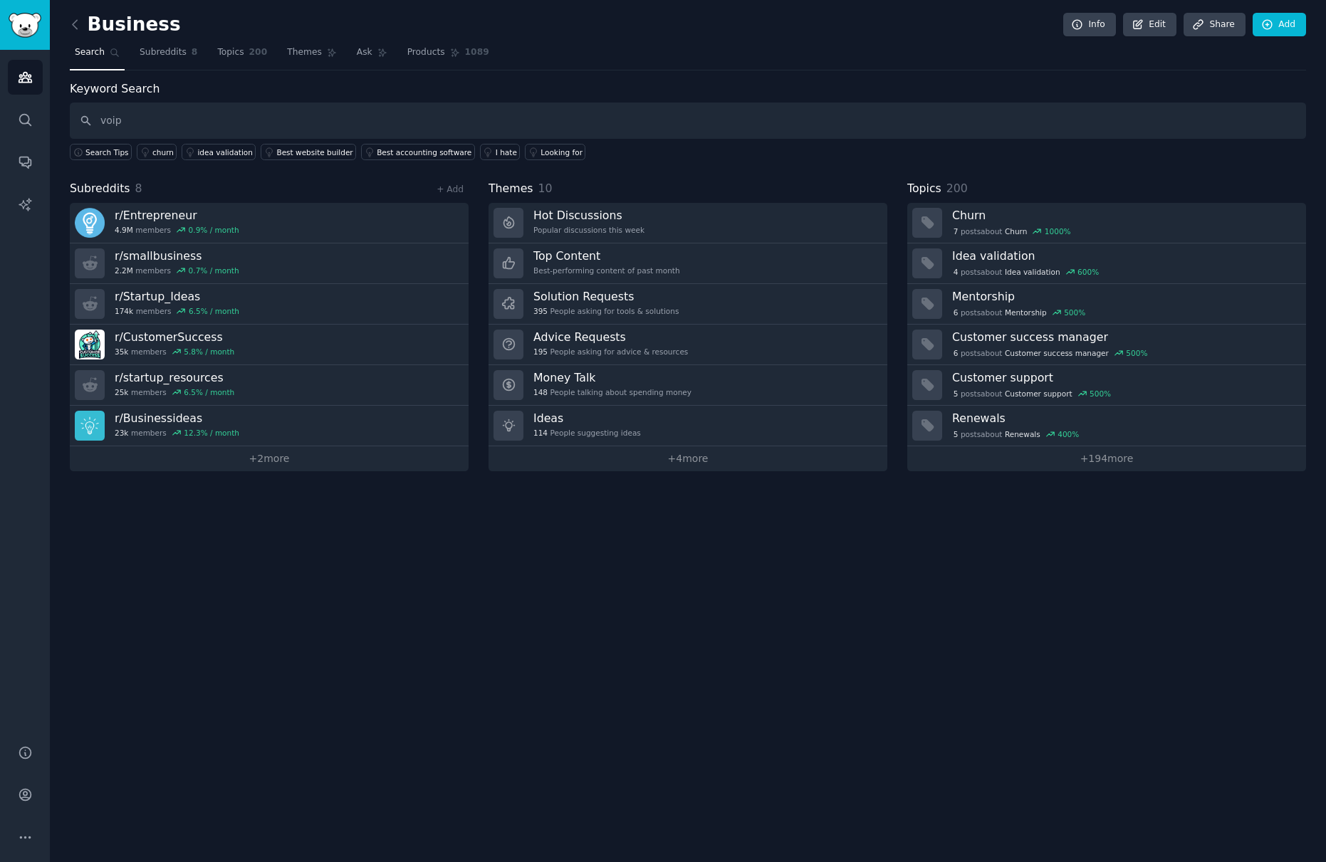
type input "voip"
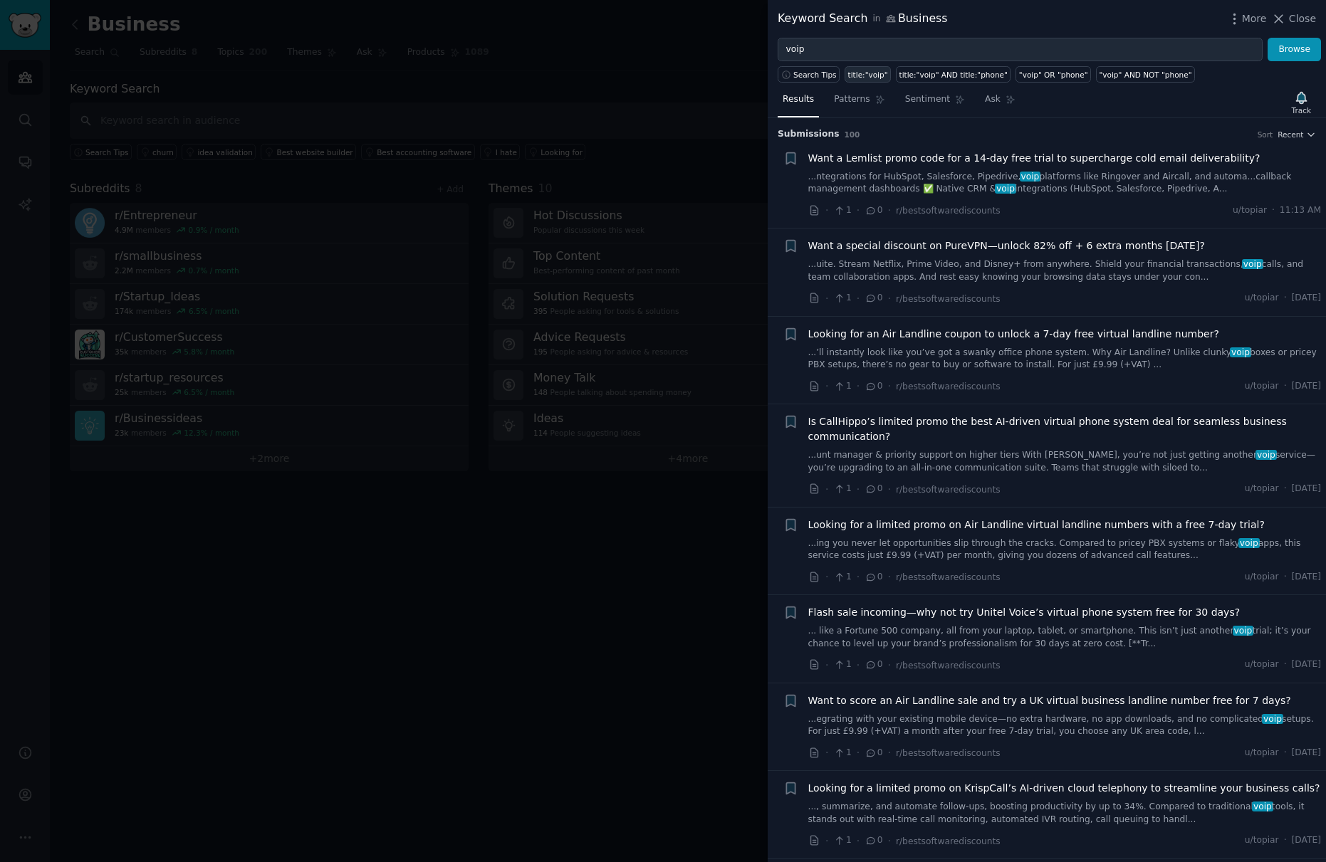
click at [856, 78] on div "title:"voip"" at bounding box center [868, 75] width 40 height 10
type input "title:"voip""
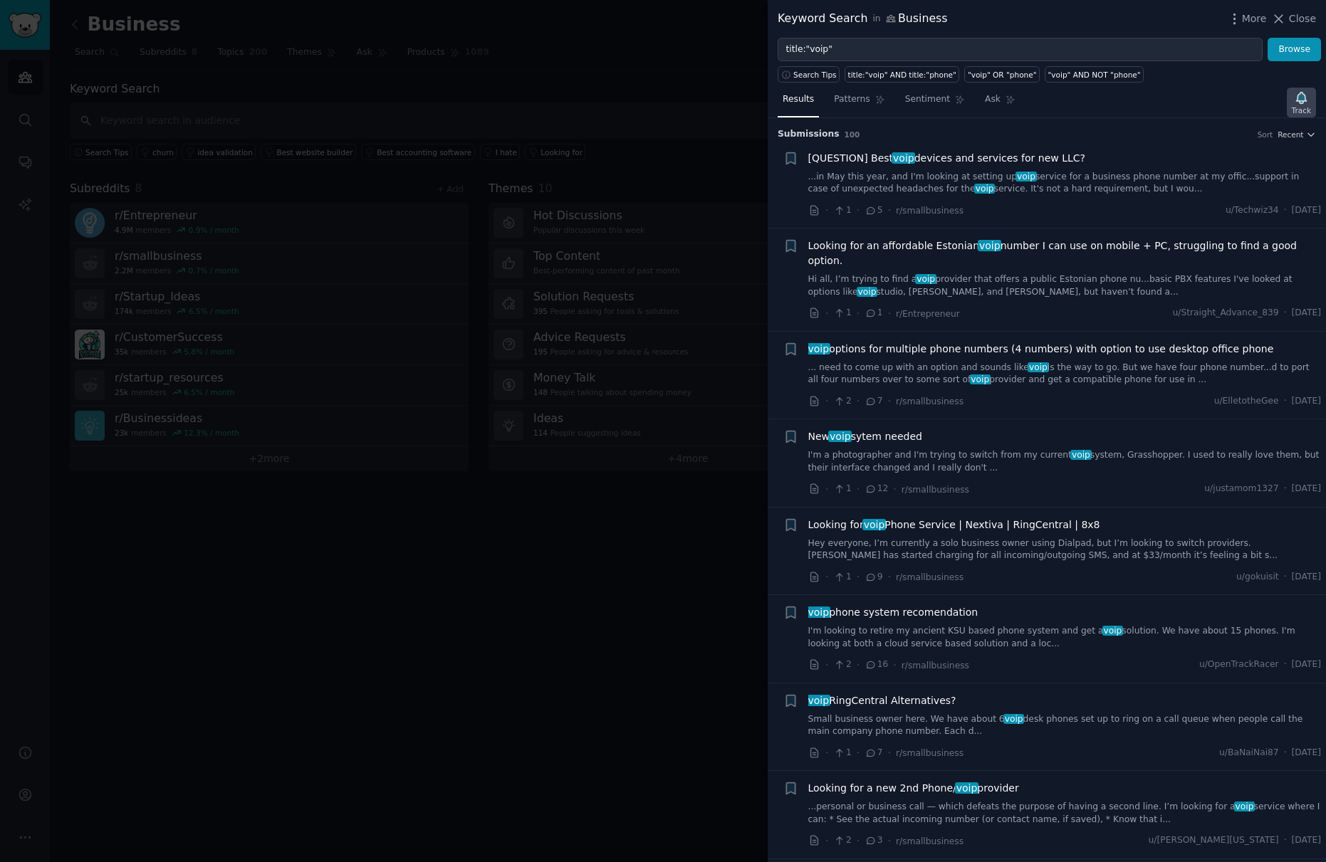
click at [1294, 105] on div "Track" at bounding box center [1301, 110] width 19 height 10
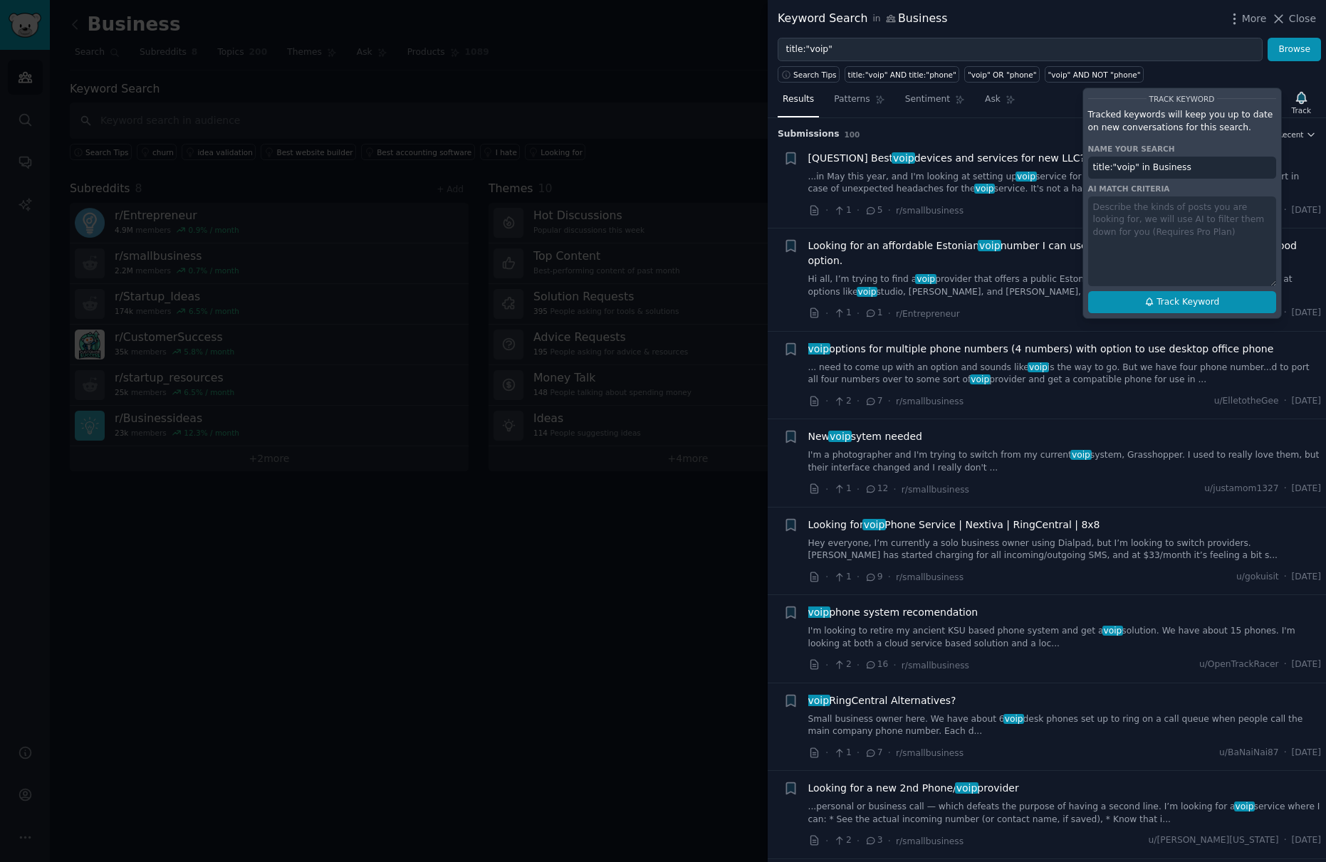
click at [1187, 304] on span "Track Keyword" at bounding box center [1187, 302] width 63 height 13
type input "title:"voip" in Business"
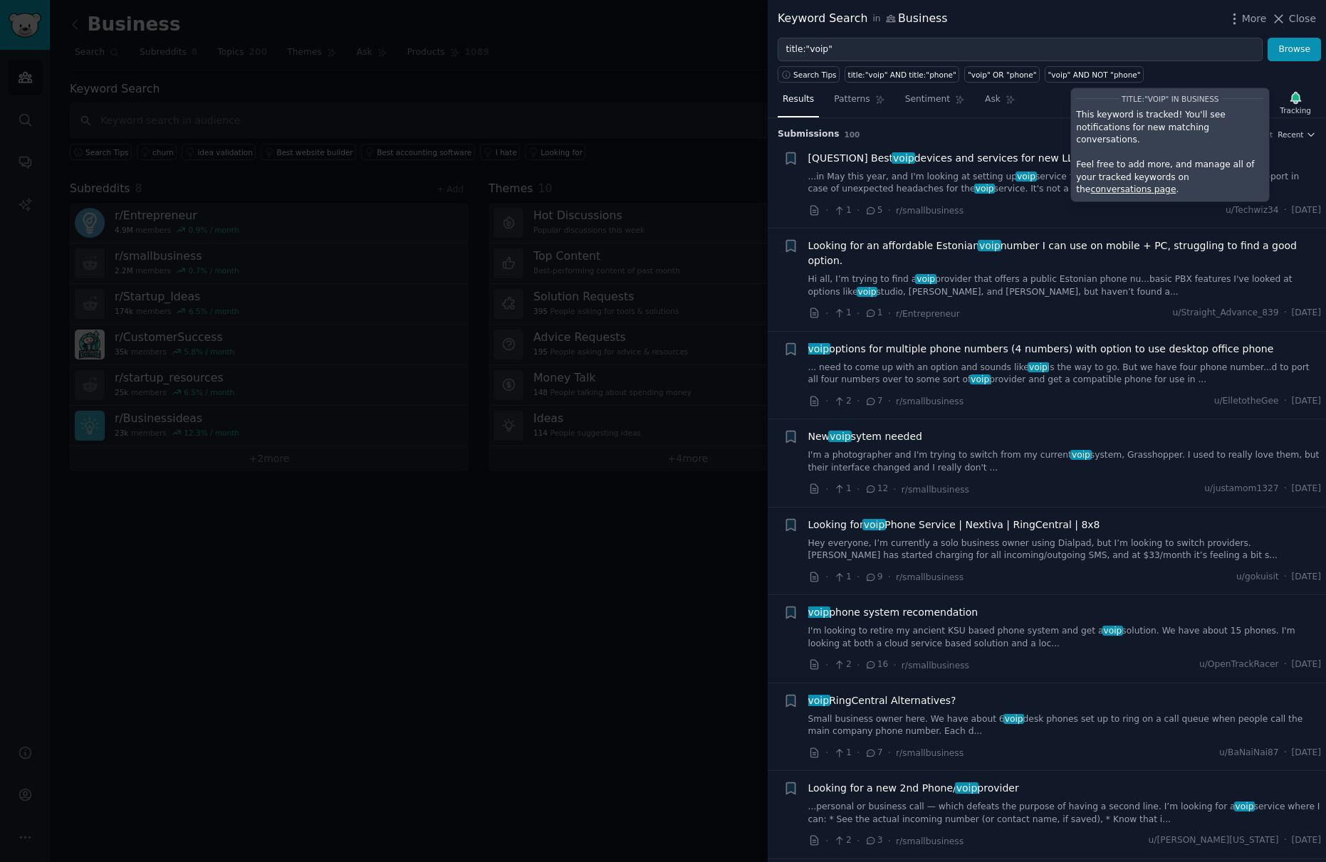
click at [871, 128] on h3 "Submission s 100 Sort Recent" at bounding box center [1047, 134] width 538 height 13
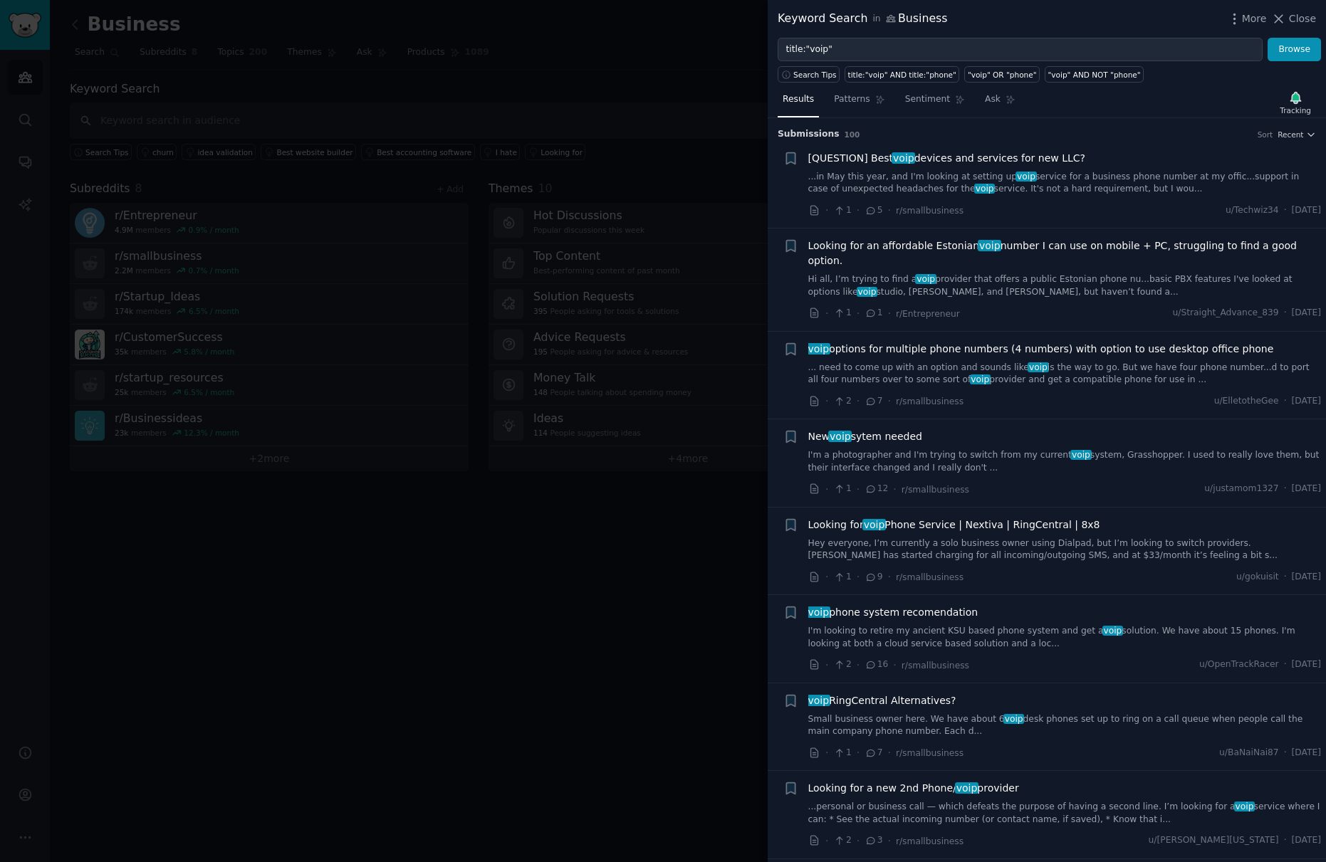
click at [936, 159] on span "[QUESTION] Best voip devices and services for new LLC?" at bounding box center [947, 158] width 278 height 15
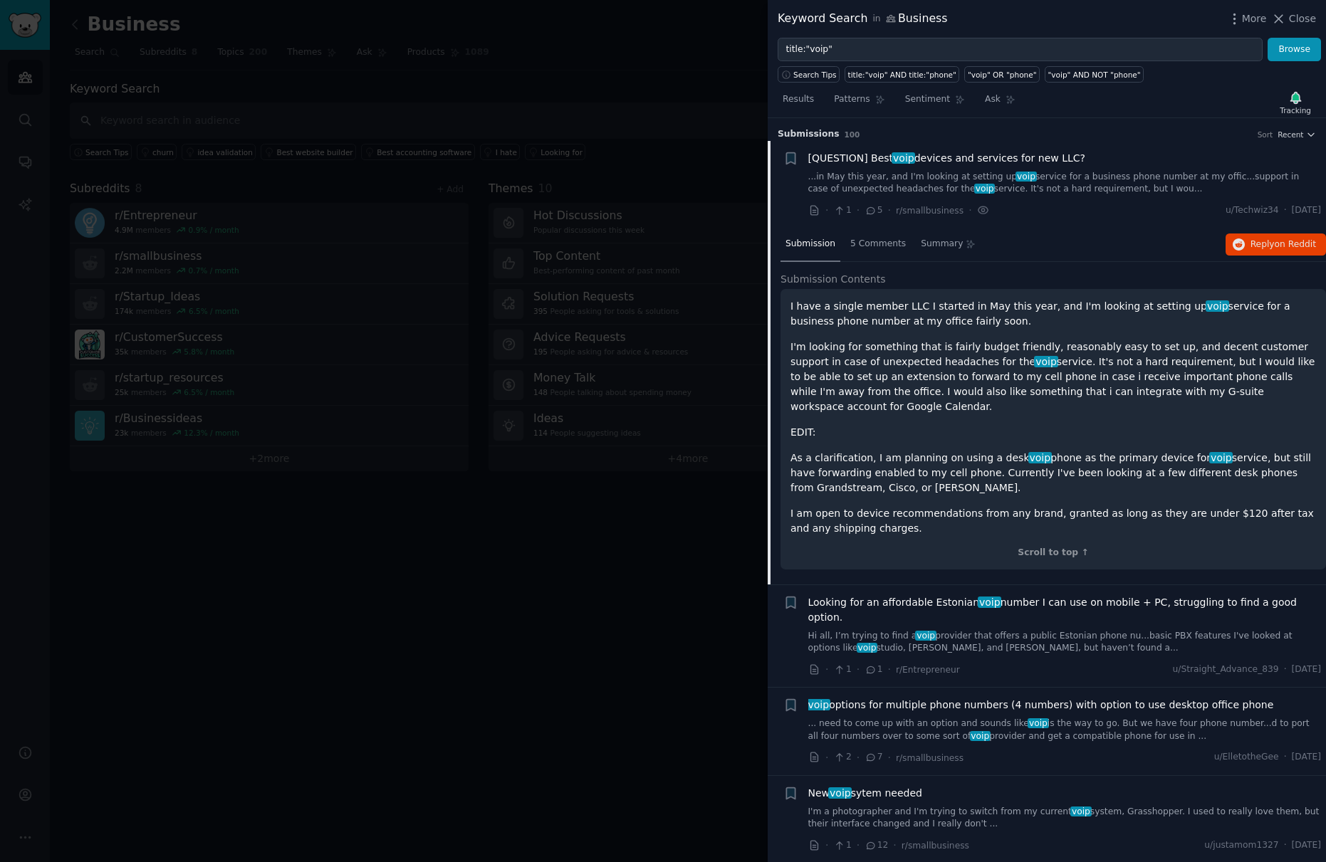
scroll to position [23, 0]
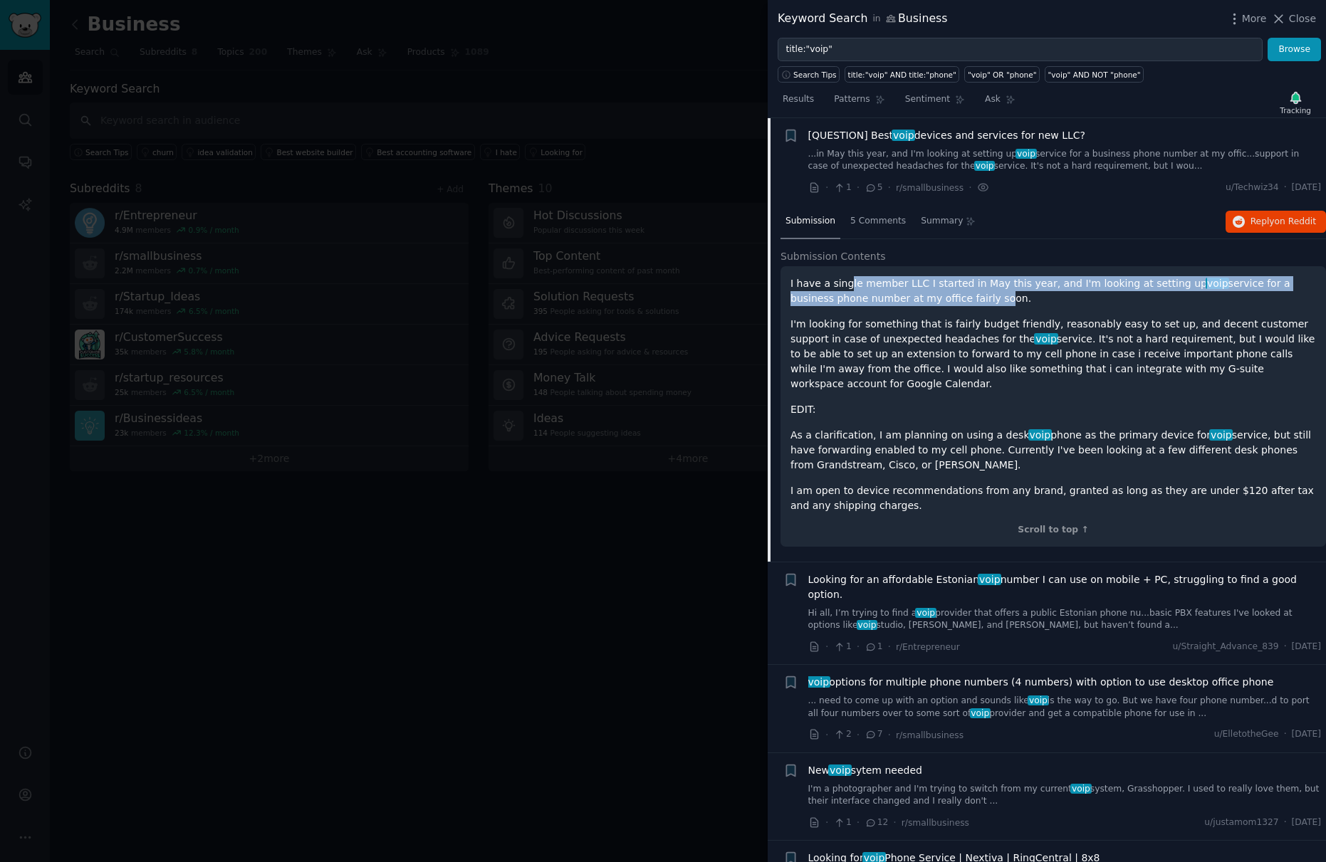
drag, startPoint x: 897, startPoint y: 297, endPoint x: 945, endPoint y: 303, distance: 48.0
click at [945, 303] on p "I have a single member LLC I started in May this year, and I'm looking at setti…" at bounding box center [1052, 291] width 525 height 30
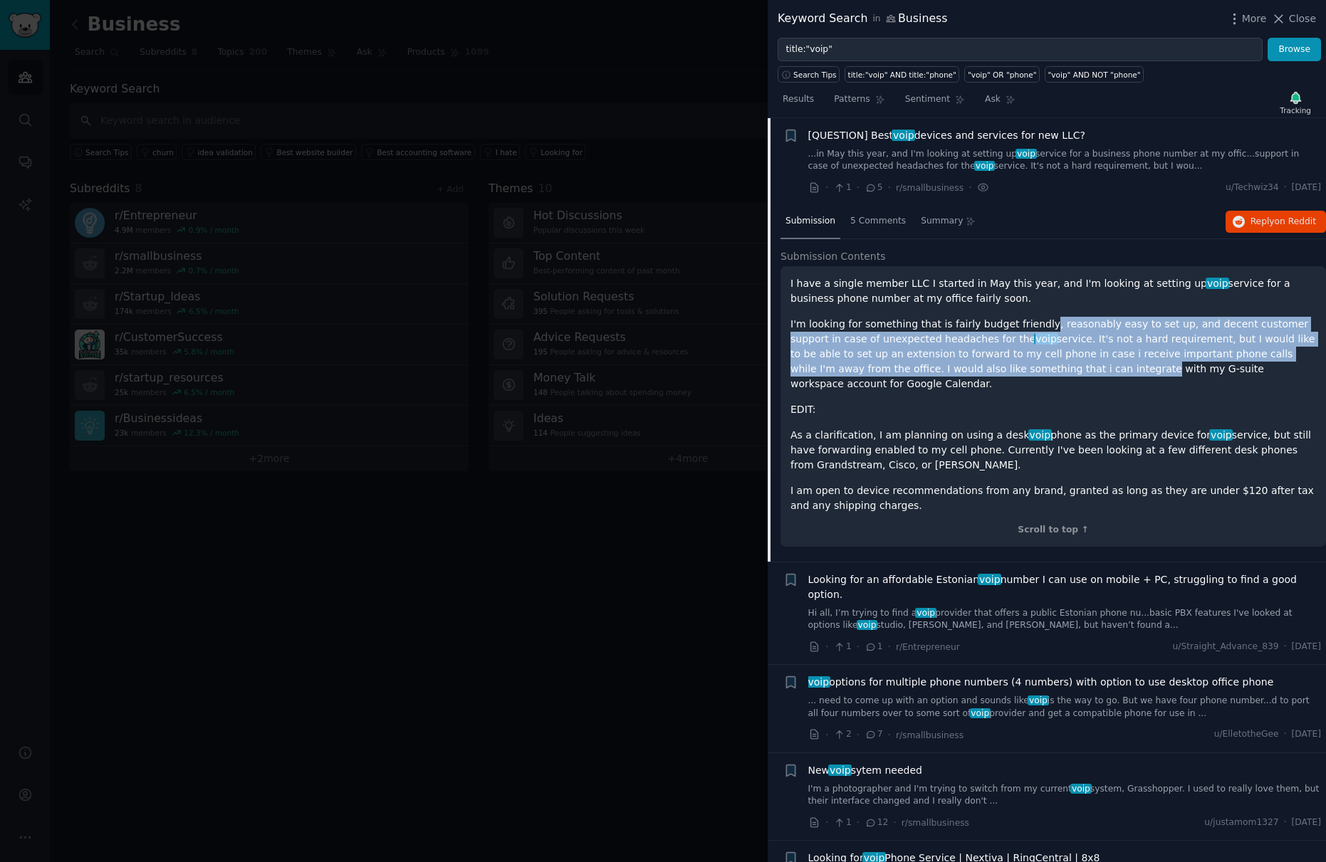
drag, startPoint x: 1033, startPoint y: 320, endPoint x: 1017, endPoint y: 362, distance: 44.8
click at [1001, 368] on p "I'm looking for something that is fairly budget friendly, reasonably easy to se…" at bounding box center [1052, 354] width 525 height 75
click at [1025, 360] on p "I'm looking for something that is fairly budget friendly, reasonably easy to se…" at bounding box center [1052, 354] width 525 height 75
drag, startPoint x: 1133, startPoint y: 329, endPoint x: 1223, endPoint y: 362, distance: 96.4
click at [1223, 362] on p "I'm looking for something that is fairly budget friendly, reasonably easy to se…" at bounding box center [1052, 354] width 525 height 75
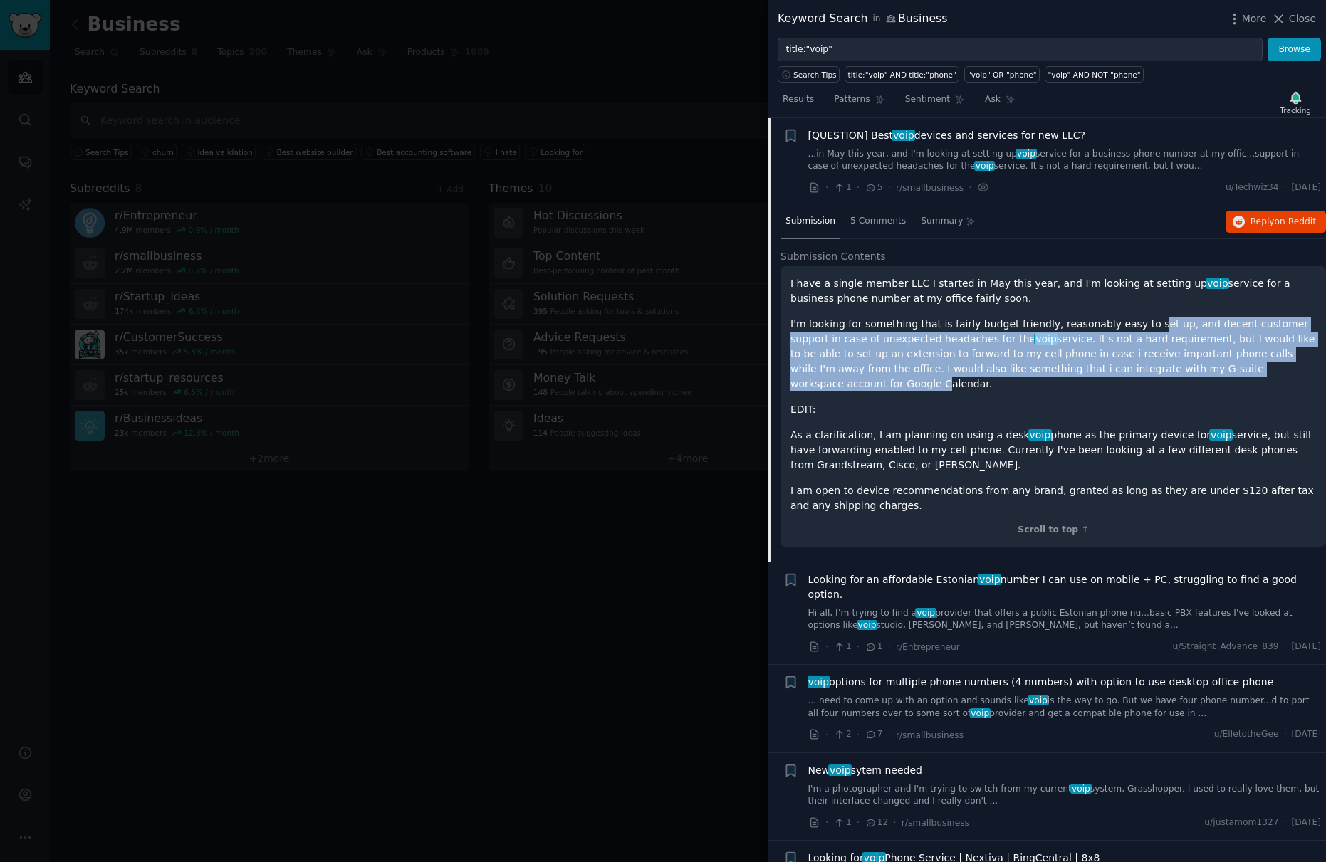
click at [1223, 362] on p "I'm looking for something that is fairly budget friendly, reasonably easy to se…" at bounding box center [1052, 354] width 525 height 75
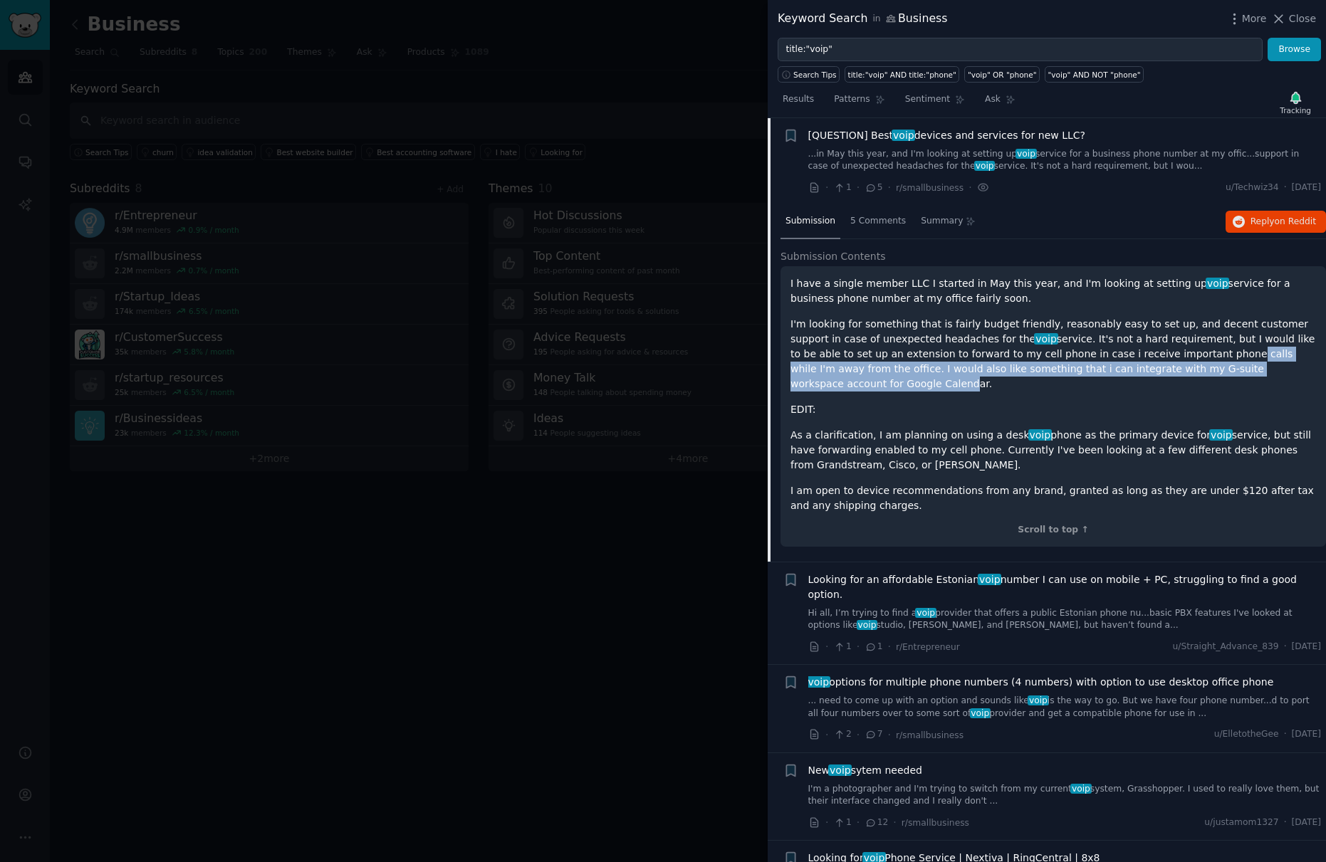
drag, startPoint x: 1139, startPoint y: 349, endPoint x: 1250, endPoint y: 362, distance: 111.9
click at [1250, 362] on p "I'm looking for something that is fairly budget friendly, reasonably easy to se…" at bounding box center [1052, 354] width 525 height 75
click at [1242, 363] on p "I'm looking for something that is fairly budget friendly, reasonably easy to se…" at bounding box center [1052, 354] width 525 height 75
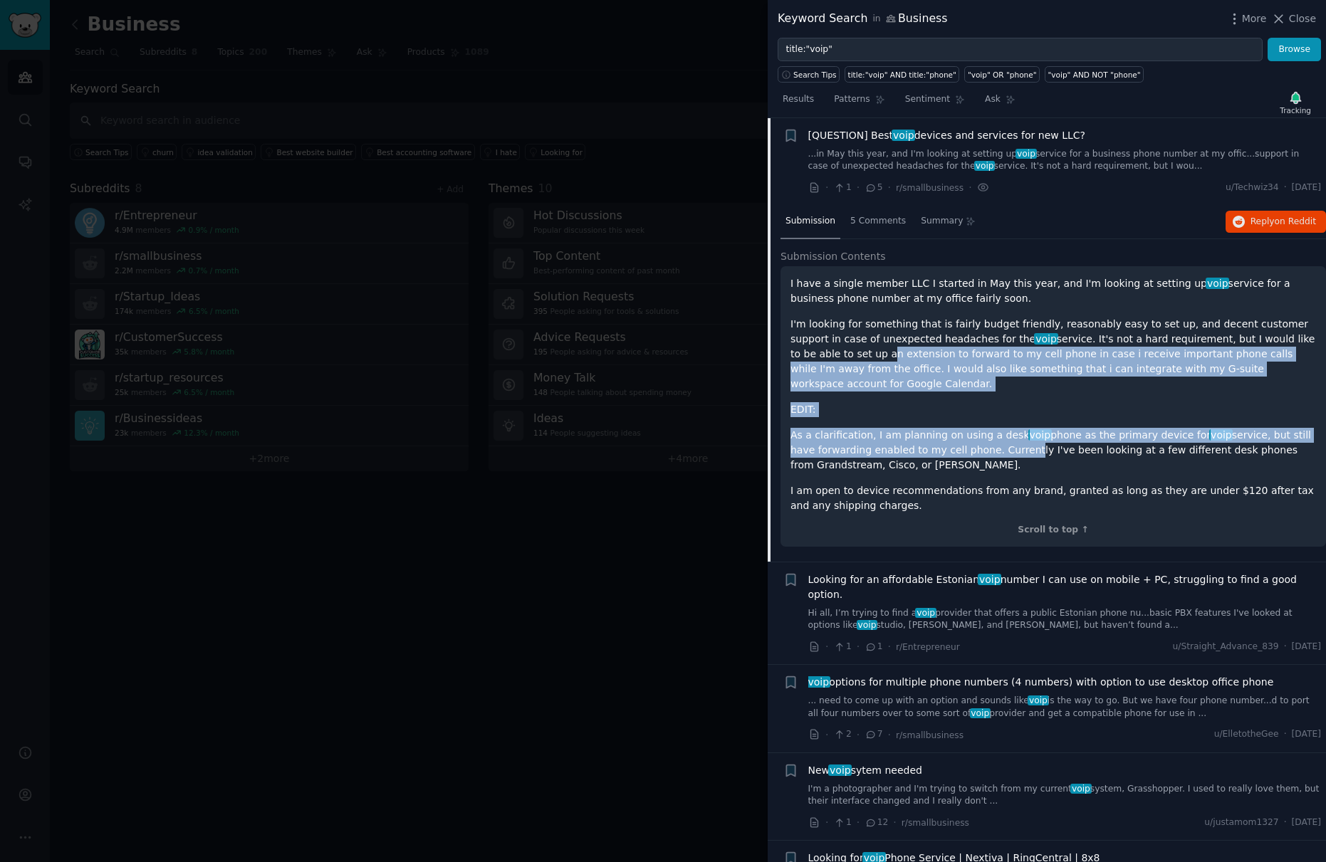
drag, startPoint x: 820, startPoint y: 365, endPoint x: 995, endPoint y: 427, distance: 185.8
click at [995, 429] on div "I have a single member LLC I started in May this year, and I'm looking at setti…" at bounding box center [1052, 394] width 525 height 237
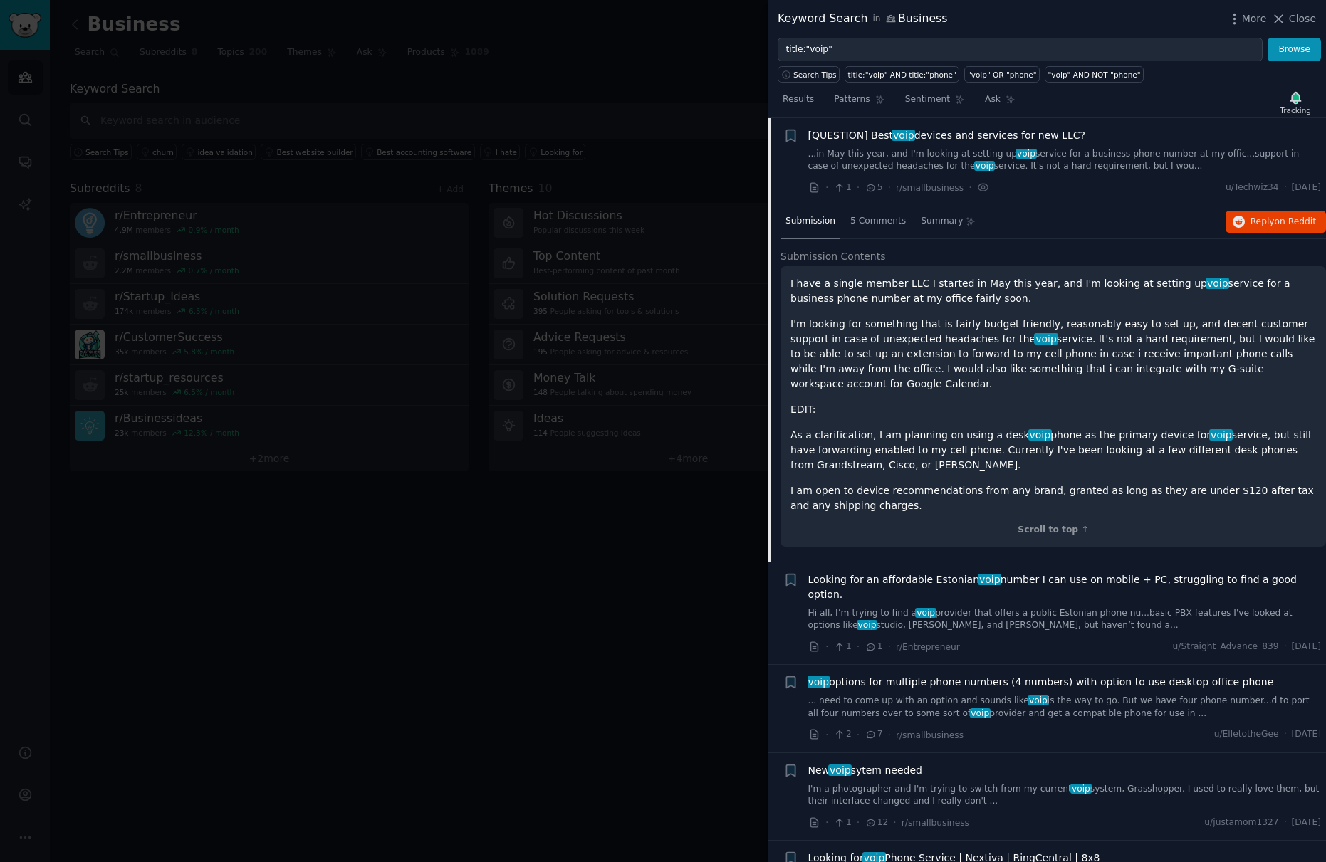
click at [995, 428] on p "As a clarification, I am planning on using a desk voip phone as the primary dev…" at bounding box center [1052, 450] width 525 height 45
drag, startPoint x: 1104, startPoint y: 429, endPoint x: 1225, endPoint y: 428, distance: 121.0
click at [1225, 428] on p "As a clarification, I am planning on using a desk voip phone as the primary dev…" at bounding box center [1052, 450] width 525 height 45
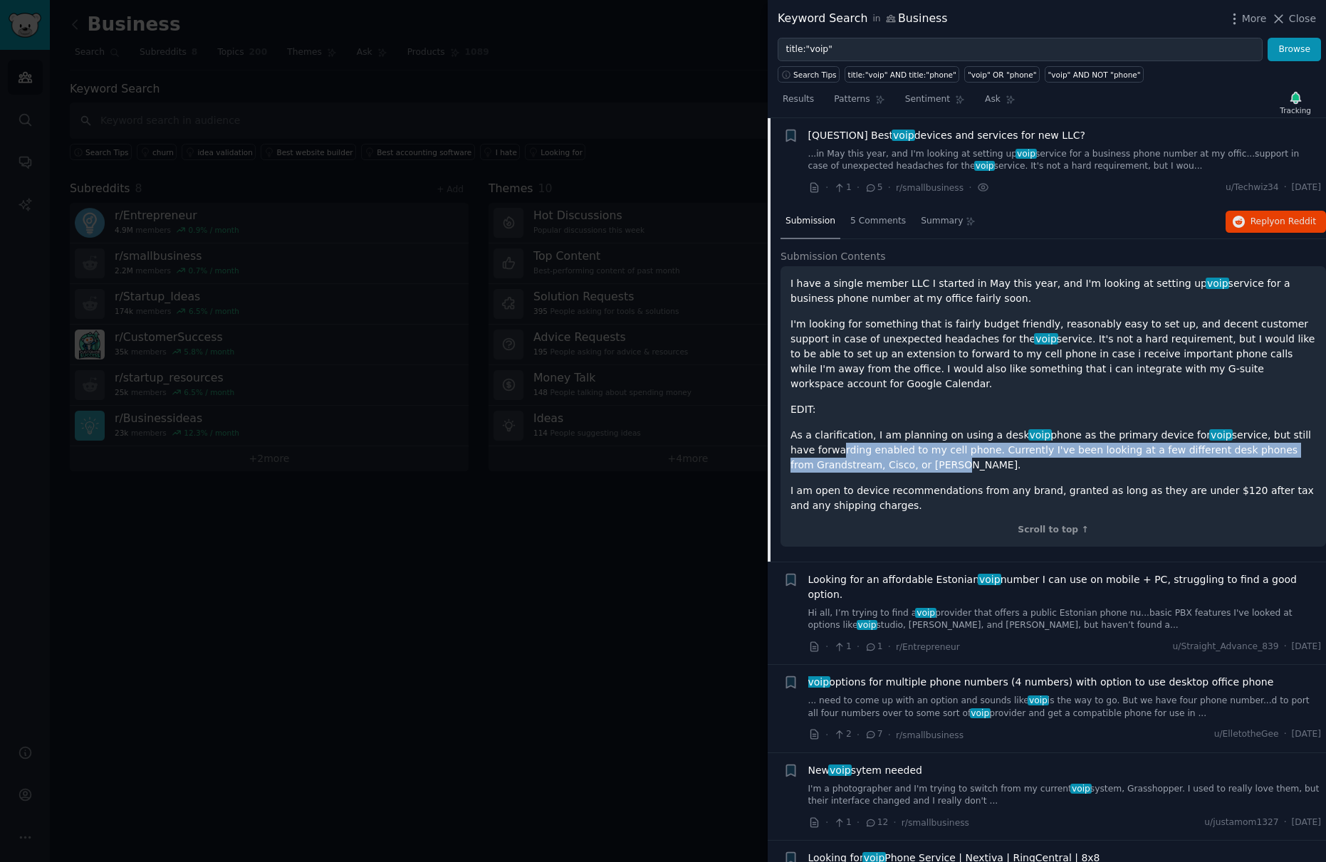
drag, startPoint x: 813, startPoint y: 428, endPoint x: 1030, endPoint y: 451, distance: 218.4
click at [1030, 451] on p "As a clarification, I am planning on using a desk voip phone as the primary dev…" at bounding box center [1052, 450] width 525 height 45
click at [1031, 451] on p "As a clarification, I am planning on using a desk voip phone as the primary dev…" at bounding box center [1052, 450] width 525 height 45
drag, startPoint x: 871, startPoint y: 429, endPoint x: 1072, endPoint y: 446, distance: 202.2
click at [1072, 446] on p "As a clarification, I am planning on using a desk voip phone as the primary dev…" at bounding box center [1052, 450] width 525 height 45
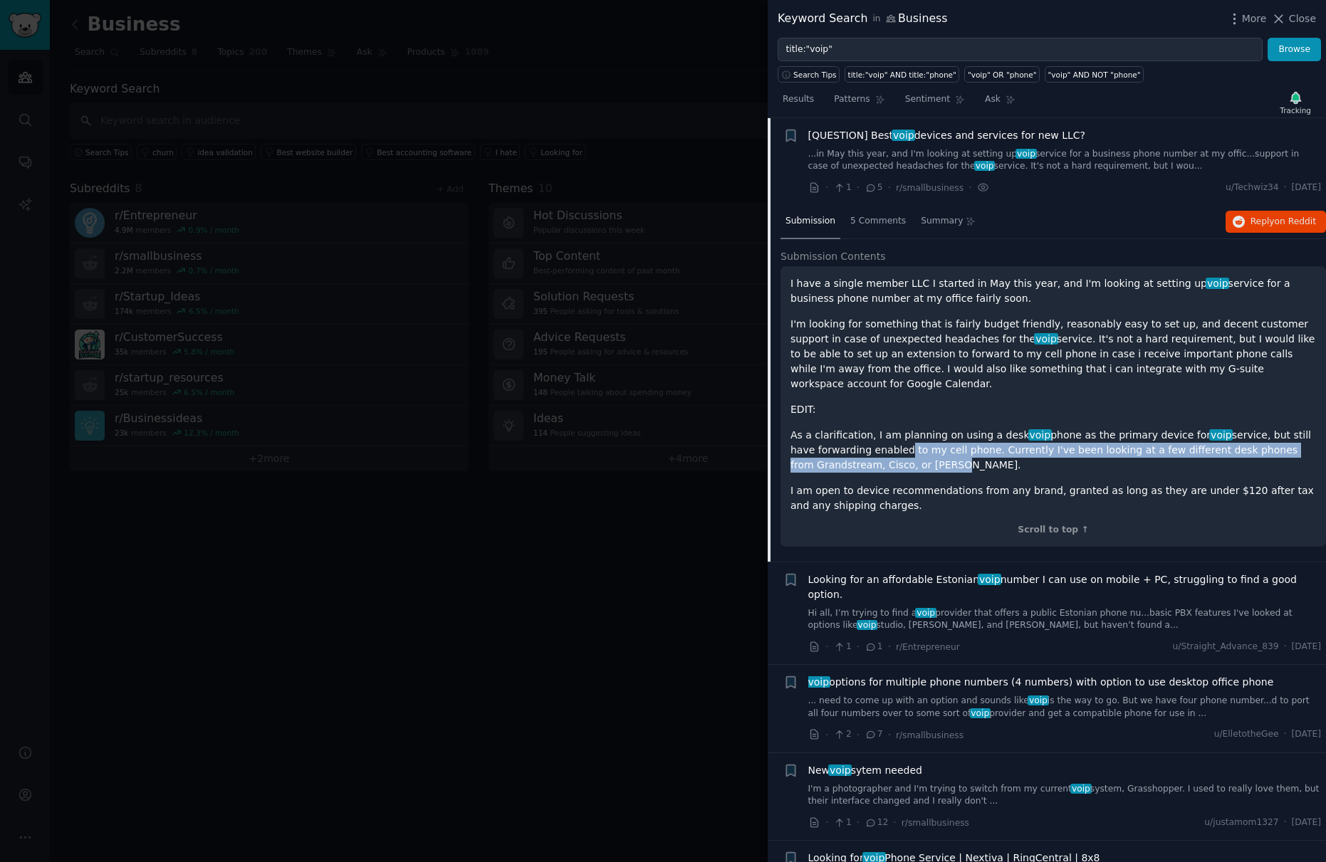
click at [1072, 446] on p "As a clarification, I am planning on using a desk voip phone as the primary dev…" at bounding box center [1052, 450] width 525 height 45
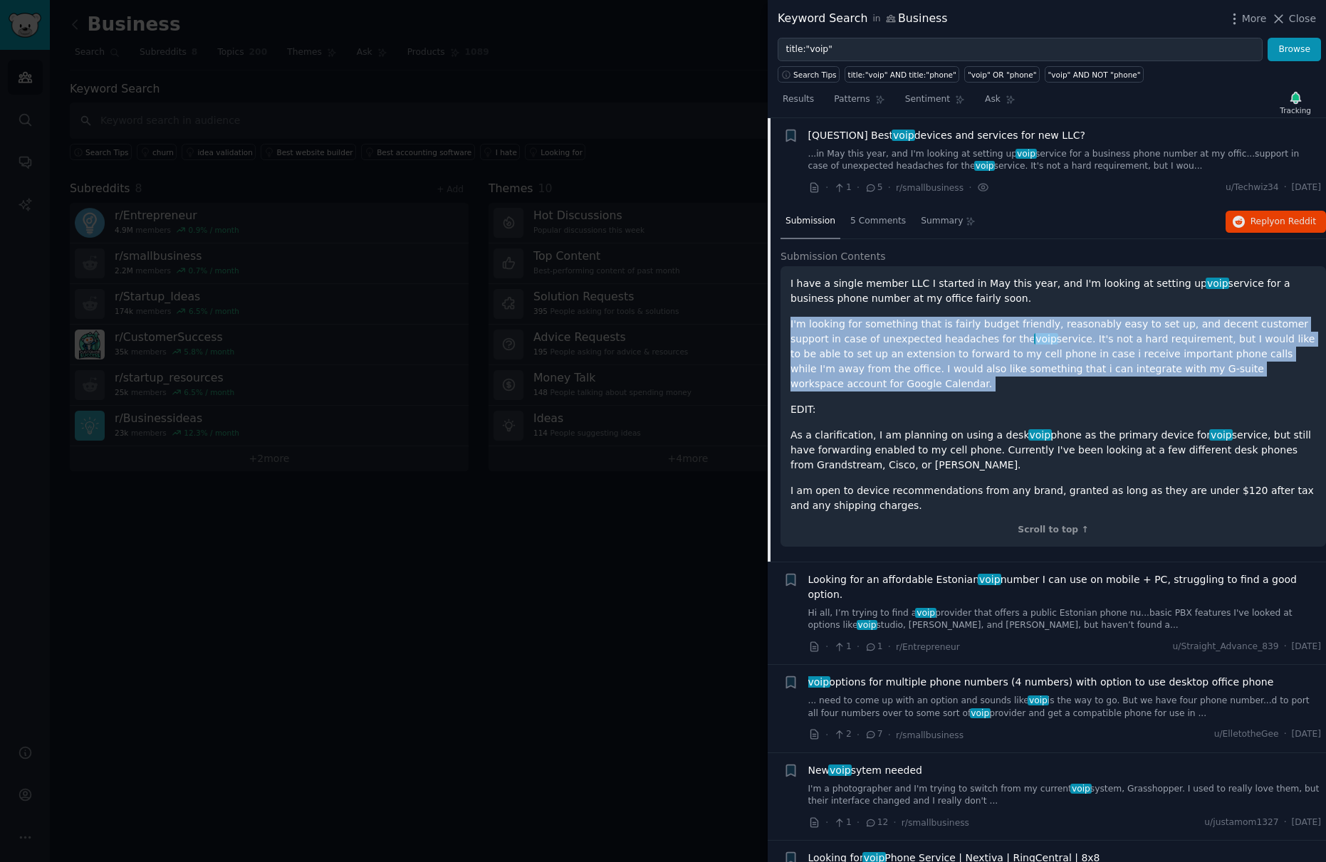
drag, startPoint x: 834, startPoint y: 308, endPoint x: 1181, endPoint y: 380, distance: 355.0
click at [1181, 380] on div "I have a single member LLC I started in May this year, and I'm looking at setti…" at bounding box center [1052, 394] width 525 height 237
click at [1168, 374] on p "I'm looking for something that is fairly budget friendly, reasonably easy to se…" at bounding box center [1052, 354] width 525 height 75
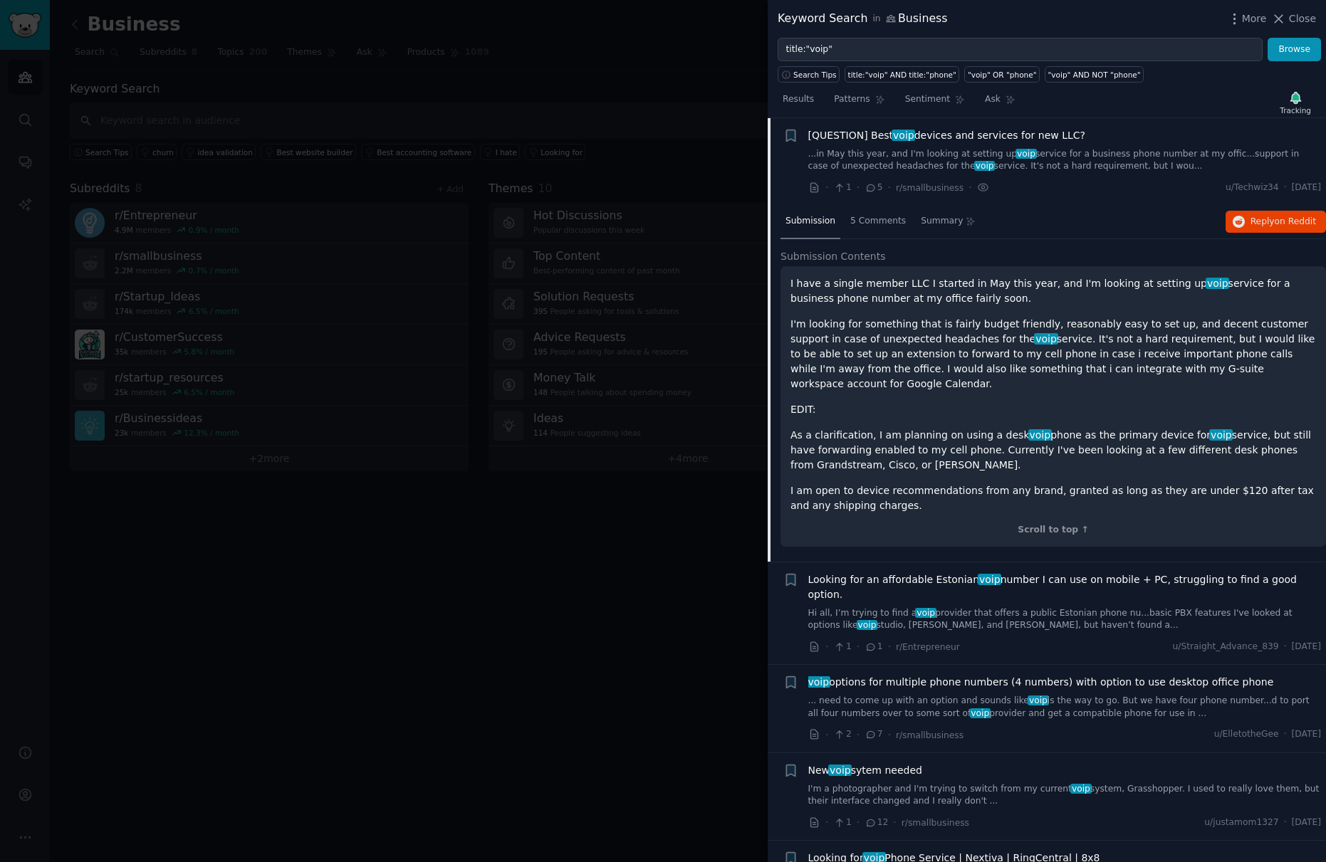
click at [830, 406] on div "I have a single member LLC I started in May this year, and I'm looking at setti…" at bounding box center [1052, 394] width 525 height 237
click at [1255, 224] on span "Reply on Reddit" at bounding box center [1283, 222] width 66 height 13
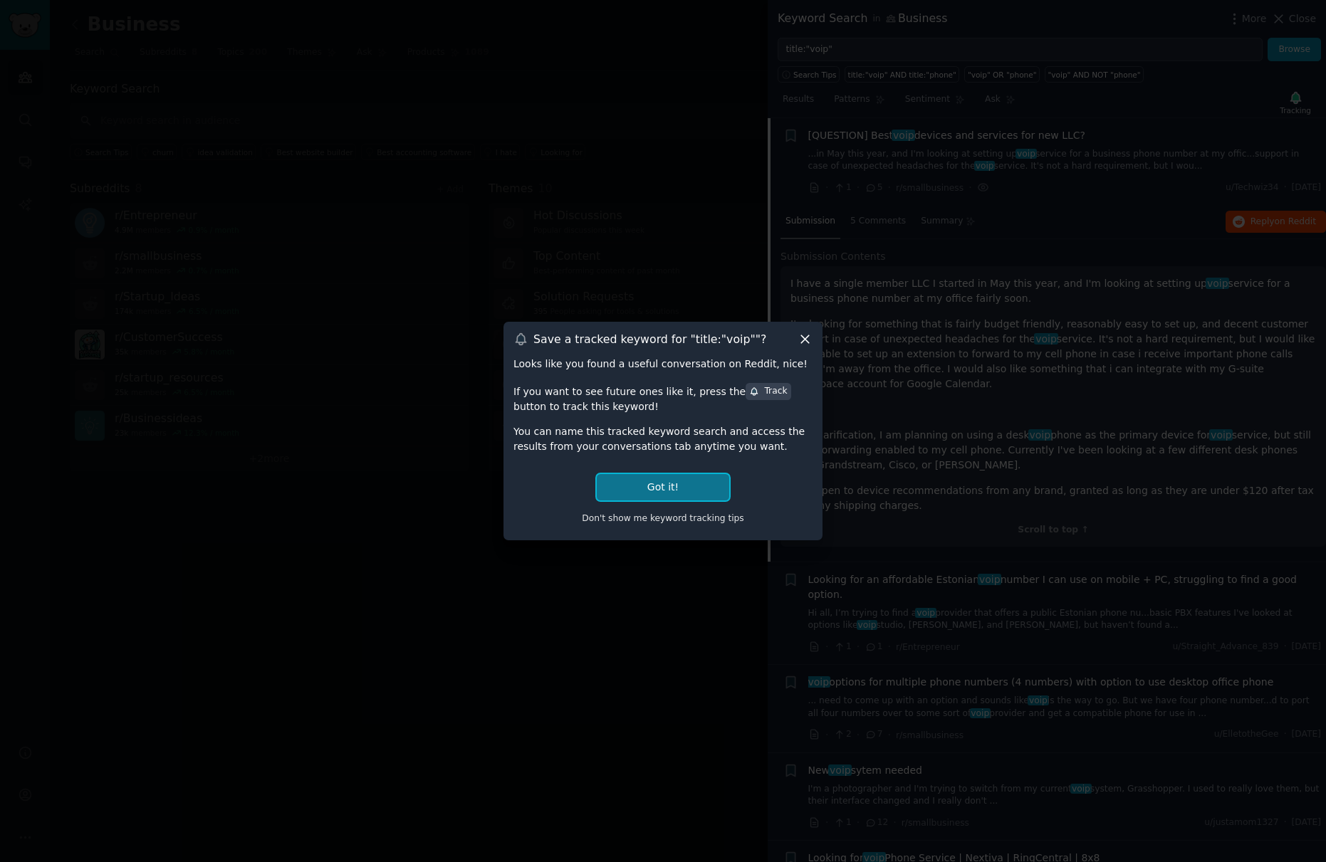
click at [656, 491] on button "Got it!" at bounding box center [663, 487] width 132 height 26
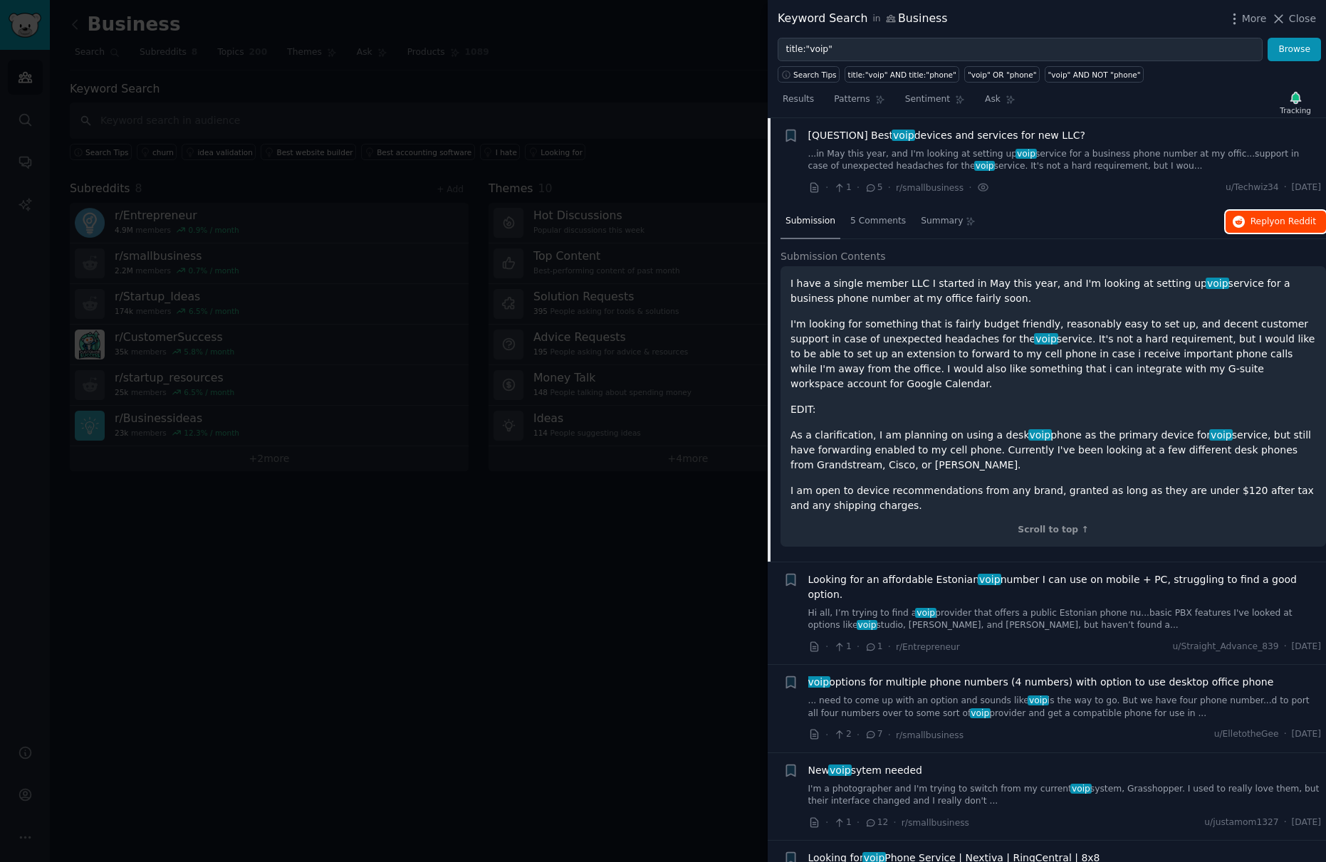
click at [1287, 222] on span "on Reddit" at bounding box center [1295, 221] width 41 height 10
